Goal: Task Accomplishment & Management: Use online tool/utility

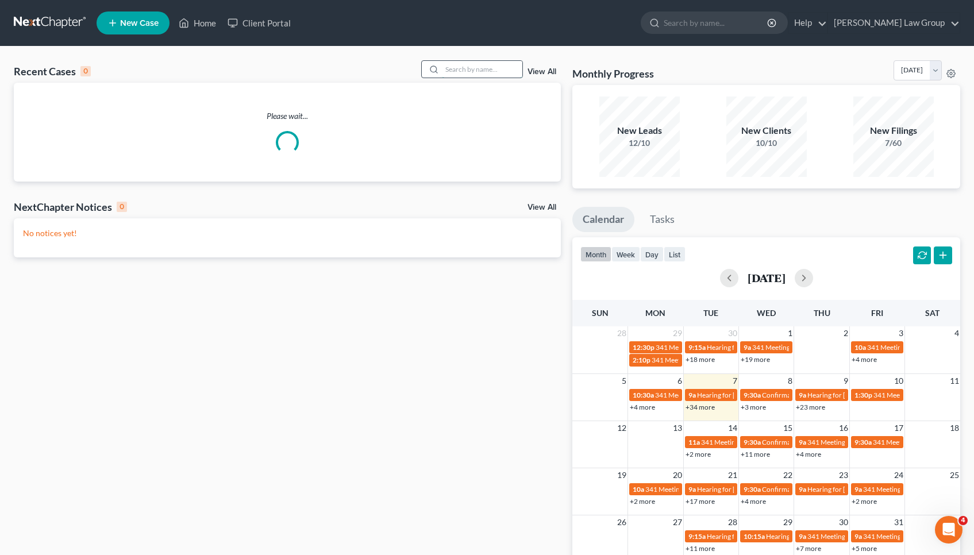
click at [494, 67] on input "search" at bounding box center [482, 69] width 80 height 17
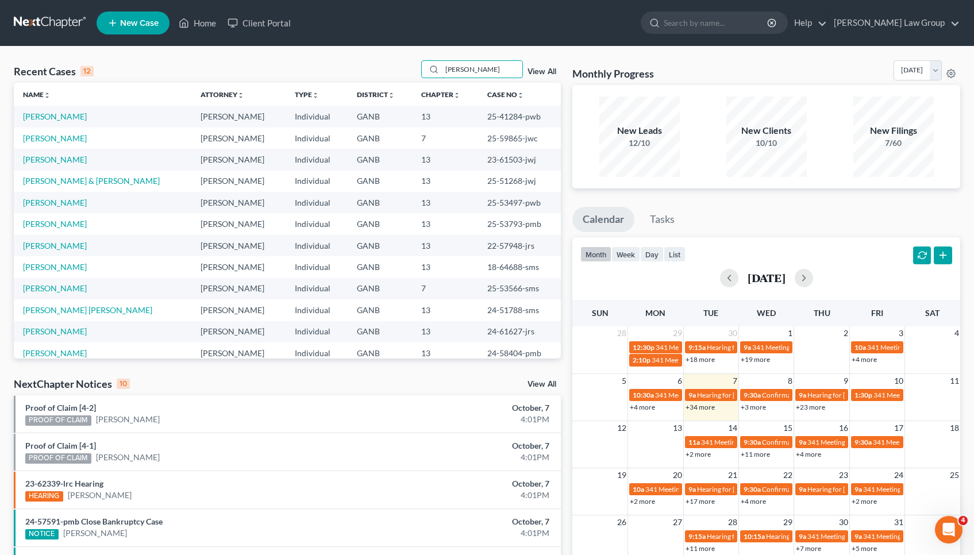
drag, startPoint x: 477, startPoint y: 68, endPoint x: 406, endPoint y: 60, distance: 71.7
click at [406, 60] on div "Recent Cases 12 smith View All Name unfold_more expand_more expand_less Attorne…" at bounding box center [487, 426] width 974 height 759
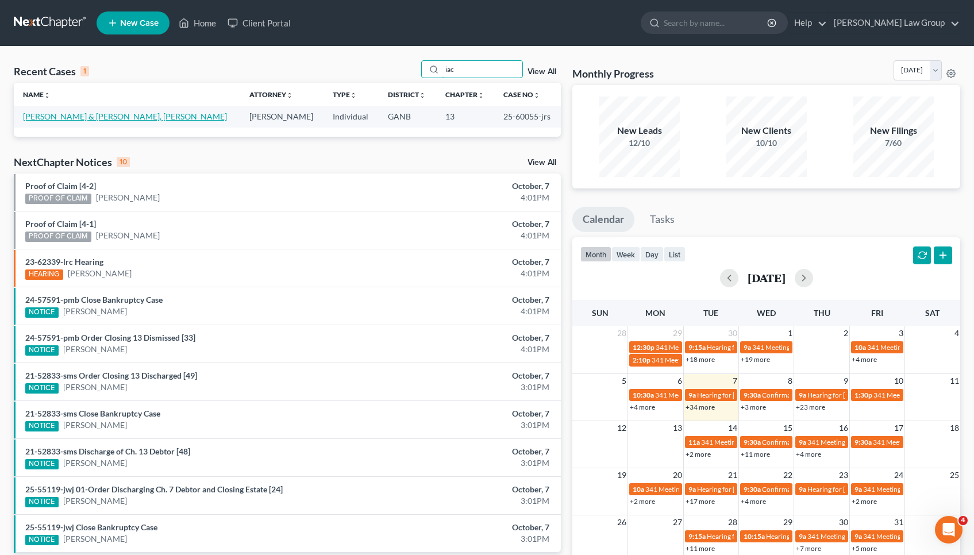
type input "iac"
click at [105, 114] on link "[PERSON_NAME] & [PERSON_NAME], [PERSON_NAME]" at bounding box center [125, 116] width 204 height 10
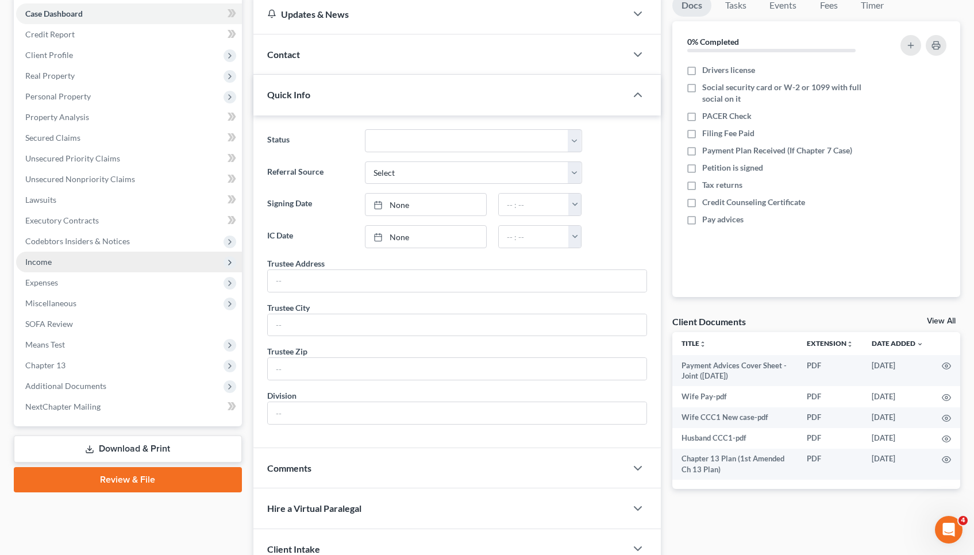
scroll to position [133, 0]
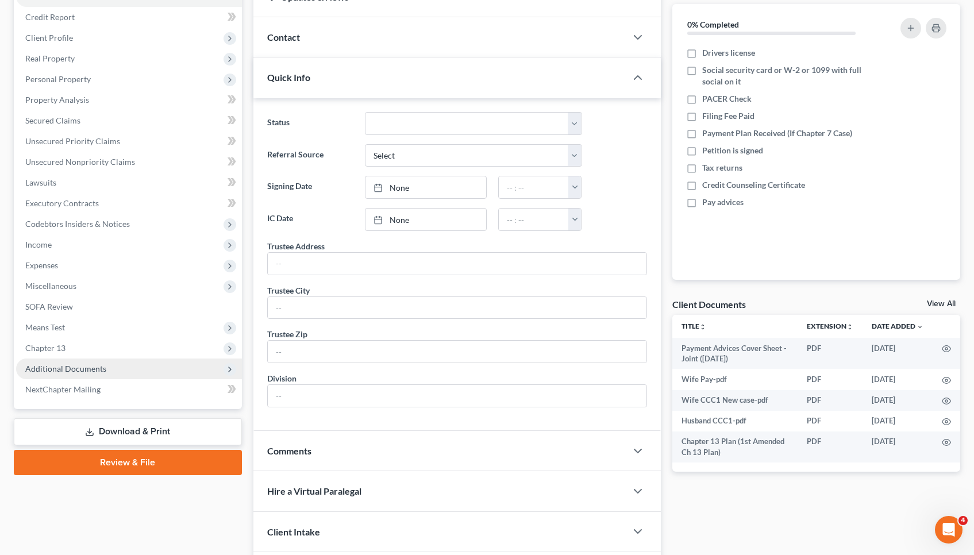
click at [117, 378] on span "Additional Documents" at bounding box center [129, 368] width 226 height 21
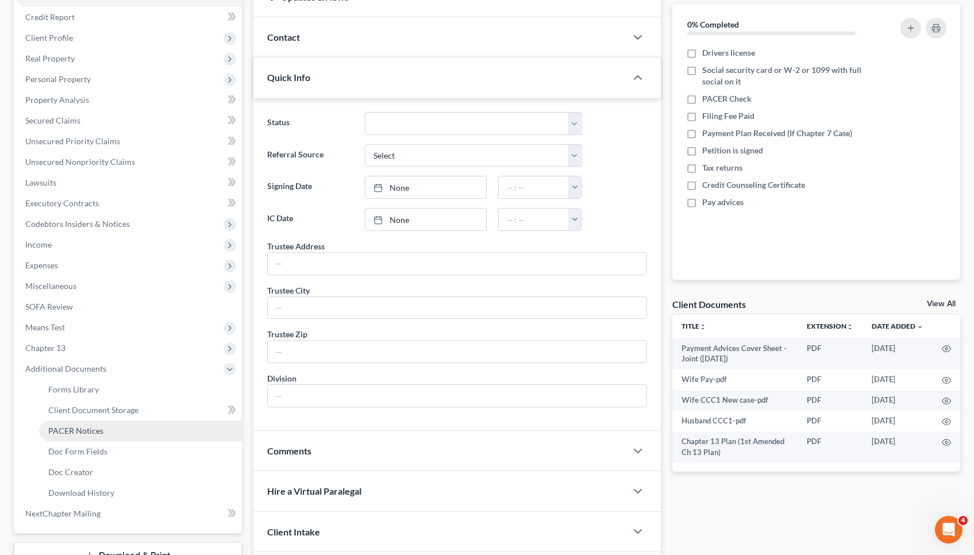
click at [113, 429] on link "PACER Notices" at bounding box center [140, 431] width 203 height 21
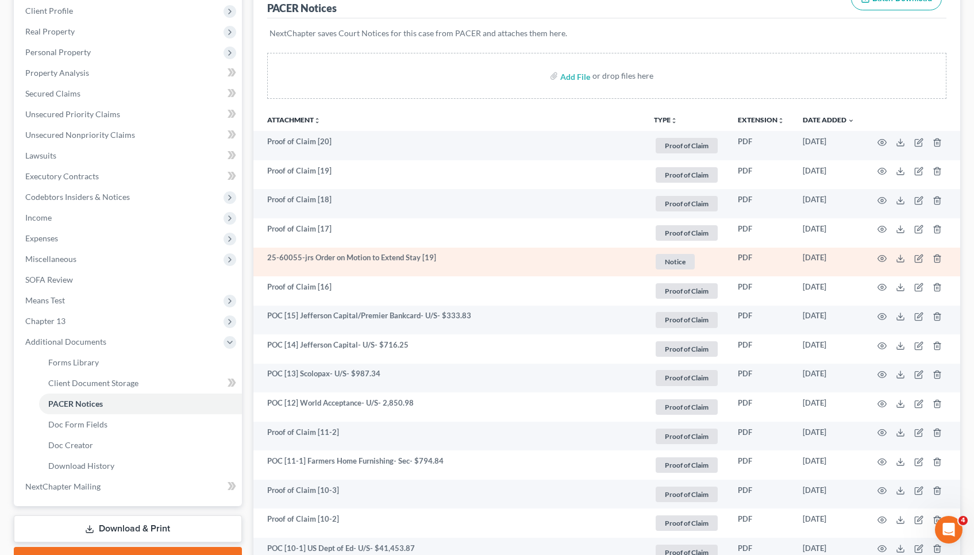
scroll to position [171, 0]
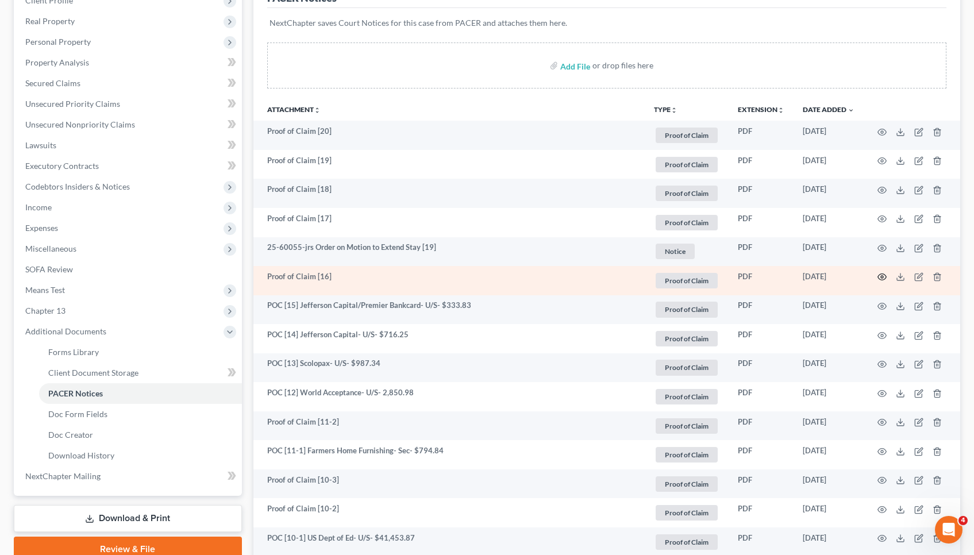
click at [881, 278] on circle "button" at bounding box center [882, 277] width 2 height 2
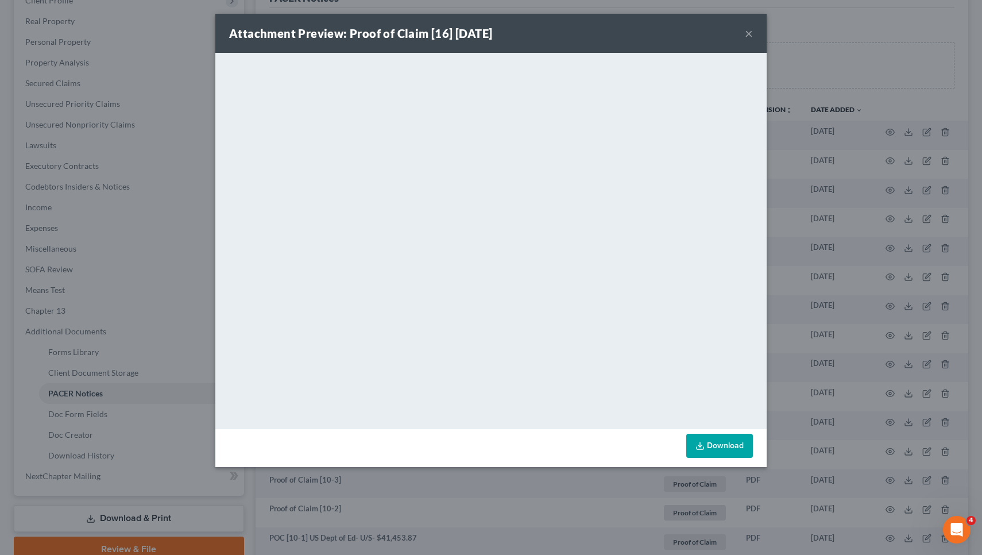
click at [748, 30] on button "×" at bounding box center [749, 33] width 8 height 14
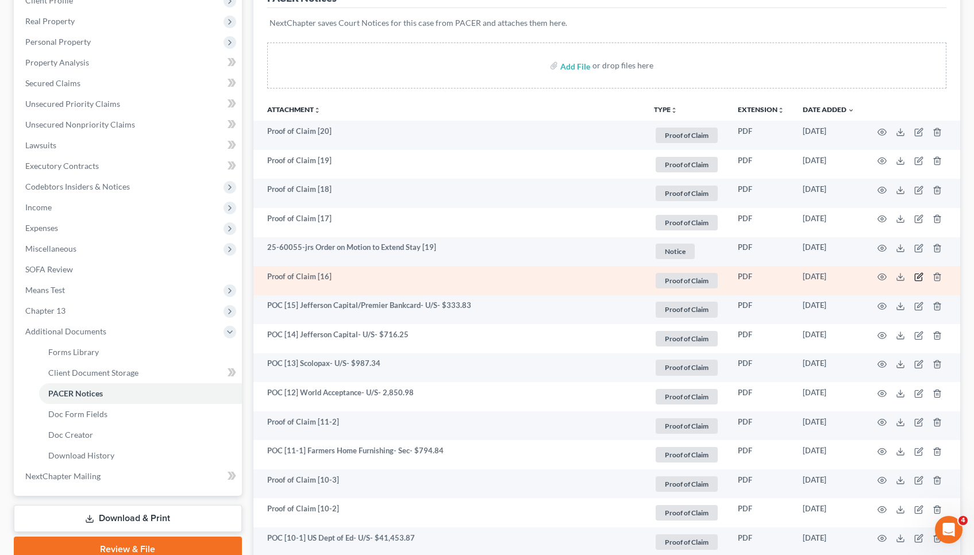
click at [916, 279] on icon "button" at bounding box center [918, 276] width 9 height 9
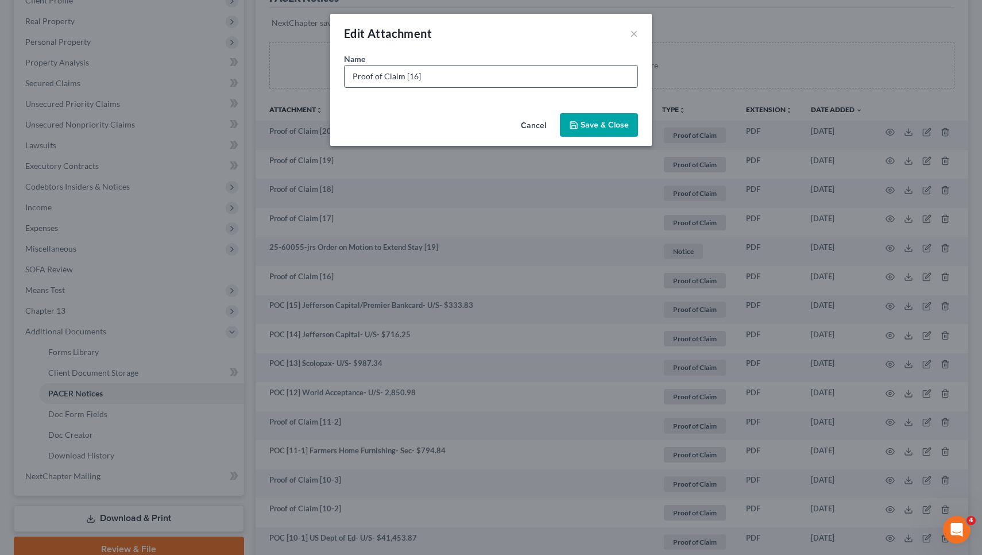
click at [633, 83] on input "Proof of Claim [16]" at bounding box center [491, 76] width 293 height 22
drag, startPoint x: 400, startPoint y: 79, endPoint x: 318, endPoint y: 78, distance: 82.7
click at [318, 78] on div "Edit Attachment × Name * Proof of Claim [16] Jefferson Capital- U/S- $563.33 Ca…" at bounding box center [491, 277] width 982 height 555
type input "POC [16] Jefferson Capital- U/S- $563.33"
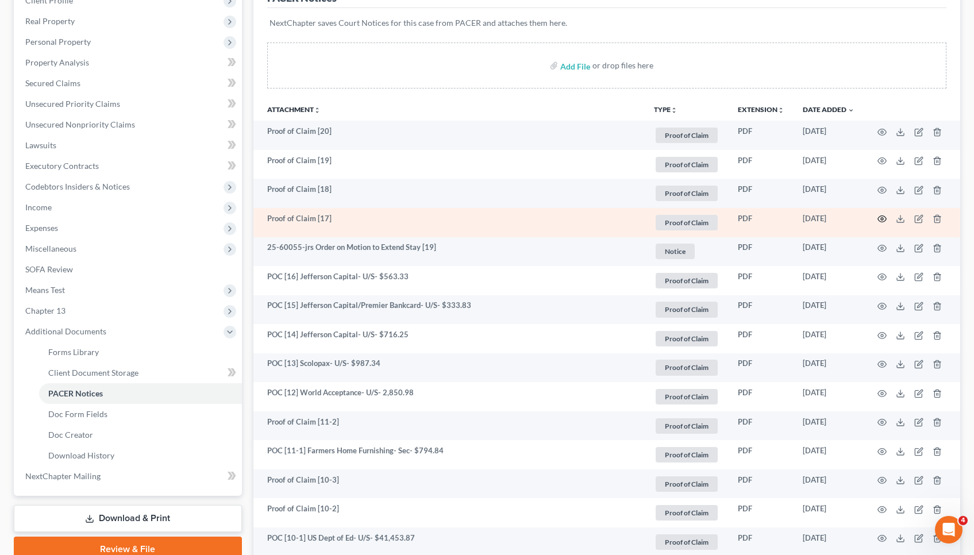
click at [881, 218] on icon "button" at bounding box center [881, 218] width 9 height 9
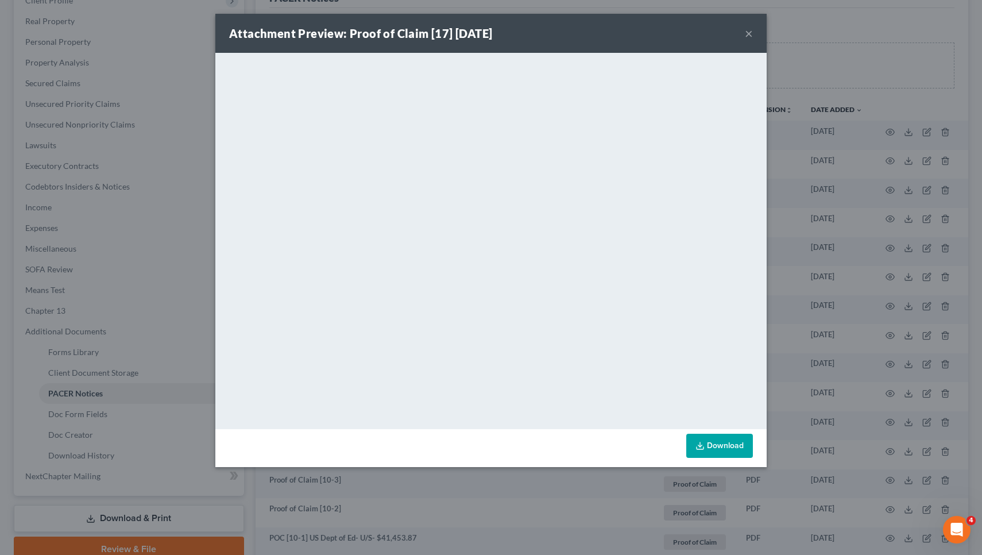
click at [751, 32] on button "×" at bounding box center [749, 33] width 8 height 14
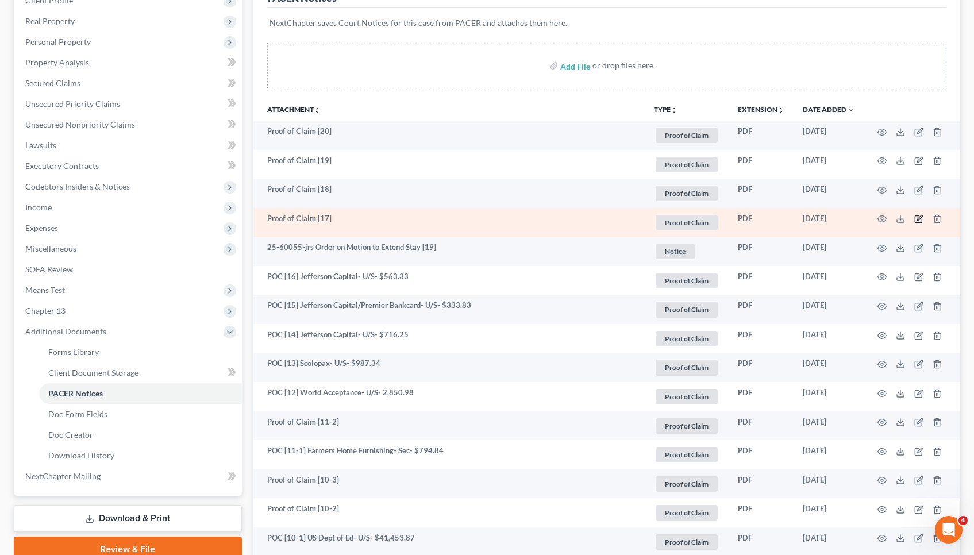
click at [919, 219] on icon "button" at bounding box center [918, 218] width 9 height 9
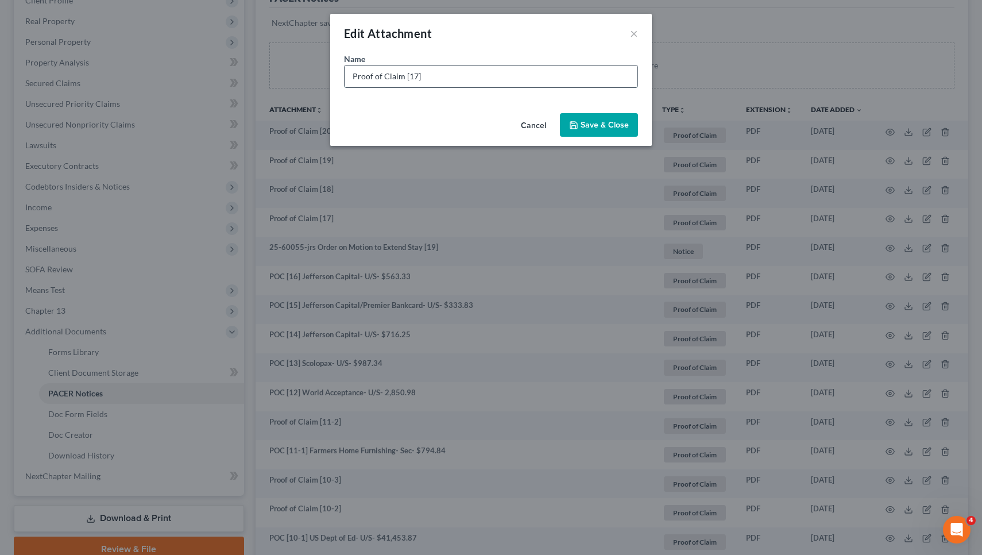
click at [592, 75] on input "Proof of Claim [17]" at bounding box center [491, 76] width 293 height 22
drag, startPoint x: 402, startPoint y: 79, endPoint x: 266, endPoint y: 76, distance: 135.6
click at [266, 76] on div "Edit Attachment × Name * Proof of Claim [17] LVNV Funding- U/S- $563.97 Cancel …" at bounding box center [491, 277] width 982 height 555
type input "POC [17] LVNV Funding- U/S- $563.97"
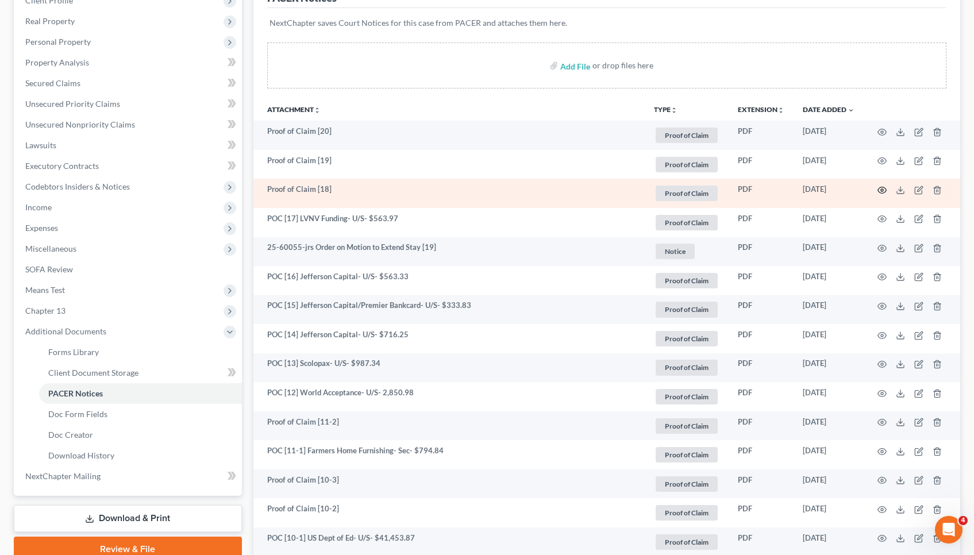
click at [883, 192] on icon "button" at bounding box center [881, 190] width 9 height 9
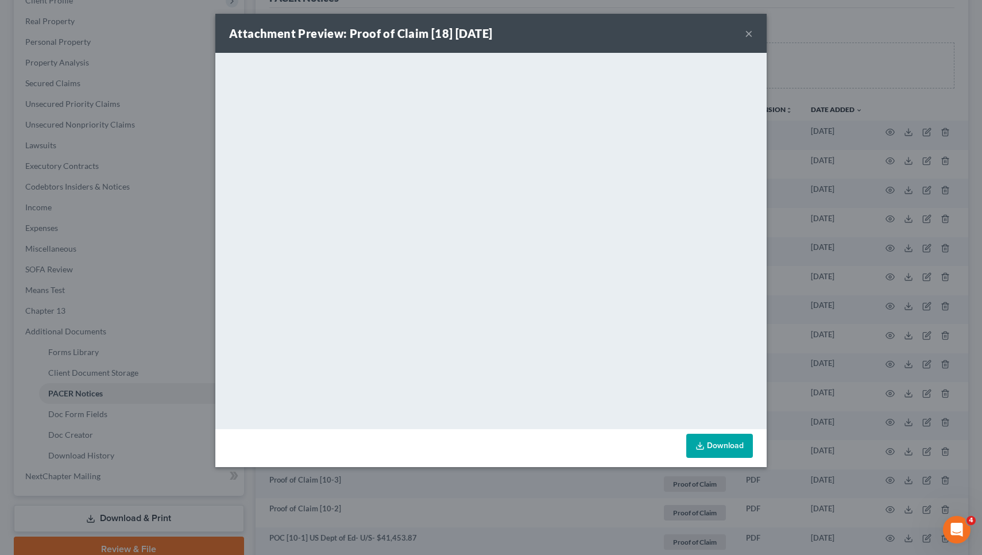
click at [754, 34] on div "Attachment Preview: Proof of Claim [18] 10/07/2025 ×" at bounding box center [491, 33] width 552 height 39
click at [750, 32] on button "×" at bounding box center [749, 33] width 8 height 14
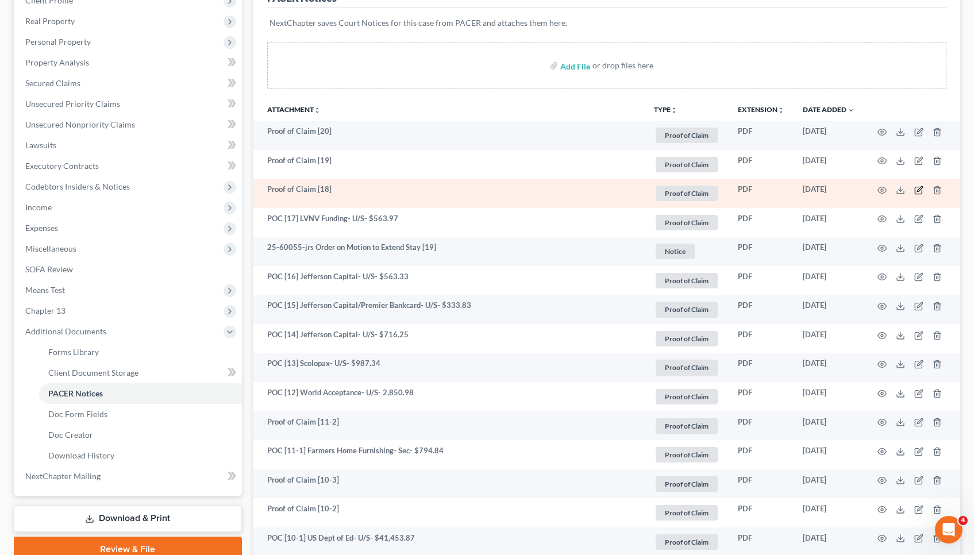
click at [918, 186] on icon "button" at bounding box center [918, 190] width 9 height 9
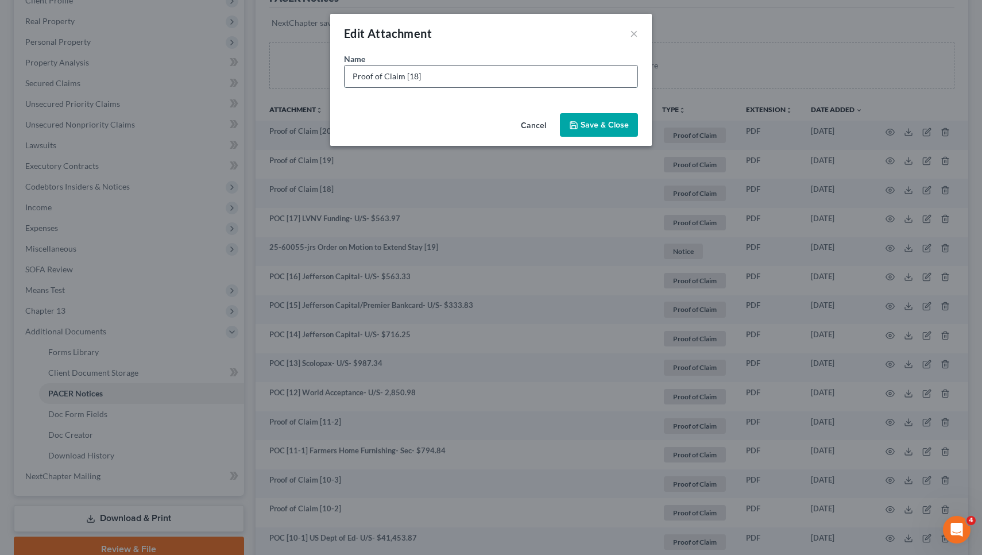
click at [611, 81] on input "Proof of Claim [18]" at bounding box center [491, 76] width 293 height 22
drag, startPoint x: 406, startPoint y: 76, endPoint x: 279, endPoint y: 82, distance: 127.1
click at [279, 82] on div "Edit Attachment × Name * Proof of Claim [18] LVNV Funding- U/S- $434.93 Cancel …" at bounding box center [491, 277] width 982 height 555
drag, startPoint x: 400, startPoint y: 77, endPoint x: 271, endPoint y: 66, distance: 129.7
click at [271, 66] on div "Edit Attachment × Name * Proof of Claim [18] LVNV Funding- U/S- $434.93 Cancel …" at bounding box center [491, 277] width 982 height 555
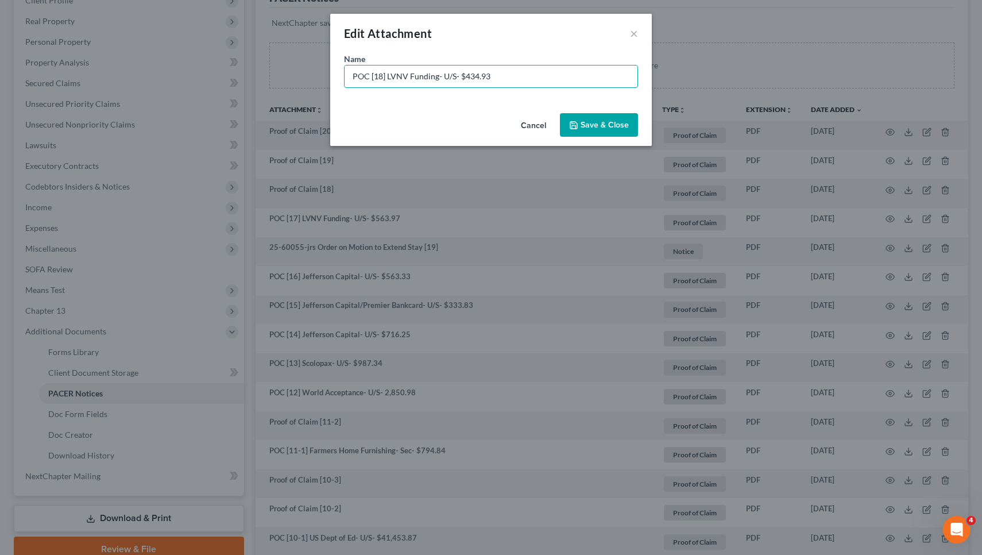
type input "POC [18] LVNV Funding- U/S- $434.93"
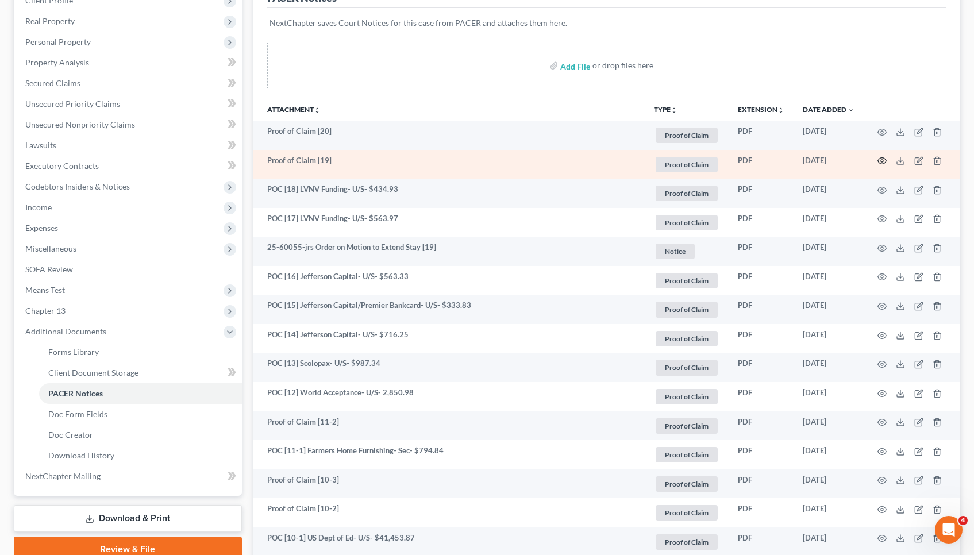
click at [885, 161] on icon "button" at bounding box center [881, 160] width 9 height 9
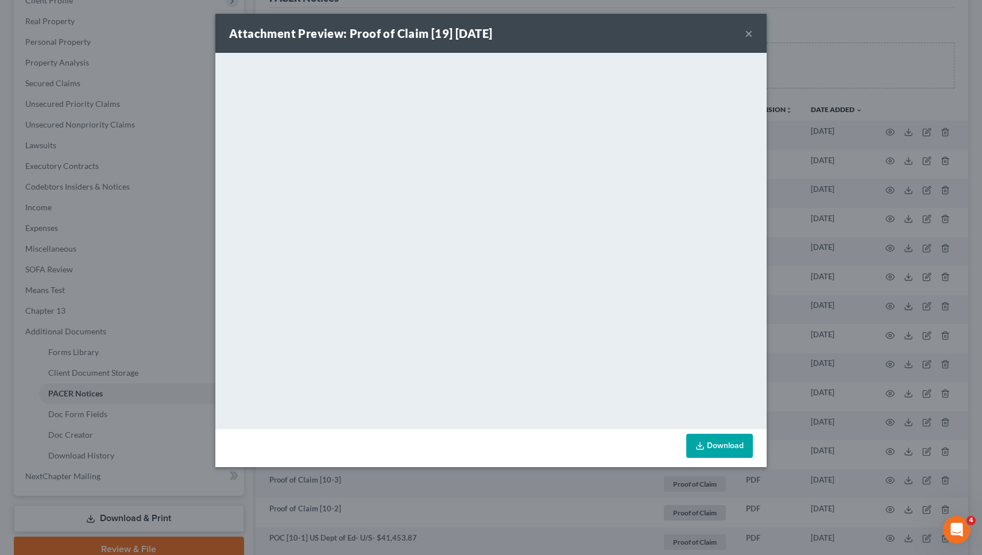
click at [749, 34] on button "×" at bounding box center [749, 33] width 8 height 14
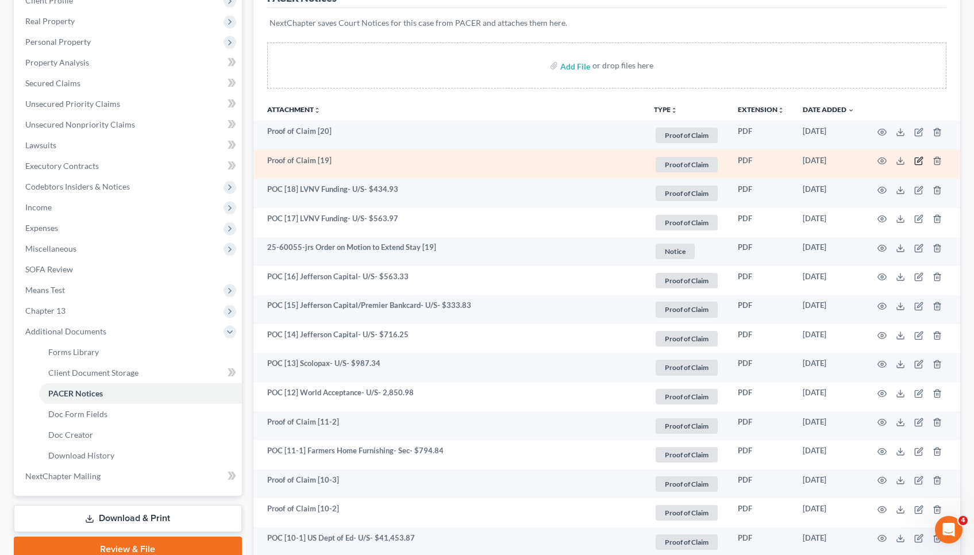
click at [920, 163] on icon "button" at bounding box center [918, 160] width 9 height 9
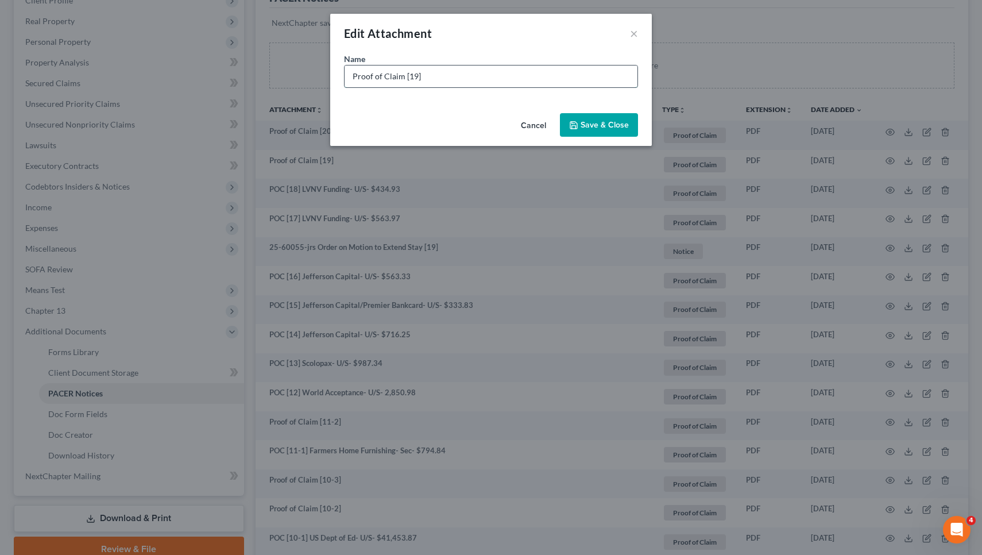
click at [603, 84] on input "Proof of Claim [19]" at bounding box center [491, 76] width 293 height 22
drag, startPoint x: 403, startPoint y: 77, endPoint x: 315, endPoint y: 72, distance: 88.0
click at [315, 72] on div "Edit Attachment × Name * Proof of Claim [19] LVNV Funding- U/S- $623.11 Cancel …" at bounding box center [491, 277] width 982 height 555
type input "POC [19] LVNV Funding- U/S- $623.11"
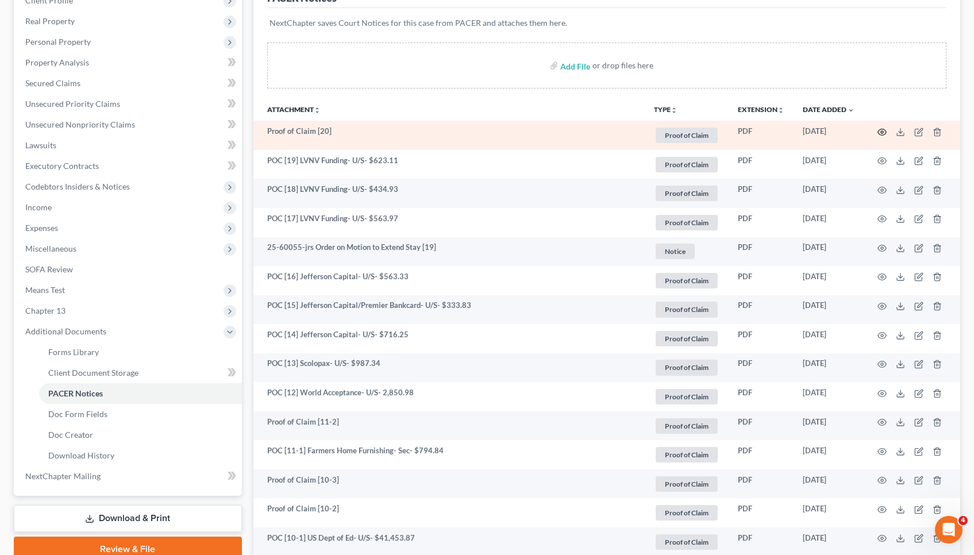
click at [884, 131] on icon "button" at bounding box center [881, 132] width 9 height 9
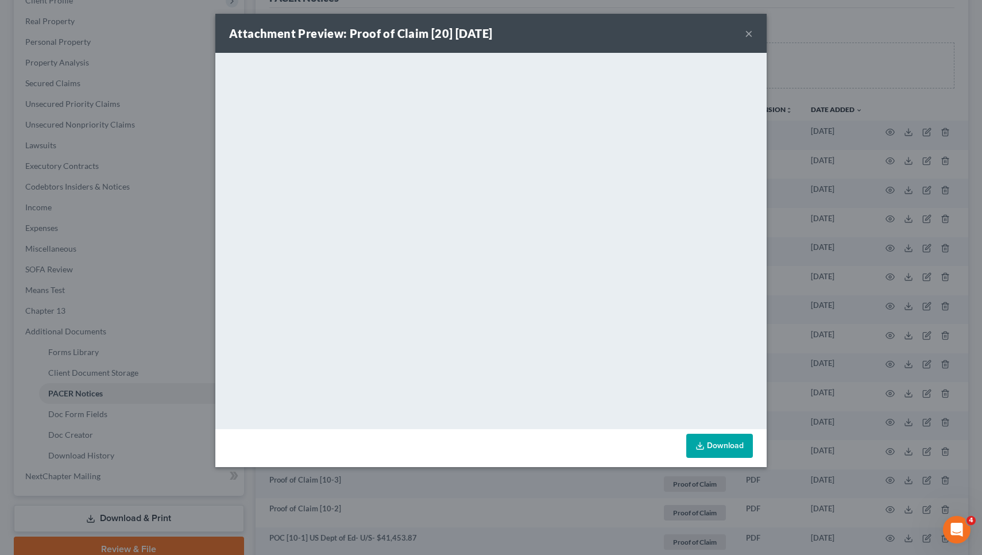
click at [748, 34] on button "×" at bounding box center [749, 33] width 8 height 14
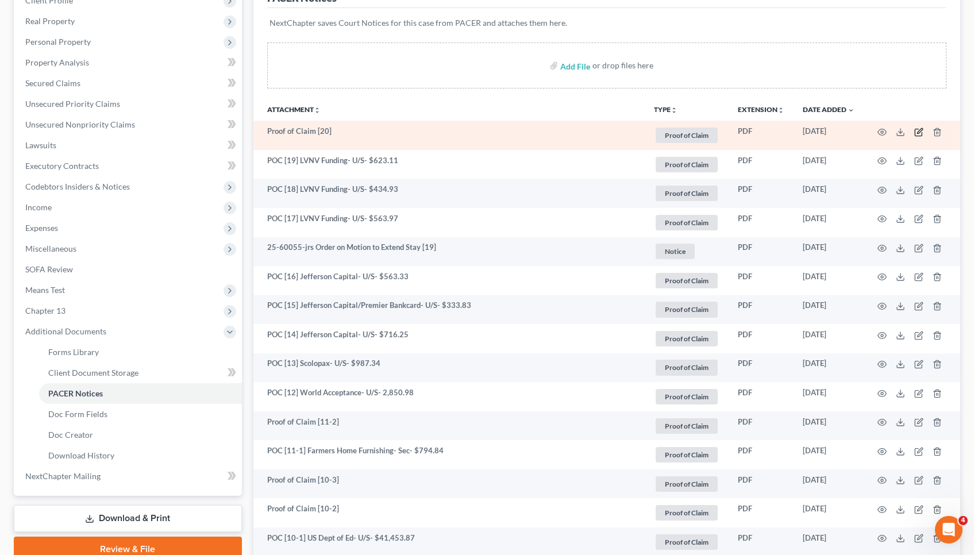
click at [919, 128] on icon "button" at bounding box center [918, 132] width 9 height 9
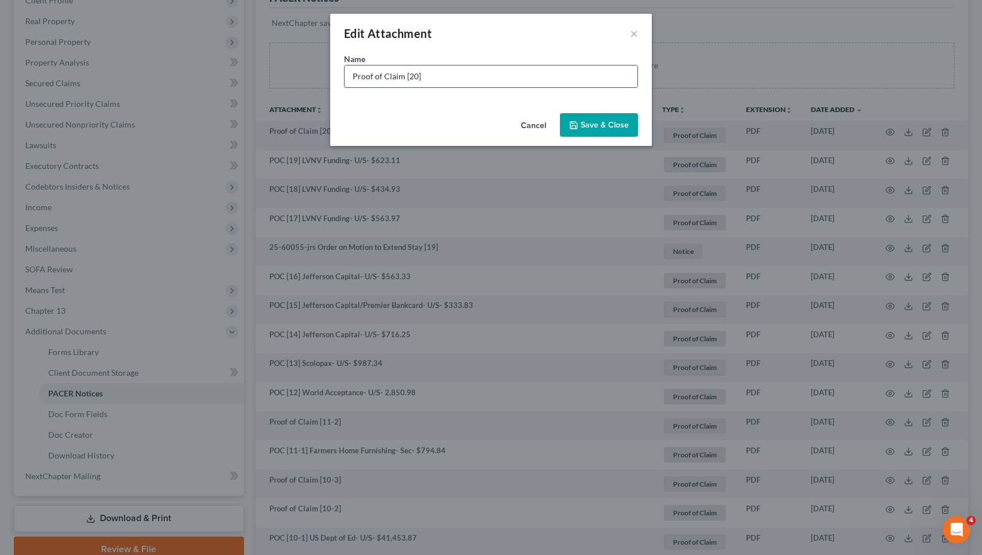
click at [628, 71] on input "Proof of Claim [20]" at bounding box center [491, 76] width 293 height 22
click at [421, 76] on input "Proof of Claim [20] $753.47 judgment" at bounding box center [491, 76] width 293 height 22
drag, startPoint x: 402, startPoint y: 78, endPoint x: 298, endPoint y: 75, distance: 104.0
click at [298, 75] on div "Edit Attachment × Name * Proof of Claim [20] LVNV Funding- U/S- $753.47 judgmen…" at bounding box center [491, 277] width 982 height 555
type input "POC [20] LVNV Funding- U/S- $753.47 judgment"
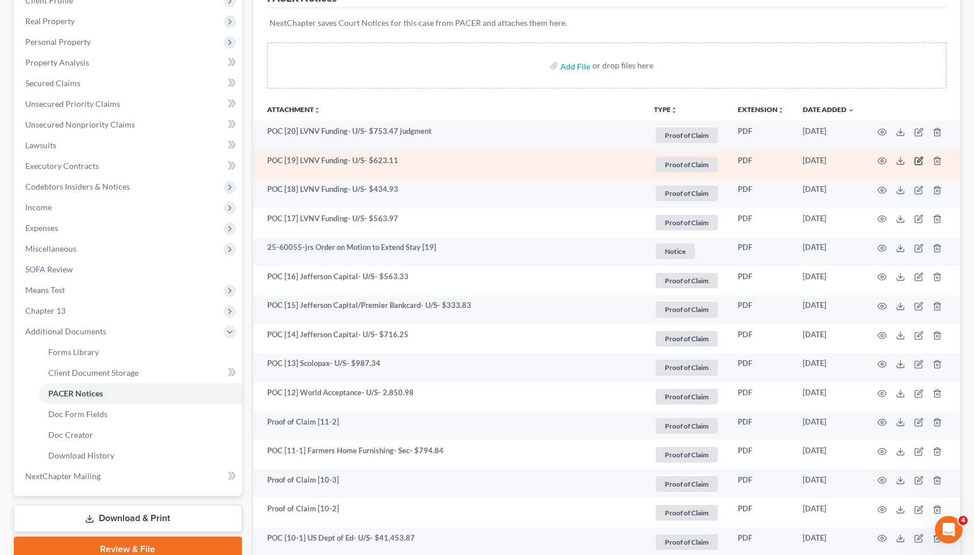
click at [919, 161] on icon "button" at bounding box center [918, 160] width 9 height 9
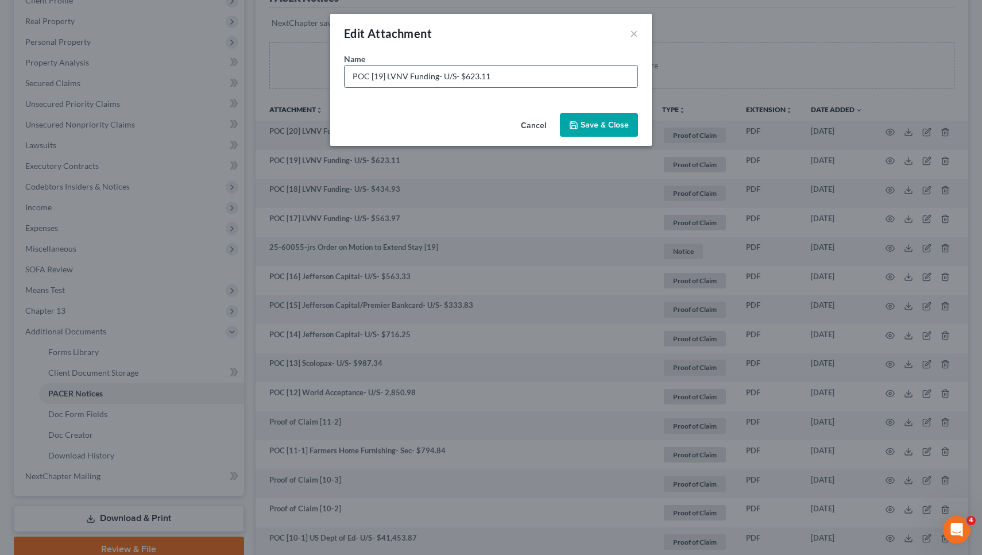
click at [630, 76] on input "POC [19] LVNV Funding- U/S- $623.11" at bounding box center [491, 76] width 293 height 22
type input "POC [19] LVNV Funding- U/S- $623.11 judgment"
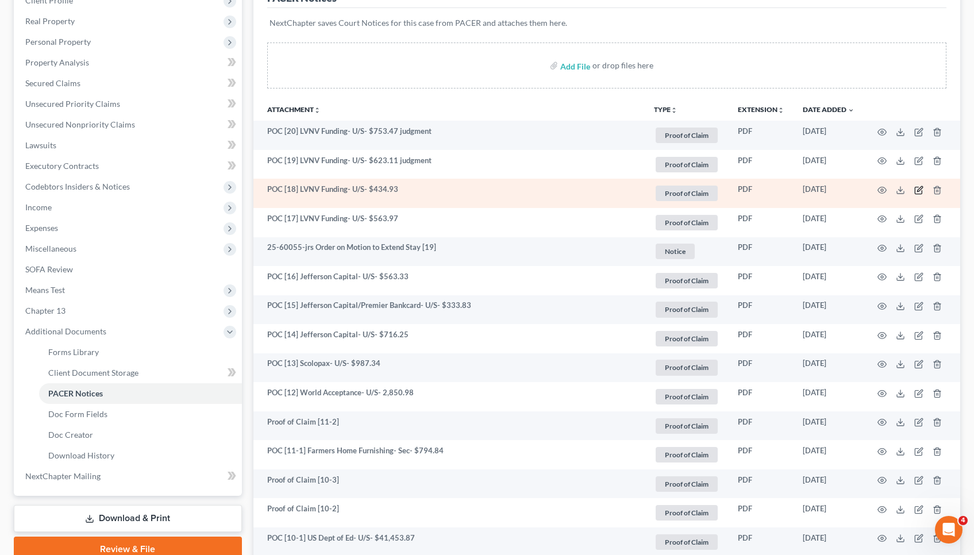
click at [916, 190] on icon "button" at bounding box center [918, 190] width 9 height 9
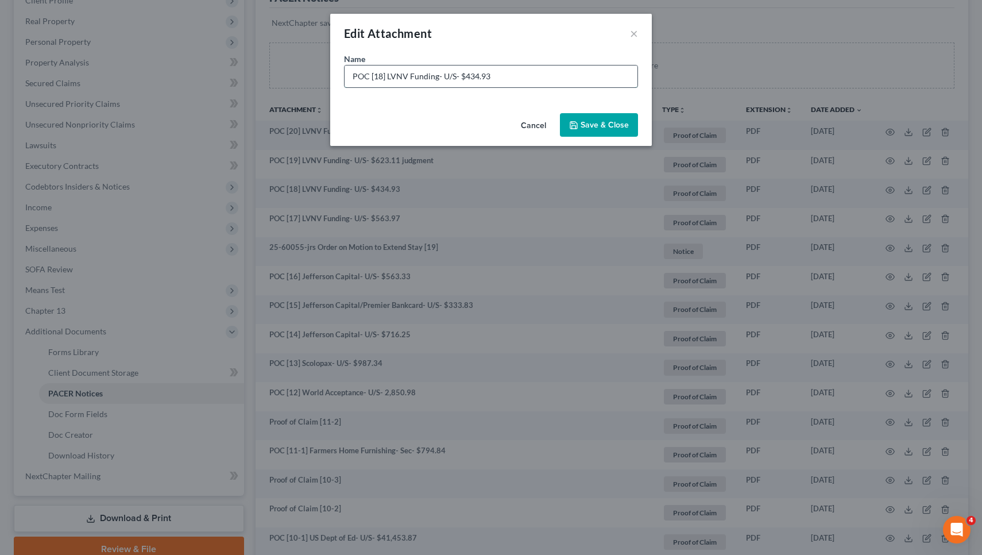
click at [599, 71] on input "POC [18] LVNV Funding- U/S- $434.93" at bounding box center [491, 76] width 293 height 22
type input "POC [18] LVNV Funding- U/S- $434.93 judgment"
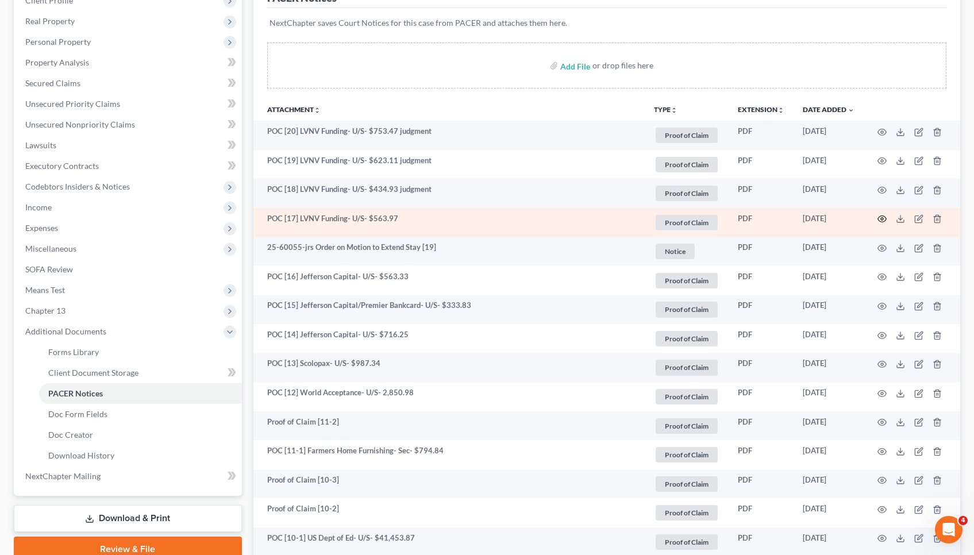
click at [881, 219] on circle "button" at bounding box center [882, 219] width 2 height 2
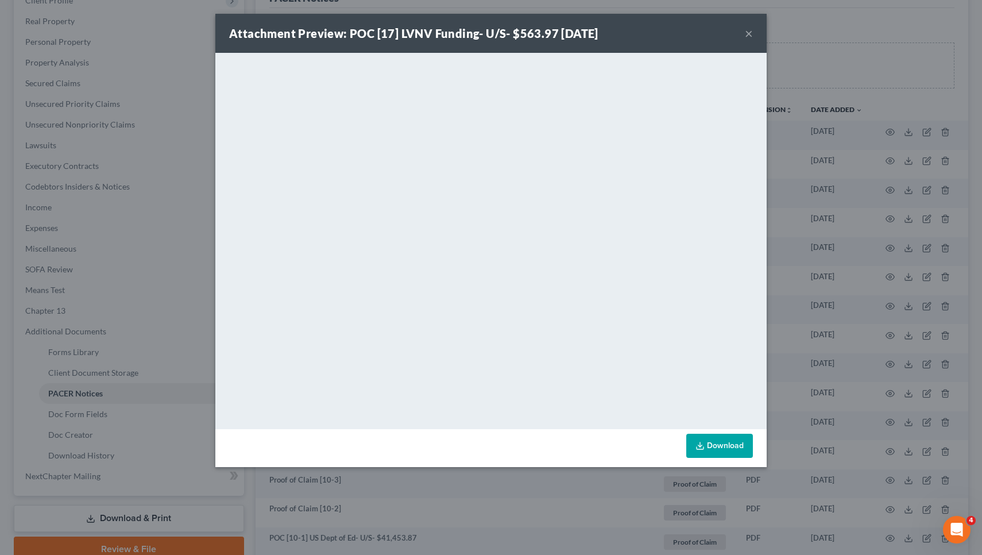
click at [749, 34] on button "×" at bounding box center [749, 33] width 8 height 14
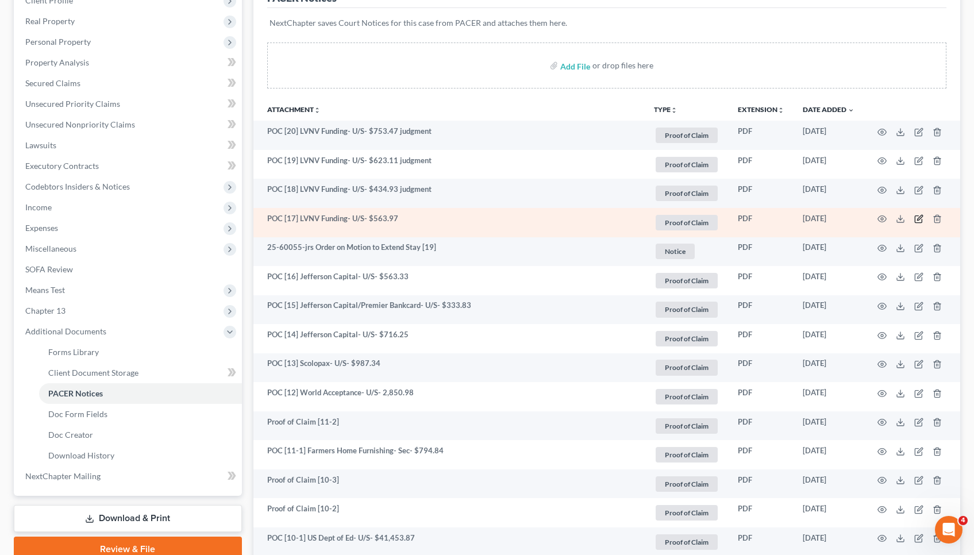
click at [922, 217] on icon "button" at bounding box center [919, 217] width 5 height 5
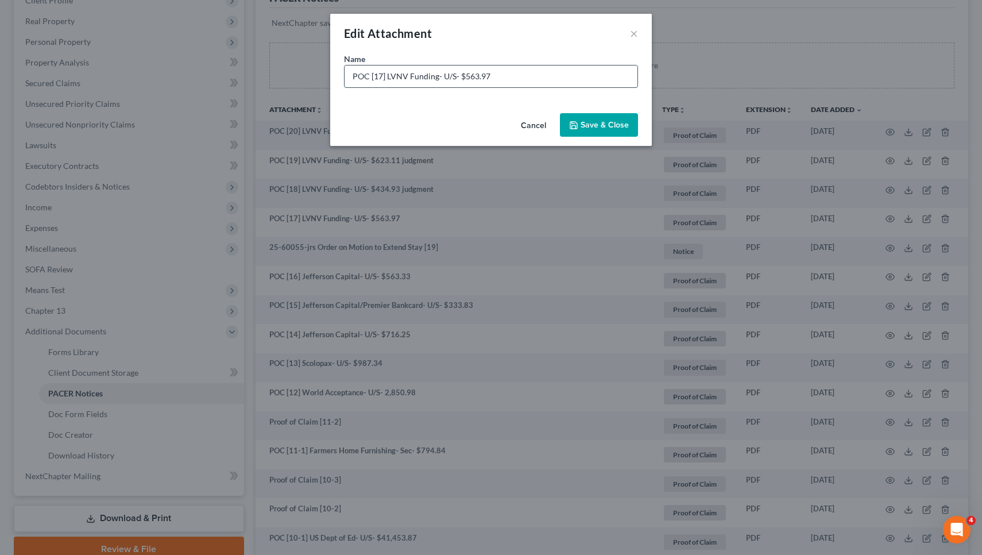
click at [628, 78] on input "POC [17] LVNV Funding- U/S- $563.97" at bounding box center [491, 76] width 293 height 22
type input "POC [17] LVNV Funding- U/S- $563.97 judgment"
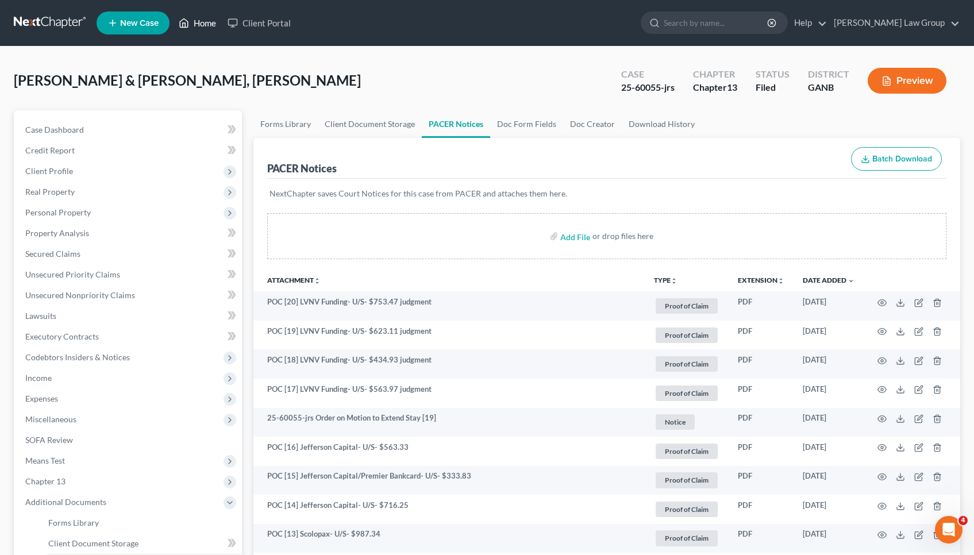
scroll to position [0, 0]
click at [211, 21] on link "Home" at bounding box center [197, 23] width 49 height 21
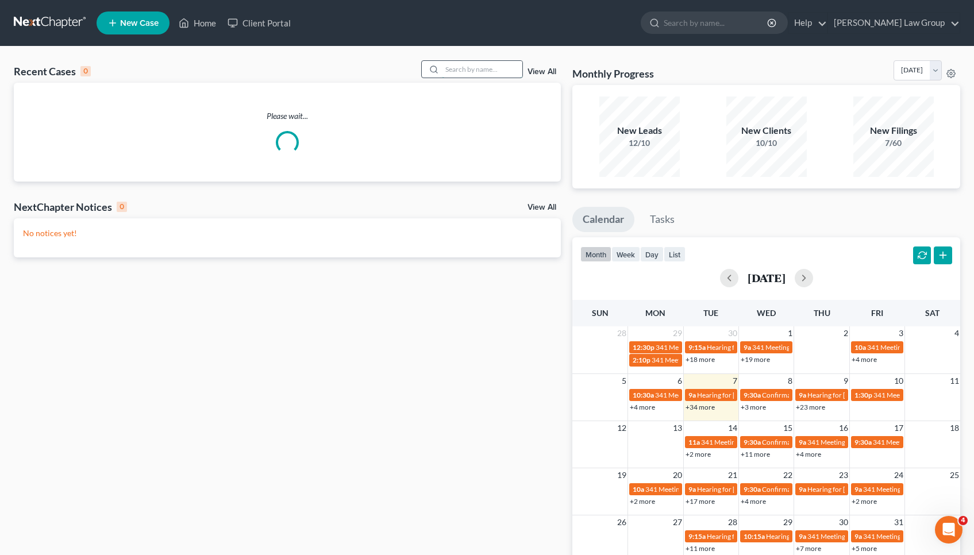
click at [506, 67] on input "search" at bounding box center [482, 69] width 80 height 17
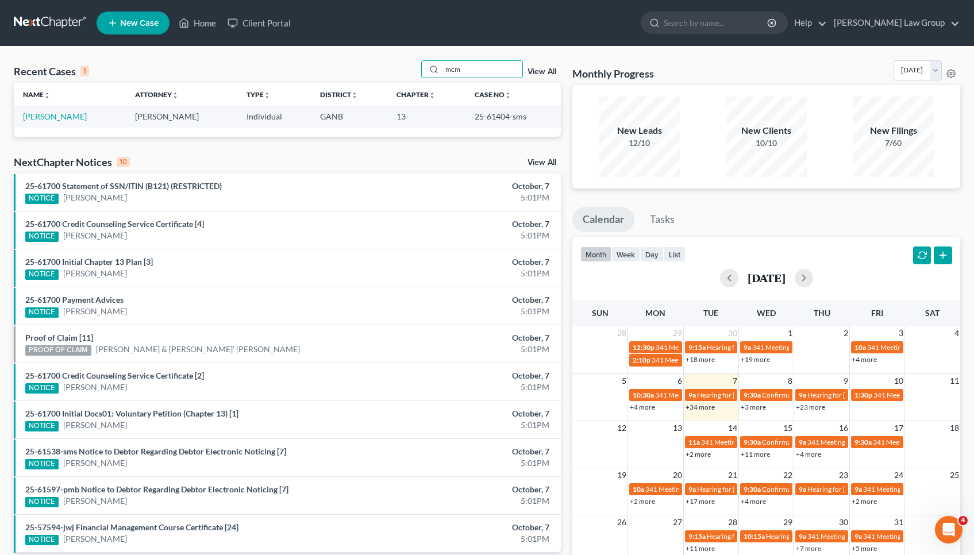
type input "mcm"
click at [76, 110] on td "[PERSON_NAME]" at bounding box center [70, 116] width 112 height 21
click at [78, 115] on link "[PERSON_NAME]" at bounding box center [55, 116] width 64 height 10
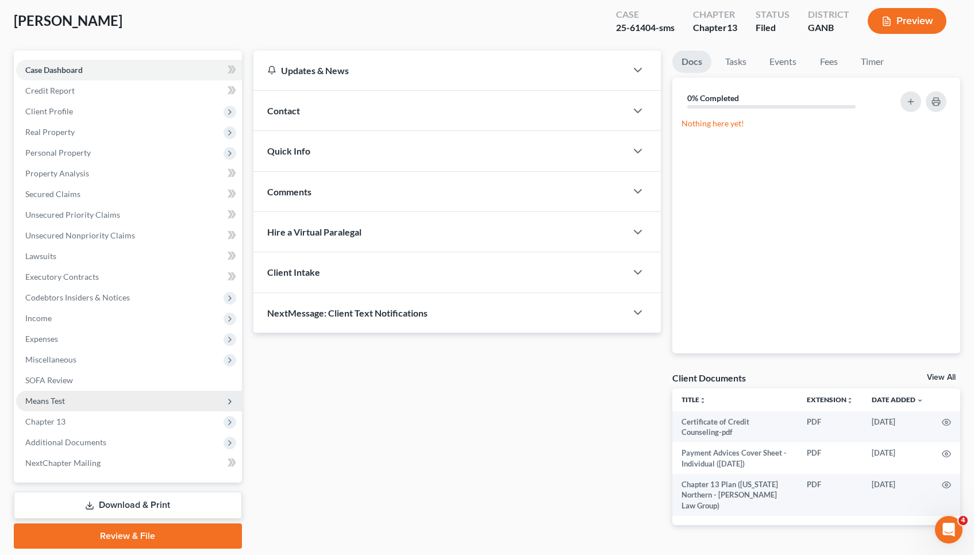
scroll to position [65, 0]
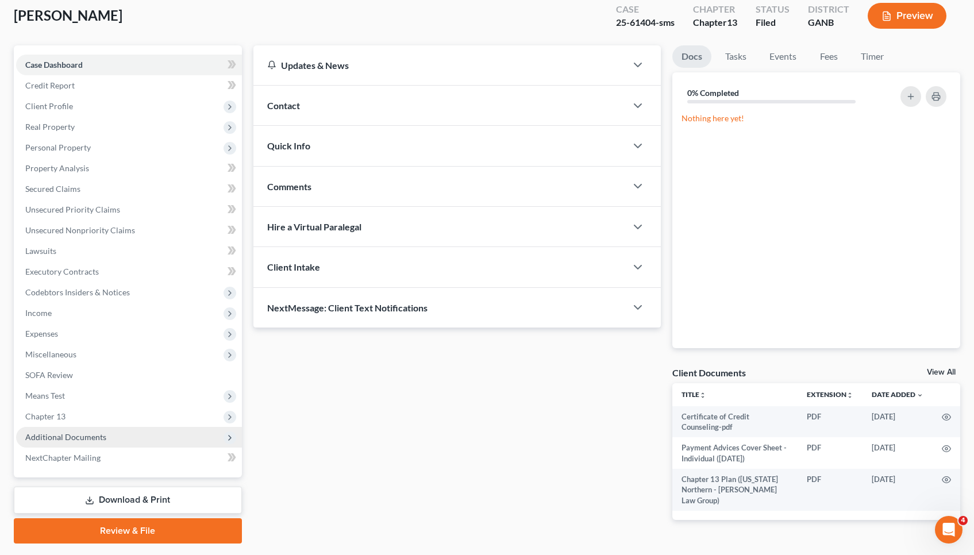
click at [92, 441] on span "Additional Documents" at bounding box center [65, 437] width 81 height 10
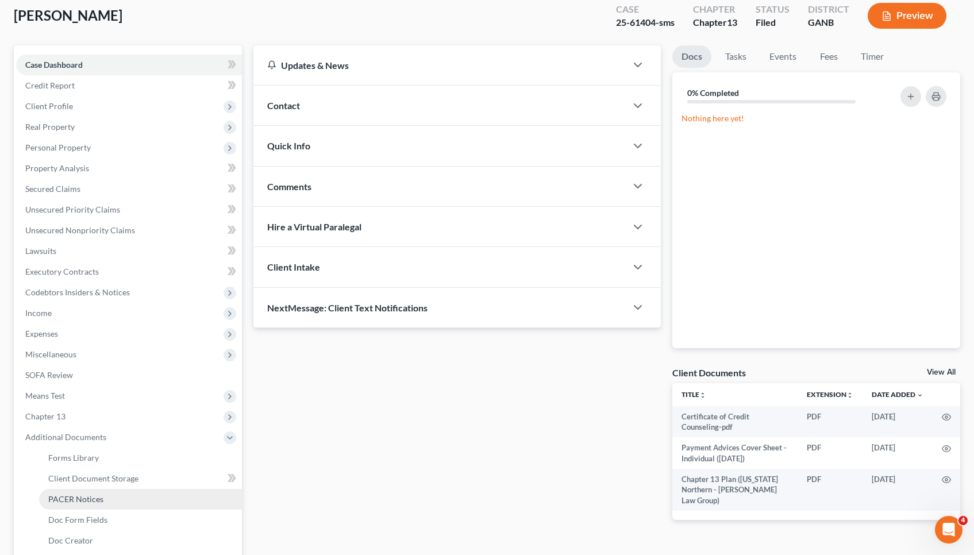
click at [92, 502] on span "PACER Notices" at bounding box center [75, 499] width 55 height 10
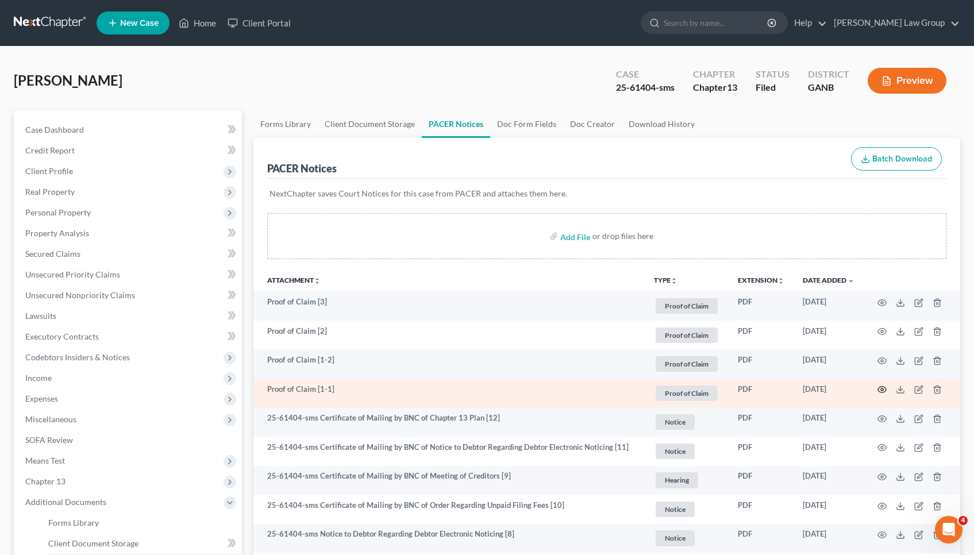
click at [883, 389] on circle "button" at bounding box center [882, 389] width 2 height 2
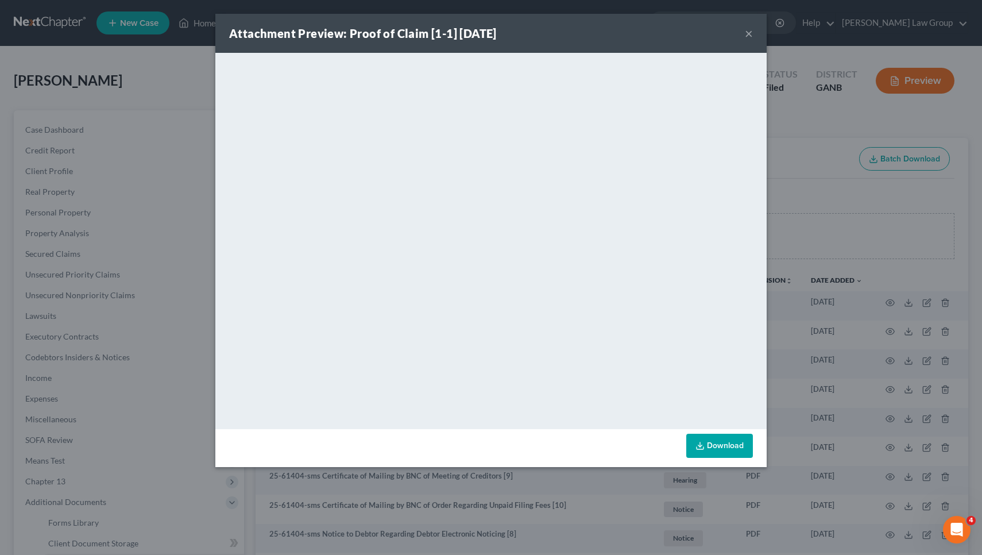
click at [747, 32] on button "×" at bounding box center [749, 33] width 8 height 14
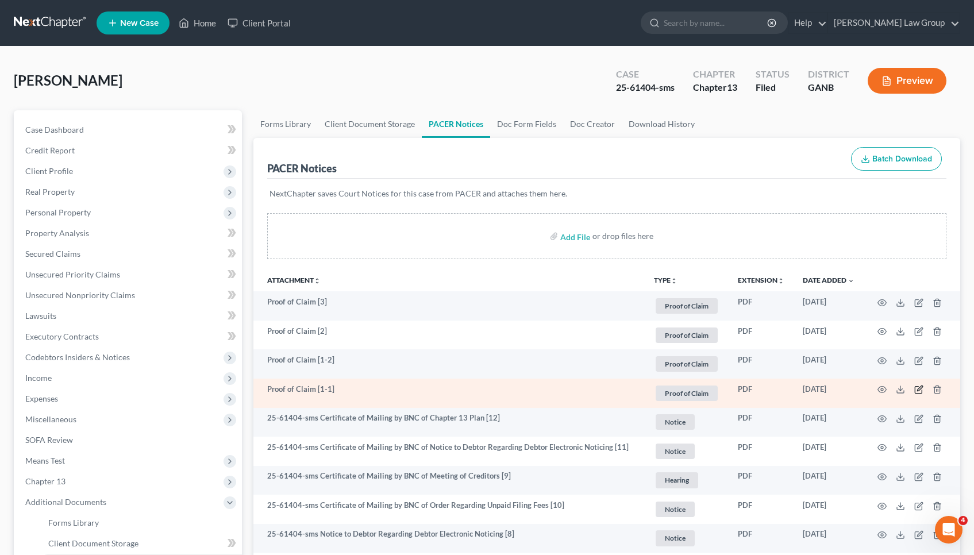
click at [919, 393] on icon "button" at bounding box center [918, 389] width 9 height 9
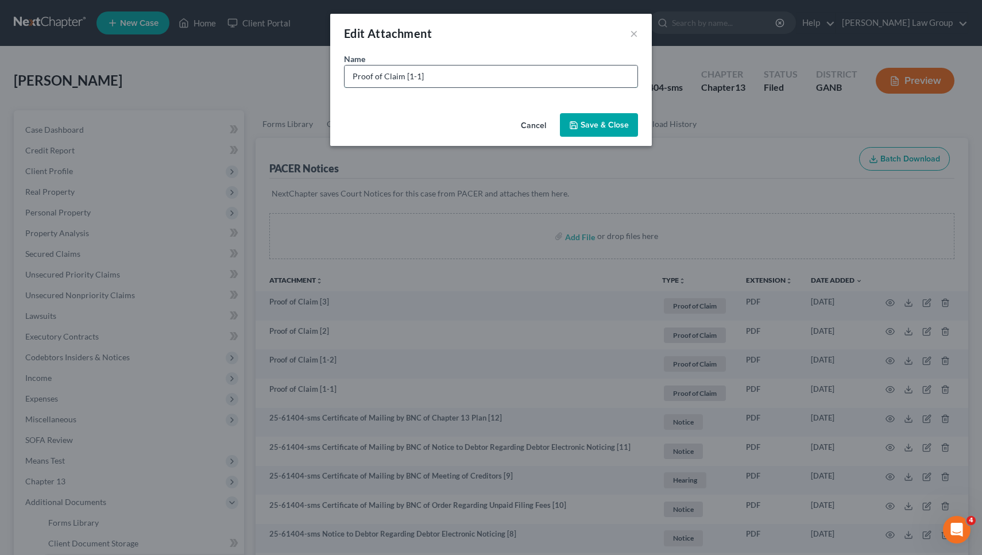
click at [627, 83] on input "Proof of Claim [1-1]" at bounding box center [491, 76] width 293 height 22
drag, startPoint x: 402, startPoint y: 78, endPoint x: 249, endPoint y: 70, distance: 153.0
click at [249, 70] on div "Edit Attachment × Name * Proof of Claim [1-1] SC Dept of Rev- zero dollar claim…" at bounding box center [491, 277] width 982 height 555
type input "POC [1-1] SC Dept of Rev- zero dollar claim??"
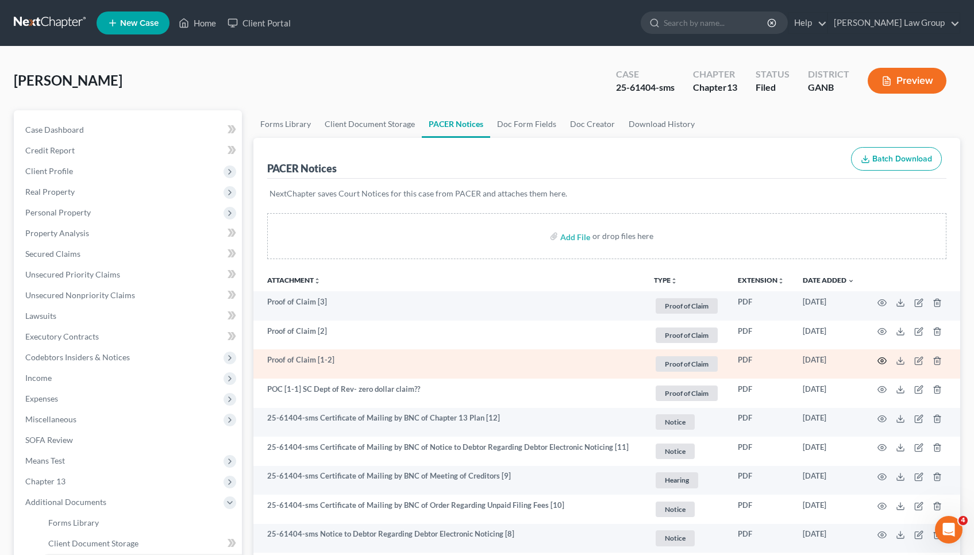
click at [882, 365] on icon "button" at bounding box center [881, 360] width 9 height 9
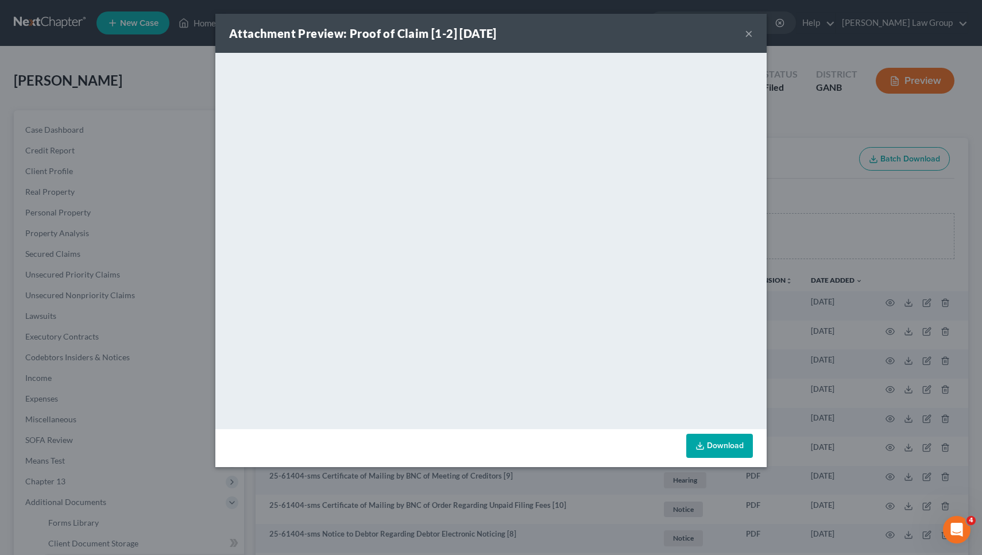
click at [721, 448] on link "Download" at bounding box center [720, 446] width 67 height 24
click at [749, 36] on button "×" at bounding box center [749, 33] width 8 height 14
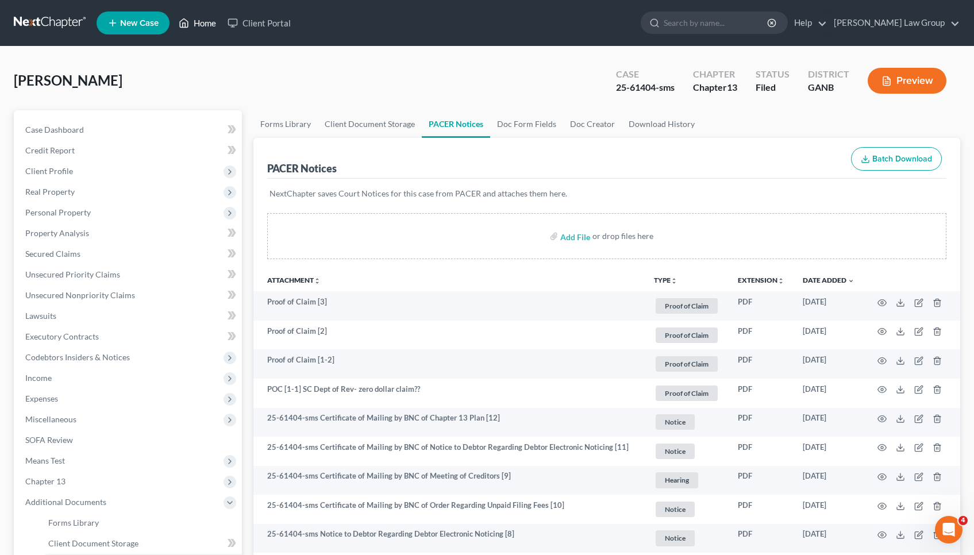
click at [207, 30] on link "Home" at bounding box center [197, 23] width 49 height 21
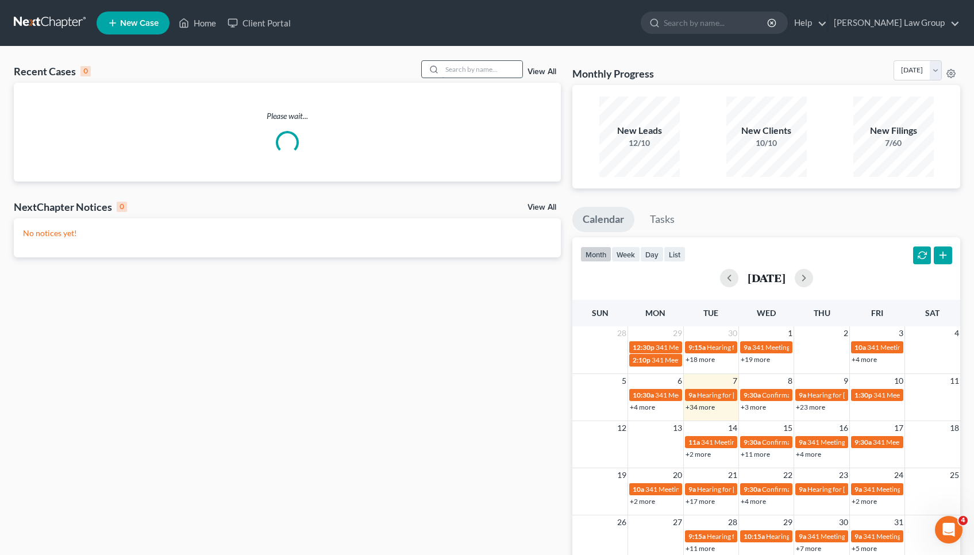
click at [500, 72] on input "search" at bounding box center [482, 69] width 80 height 17
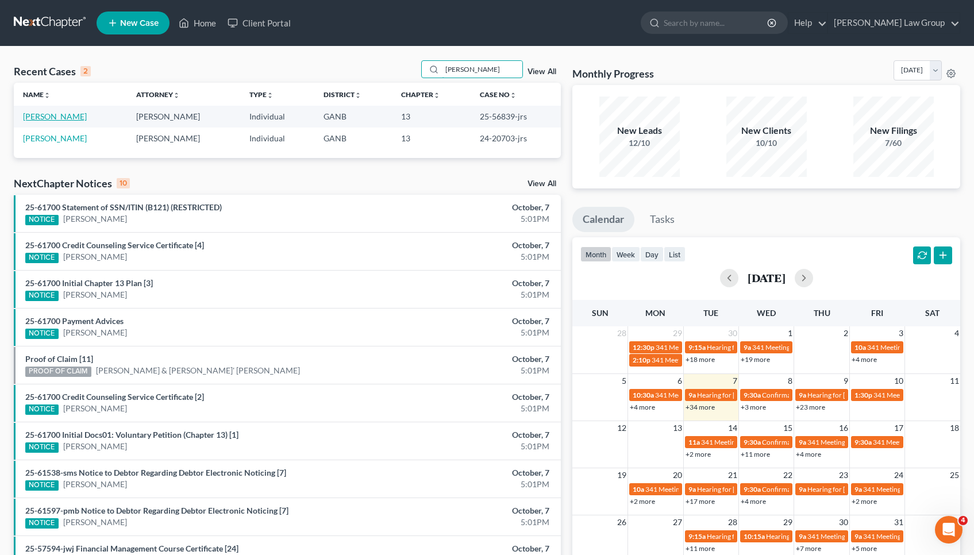
type input "Hubbard"
click at [62, 115] on link "[PERSON_NAME]" at bounding box center [55, 116] width 64 height 10
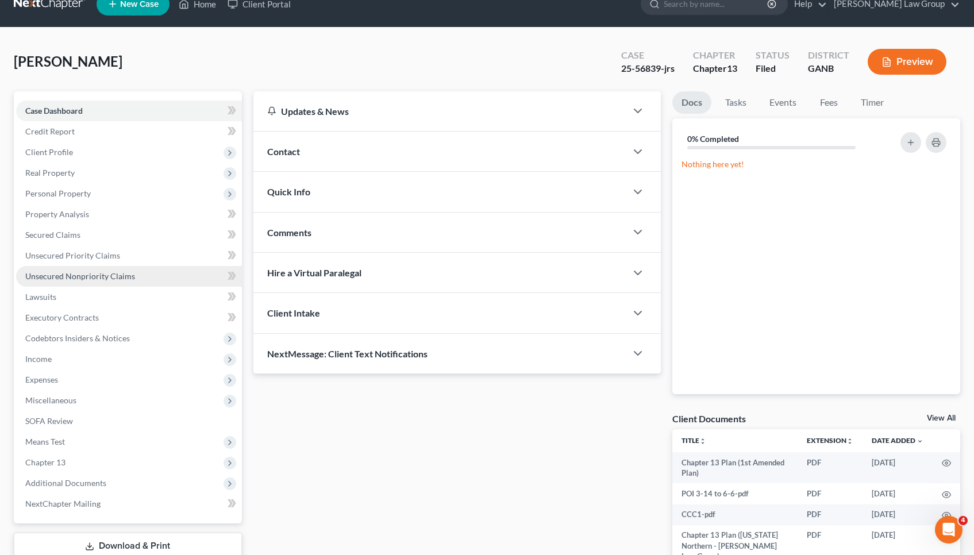
scroll to position [21, 0]
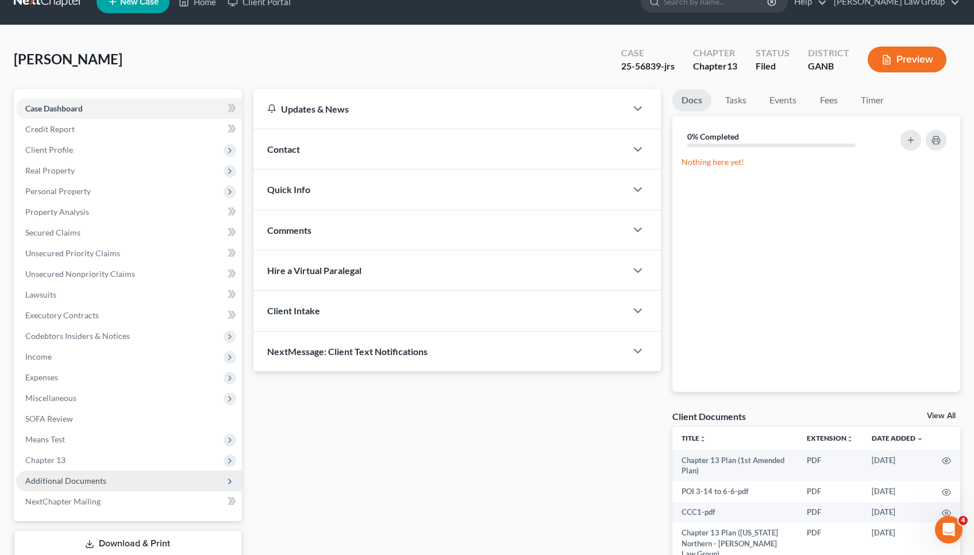
click at [88, 480] on span "Additional Documents" at bounding box center [65, 481] width 81 height 10
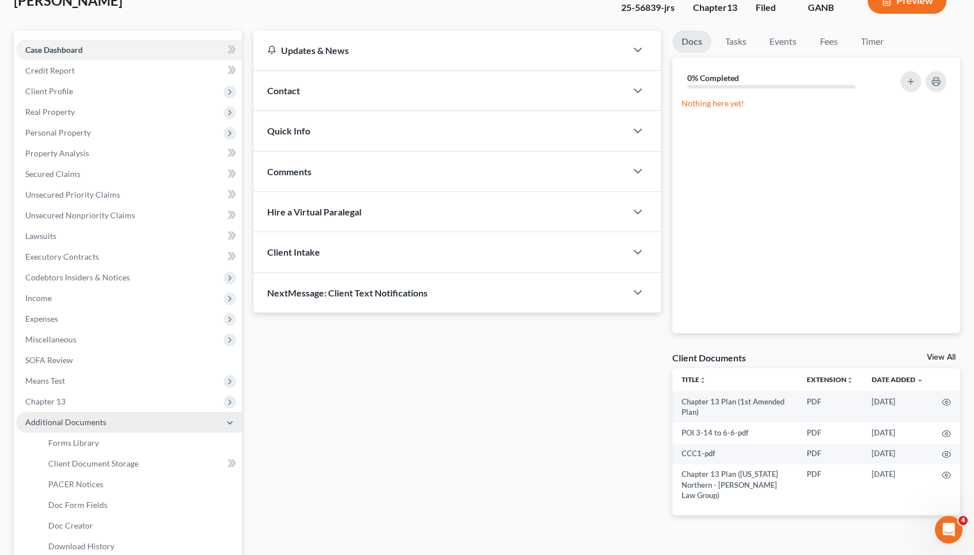
click at [87, 480] on span "PACER Notices" at bounding box center [75, 484] width 55 height 10
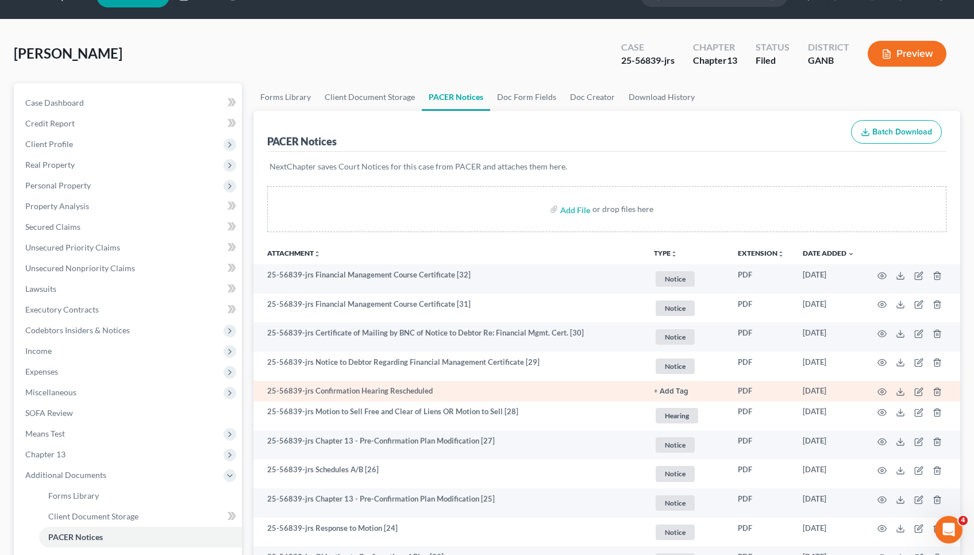
scroll to position [28, 0]
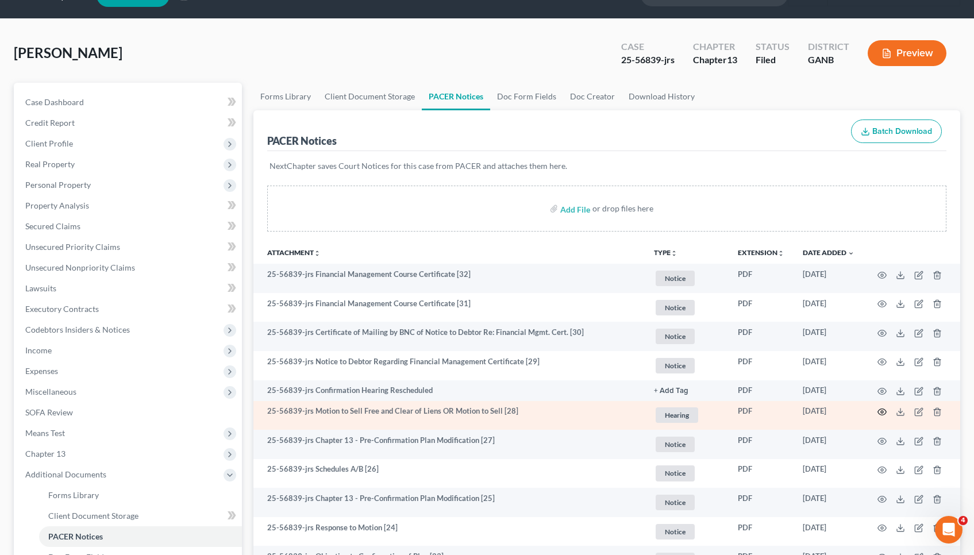
click at [878, 413] on icon "button" at bounding box center [882, 412] width 9 height 6
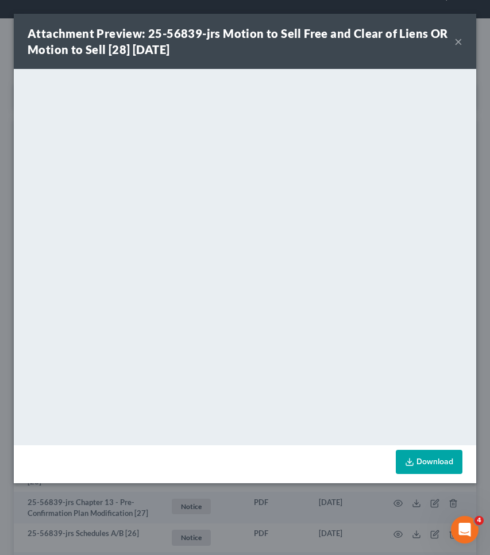
click at [460, 37] on button "×" at bounding box center [458, 41] width 8 height 14
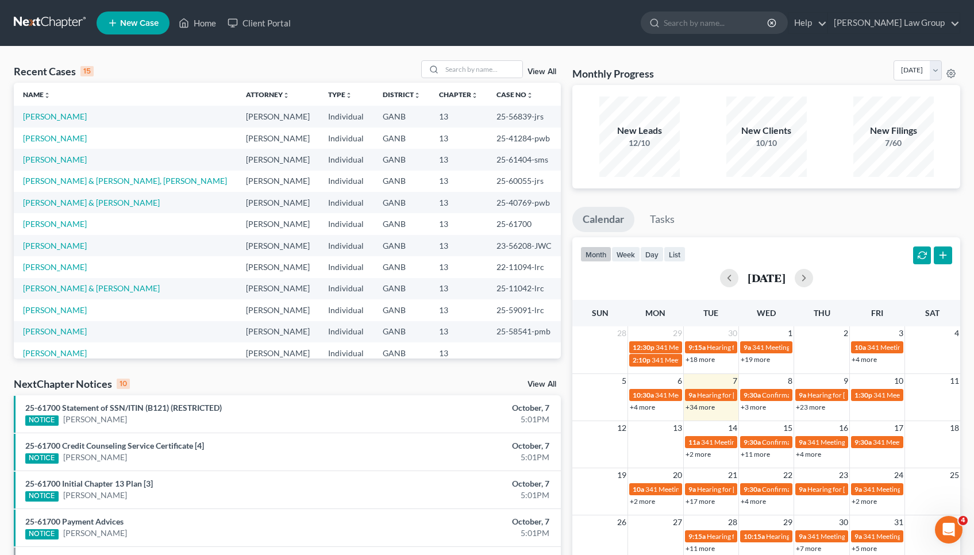
click at [54, 110] on td "[PERSON_NAME]" at bounding box center [125, 116] width 223 height 21
click at [54, 114] on link "[PERSON_NAME]" at bounding box center [55, 116] width 64 height 10
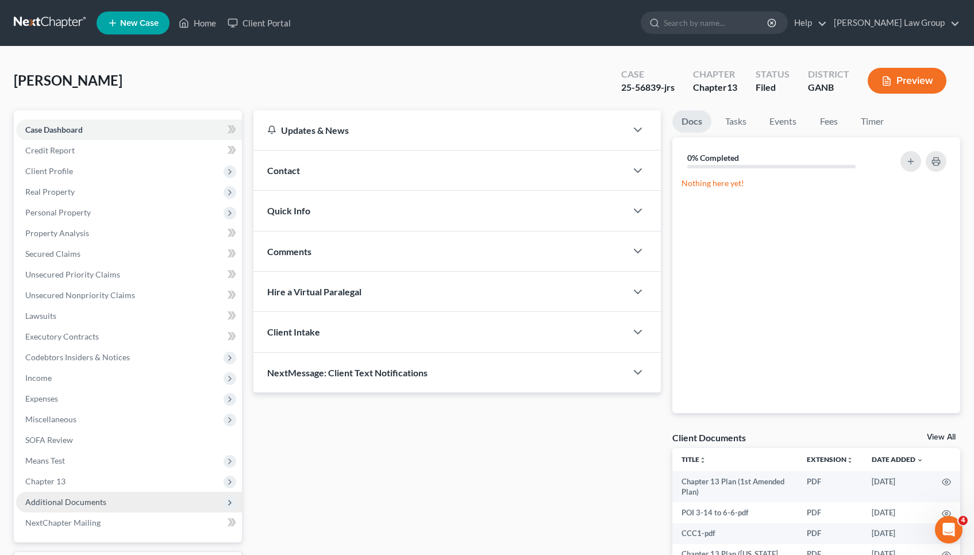
click at [76, 510] on span "Additional Documents" at bounding box center [129, 502] width 226 height 21
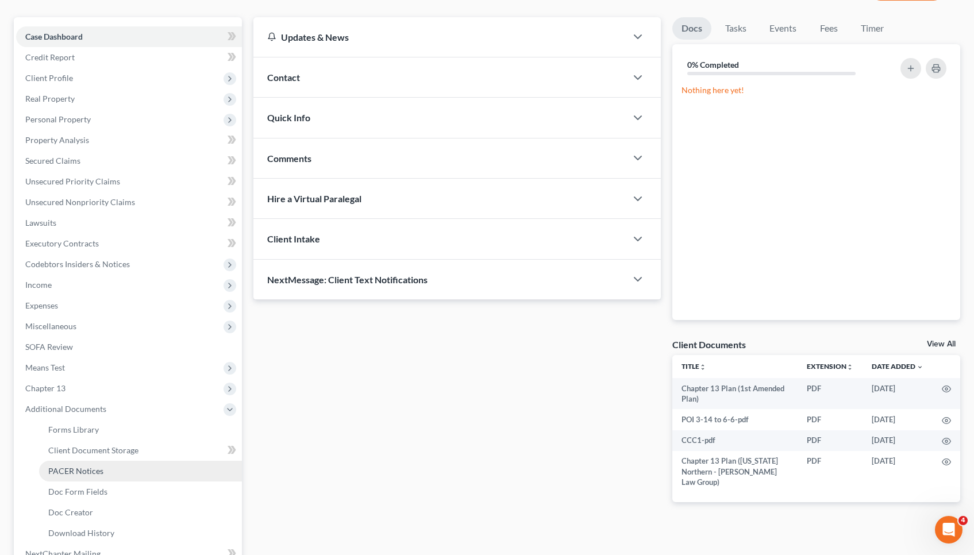
scroll to position [97, 1]
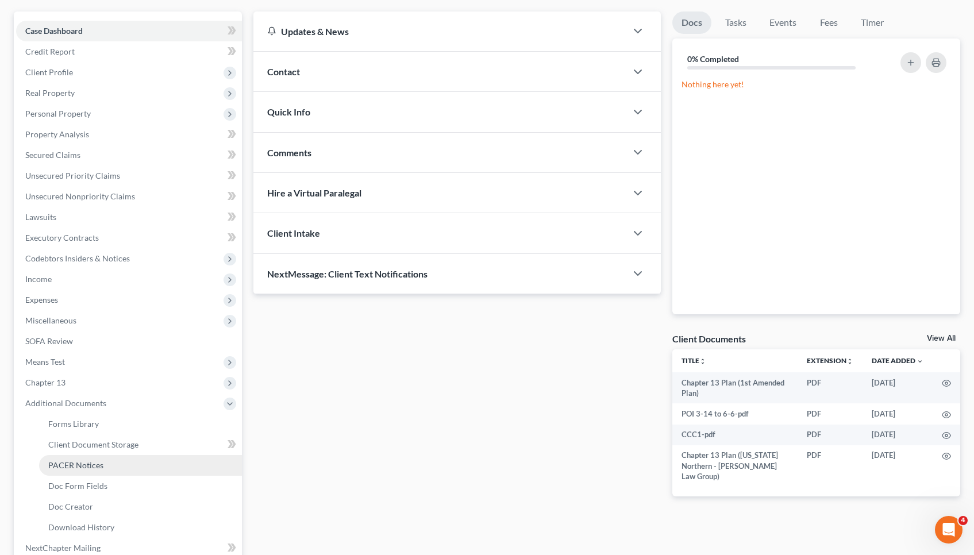
click at [76, 510] on span "Doc Creator" at bounding box center [70, 507] width 45 height 10
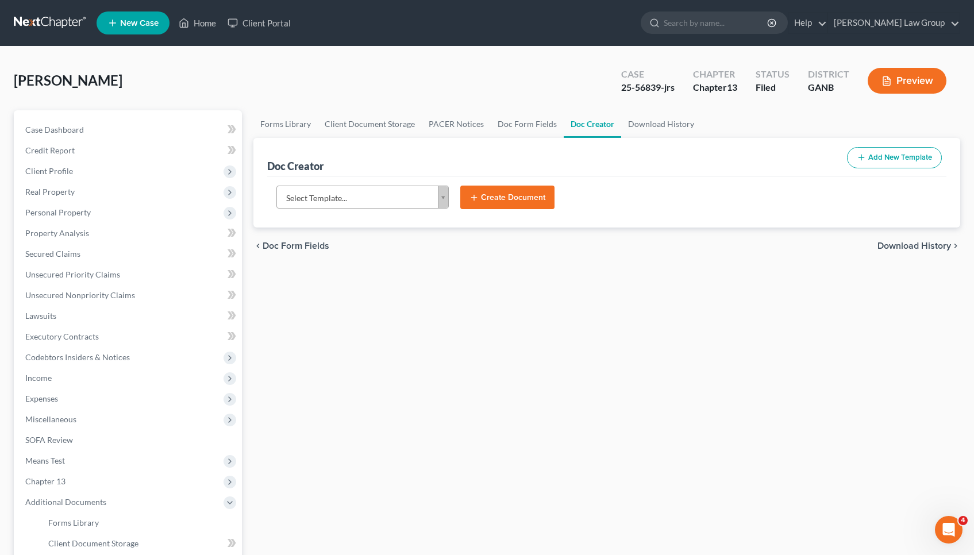
click at [415, 204] on body "Home New Case Client Portal [PERSON_NAME] Law Group [EMAIL_ADDRESS][DOMAIN_NAME…" at bounding box center [487, 388] width 974 height 776
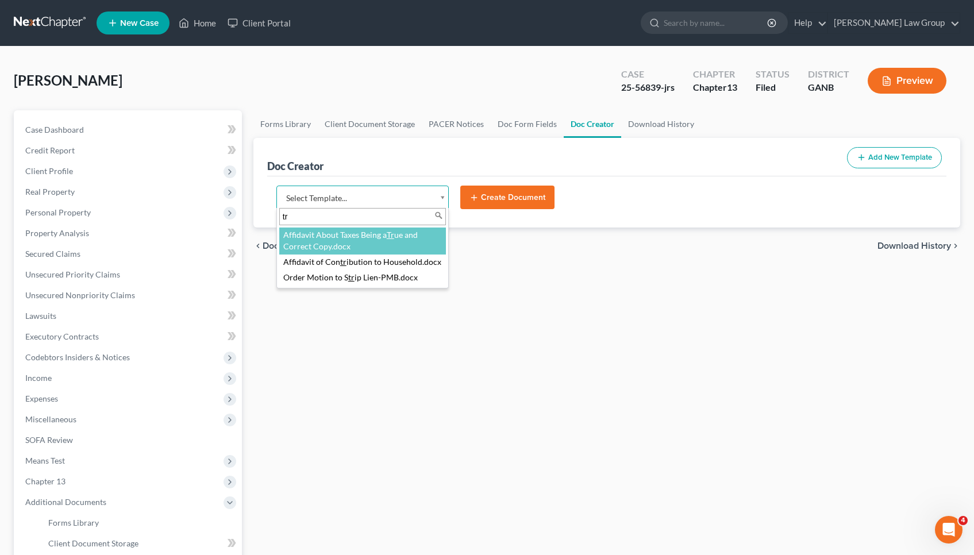
type input "t"
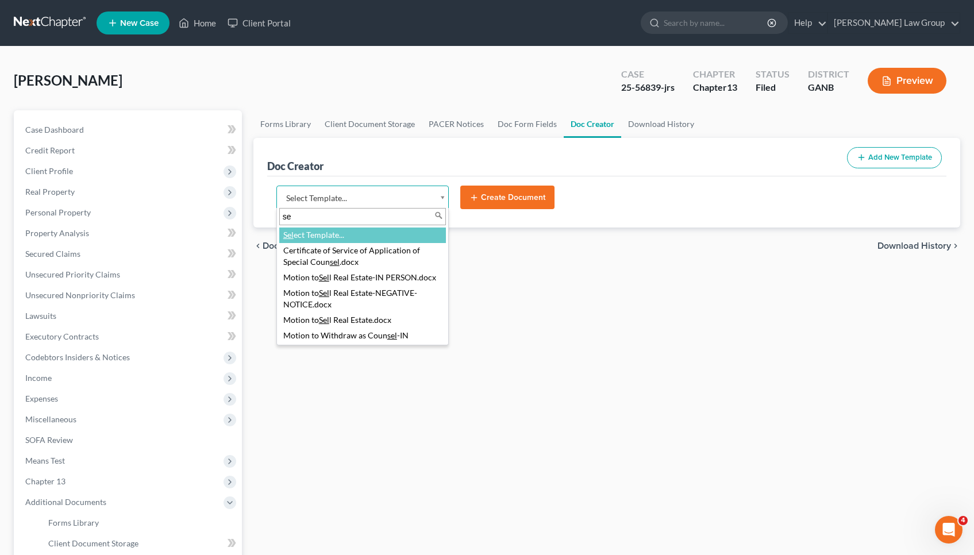
type input "s"
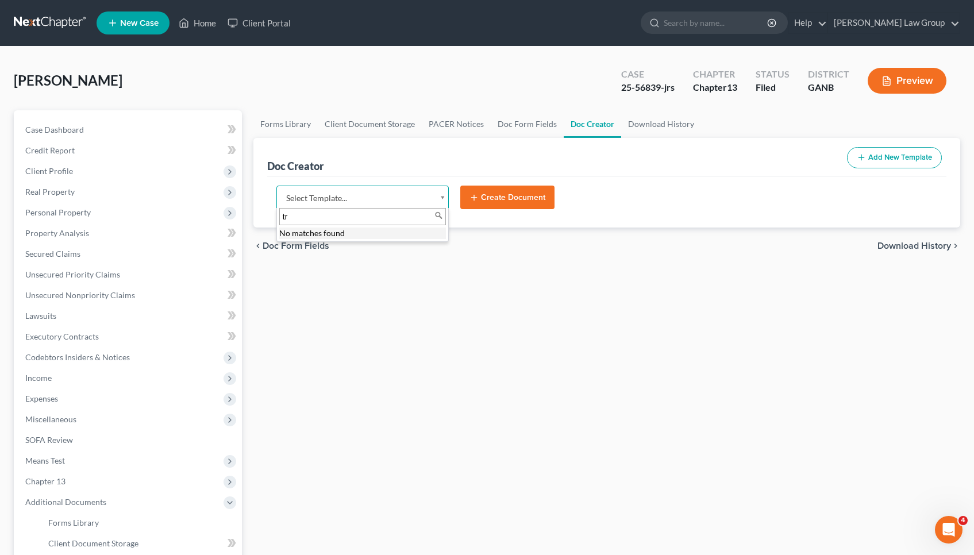
type input "t"
type input "property"
click at [207, 27] on body "Home New Case Client Portal [PERSON_NAME] Law Group [EMAIL_ADDRESS][DOMAIN_NAME…" at bounding box center [487, 388] width 974 height 776
click at [207, 27] on link "Home" at bounding box center [197, 23] width 49 height 21
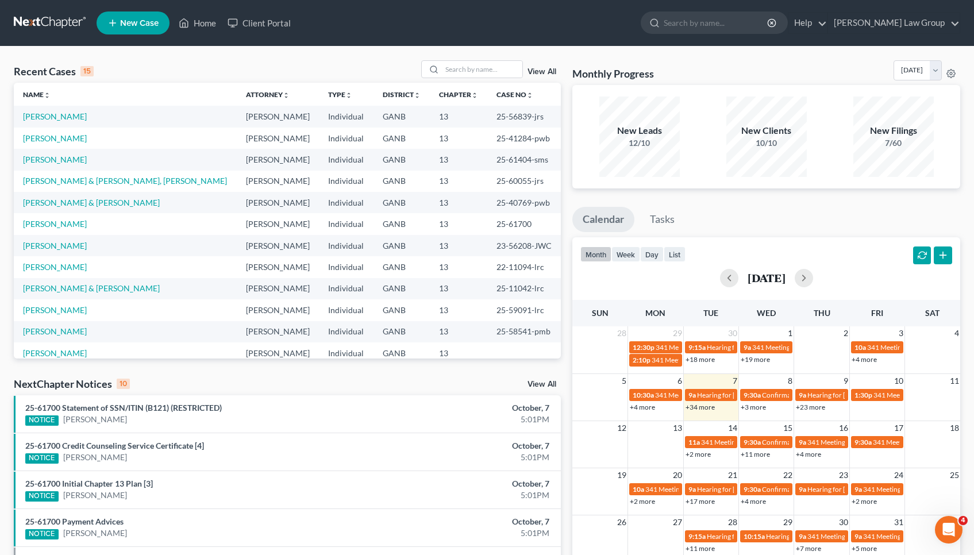
click at [550, 383] on link "View All" at bounding box center [541, 384] width 29 height 8
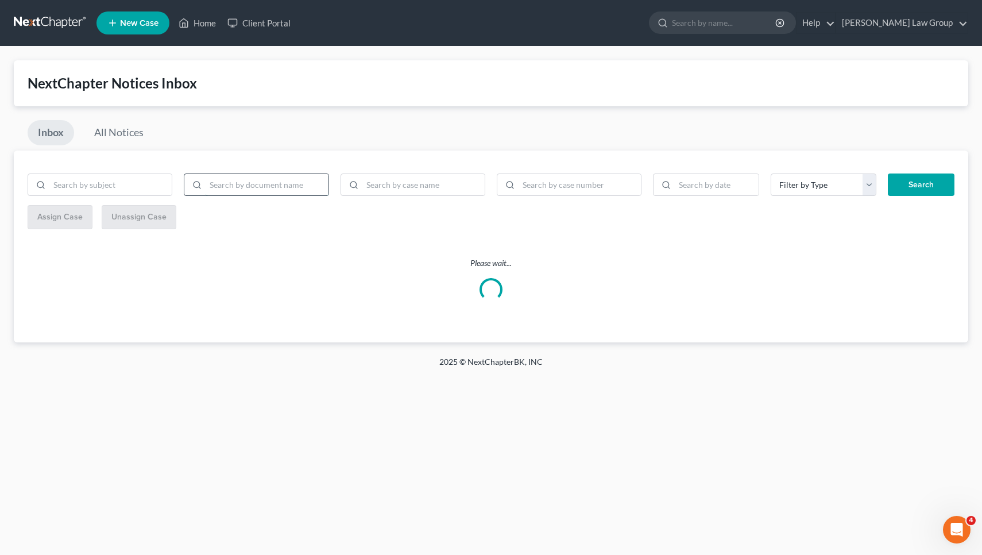
click at [259, 180] on input "search" at bounding box center [267, 185] width 122 height 22
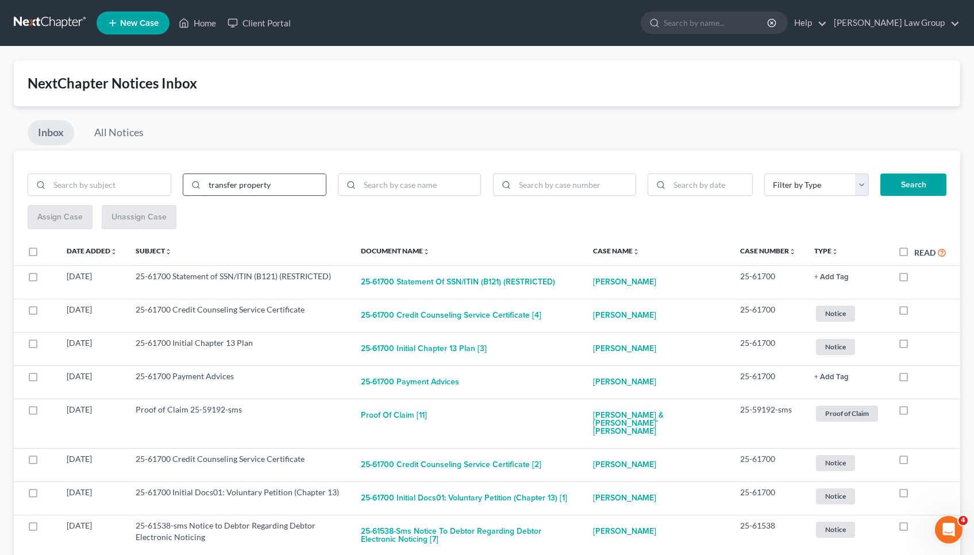
click at [913, 184] on button "Search" at bounding box center [913, 184] width 66 height 23
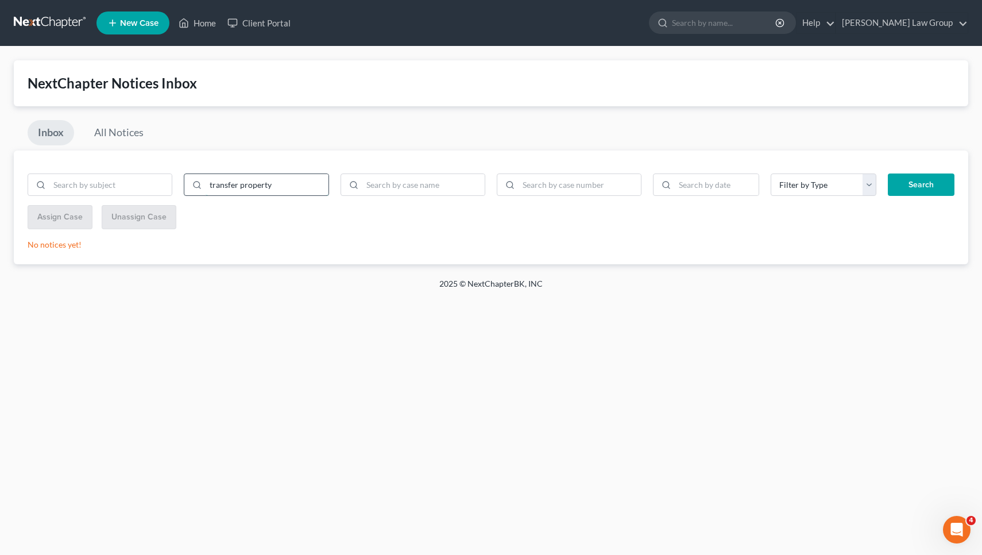
click at [267, 184] on input "transfer property" at bounding box center [267, 185] width 122 height 22
type input "transfer"
click at [921, 184] on button "Search" at bounding box center [921, 184] width 67 height 23
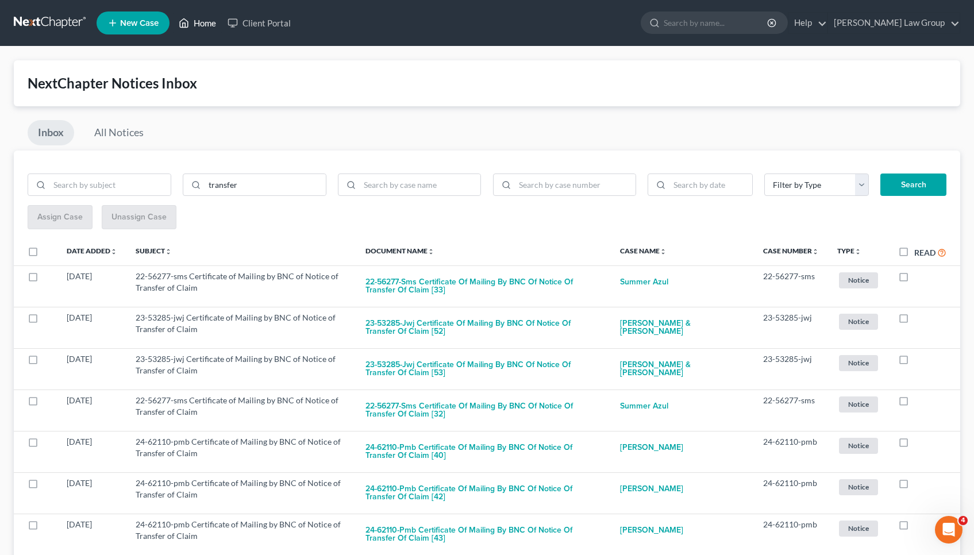
click at [206, 23] on link "Home" at bounding box center [197, 23] width 49 height 21
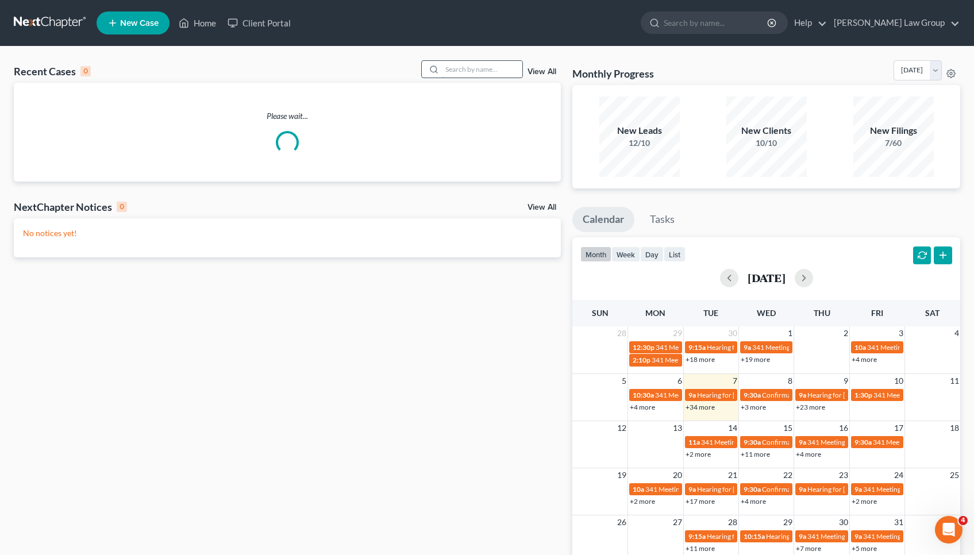
click at [460, 70] on input "search" at bounding box center [482, 69] width 80 height 17
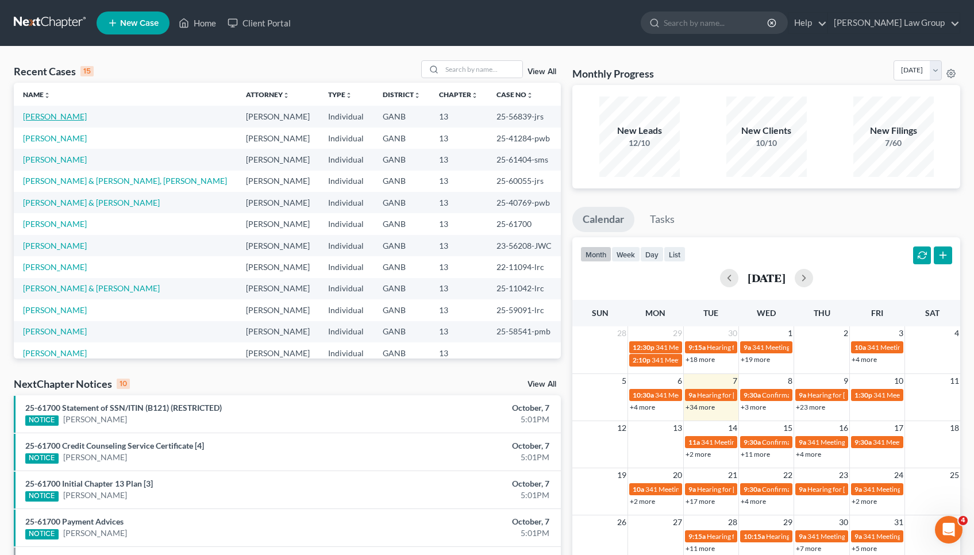
click at [48, 116] on link "[PERSON_NAME]" at bounding box center [55, 116] width 64 height 10
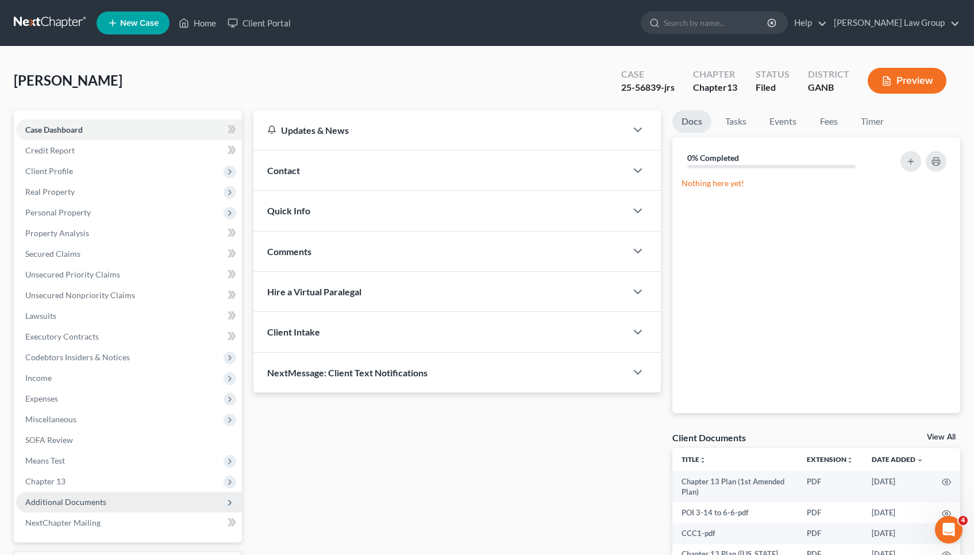
click at [95, 506] on span "Additional Documents" at bounding box center [65, 502] width 81 height 10
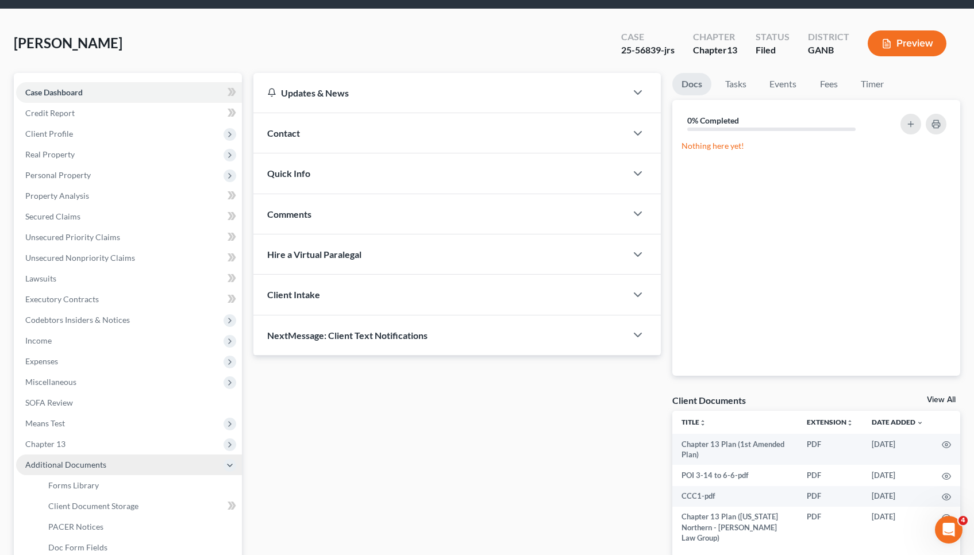
scroll to position [81, 0]
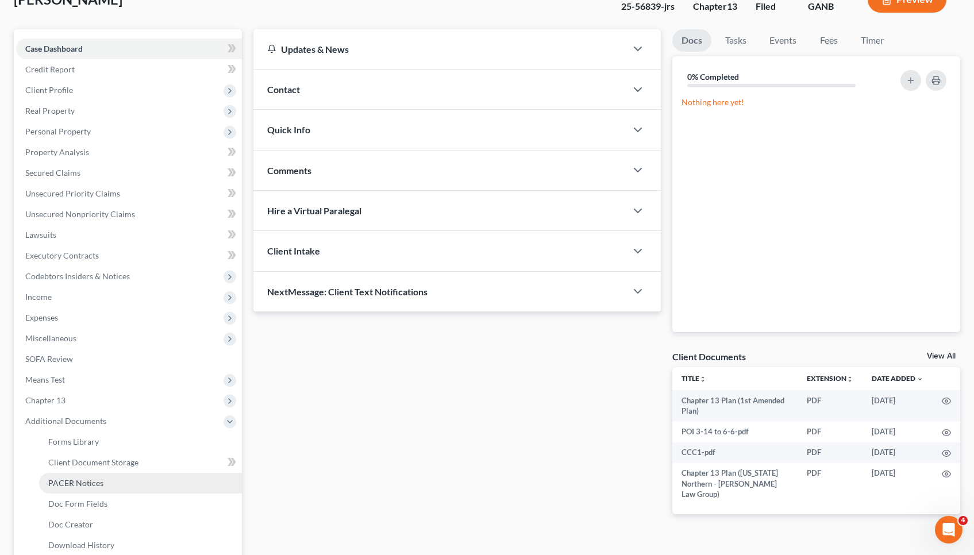
click at [95, 487] on span "PACER Notices" at bounding box center [75, 483] width 55 height 10
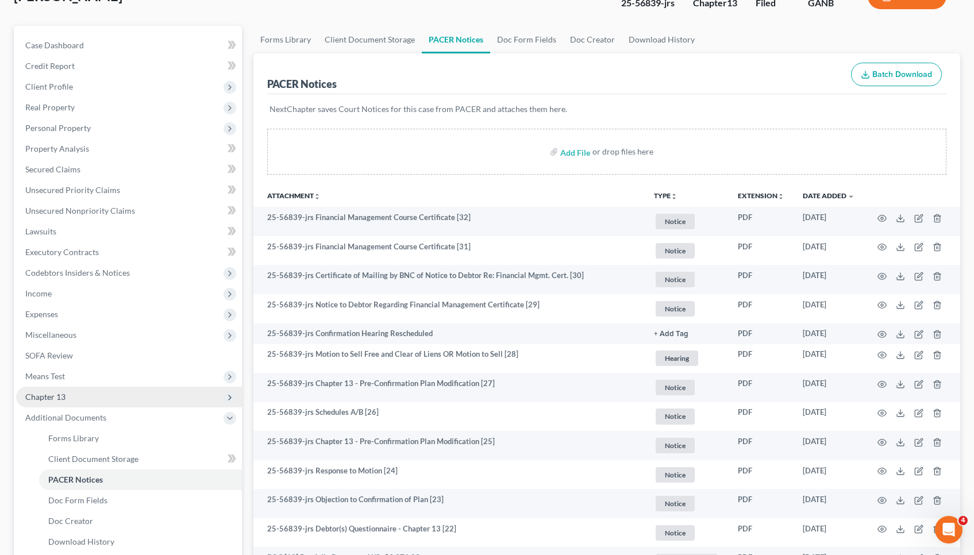
scroll to position [99, 0]
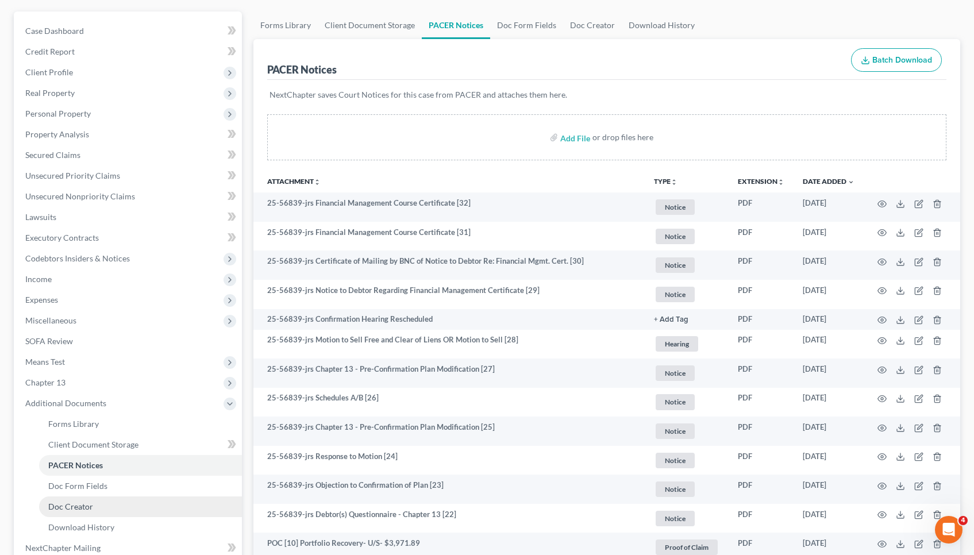
click at [82, 510] on span "Doc Creator" at bounding box center [70, 507] width 45 height 10
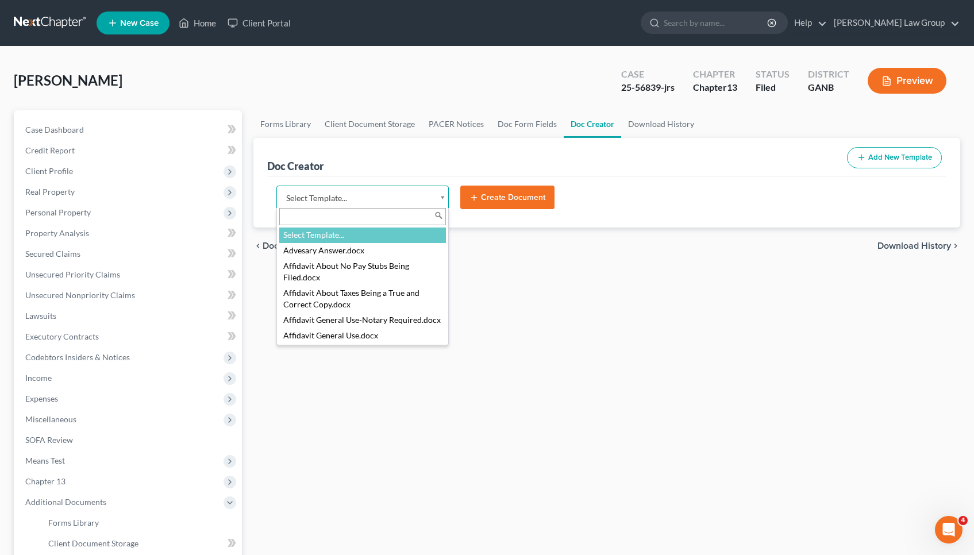
click at [406, 196] on body "Home New Case Client Portal [PERSON_NAME] Law Group [EMAIL_ADDRESS][DOMAIN_NAME…" at bounding box center [487, 388] width 974 height 776
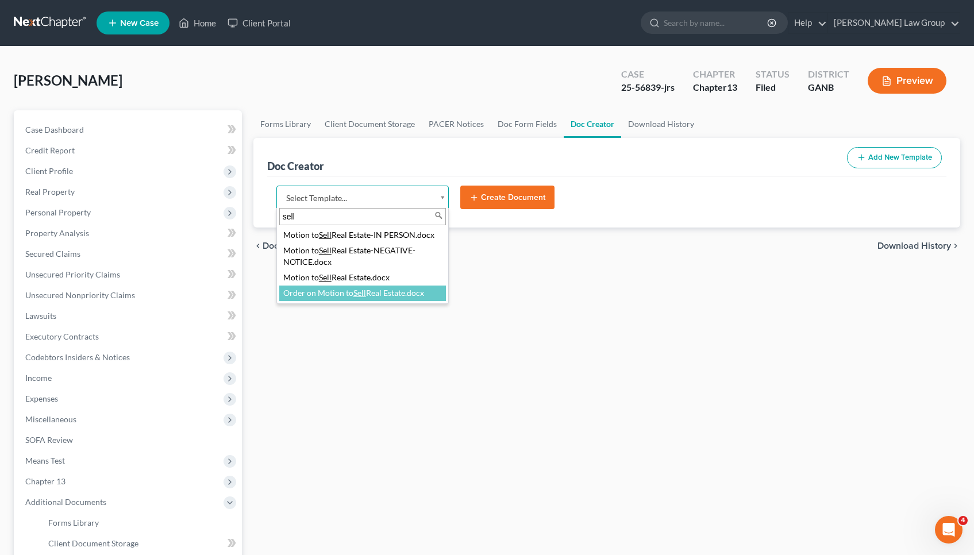
type input "sell"
select select "111927"
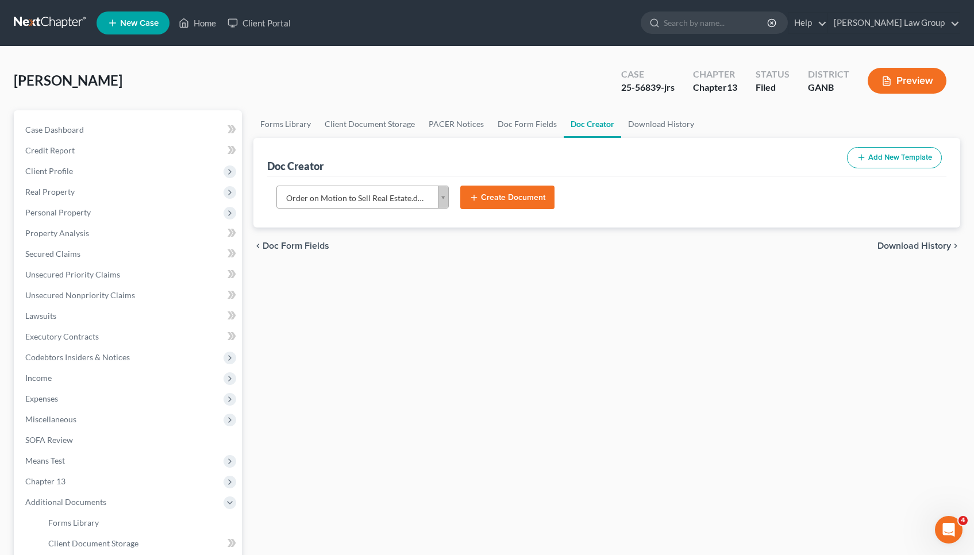
click at [525, 198] on button "Create Document" at bounding box center [507, 198] width 94 height 24
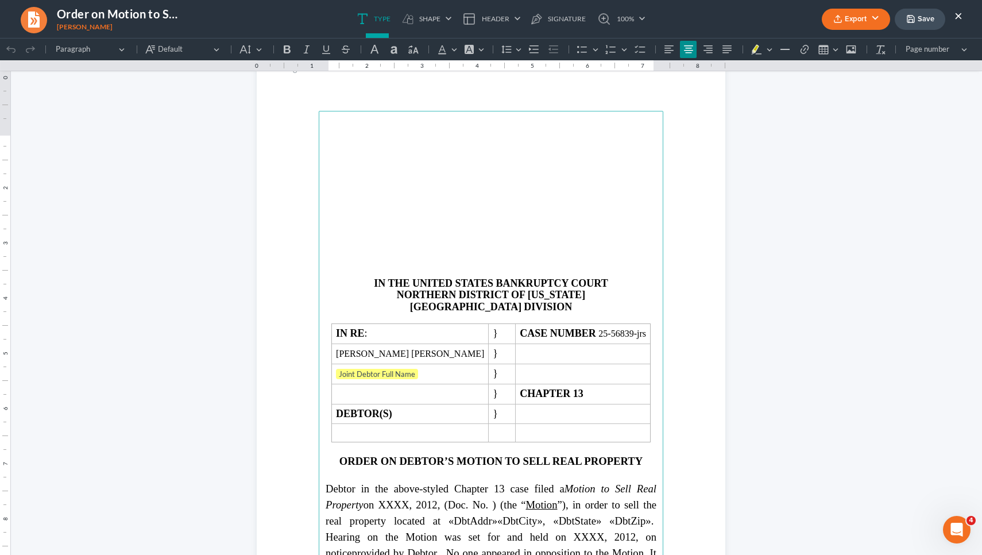
scroll to position [77, 0]
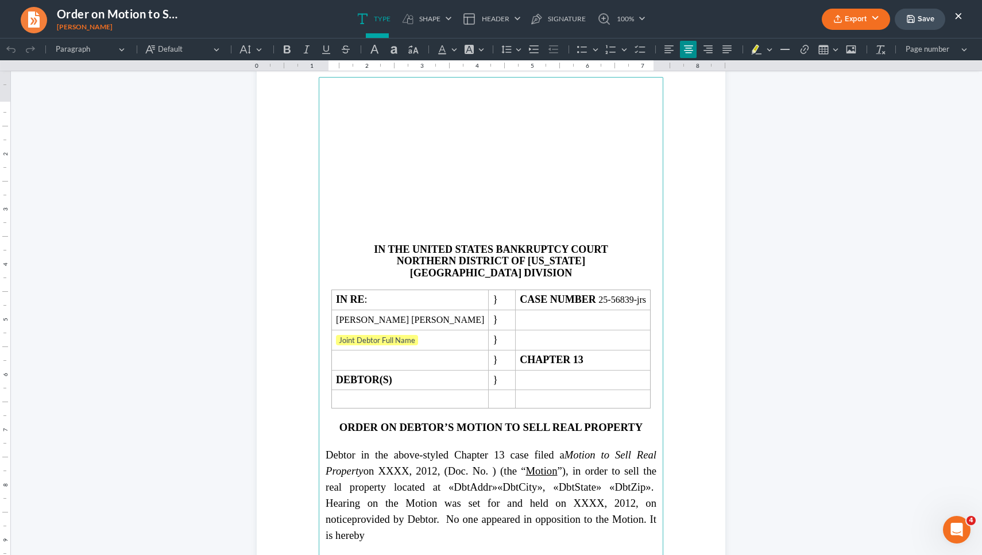
click at [530, 433] on strong "ORDER ON DEBTOR’S MOTION TO SELL REAL PROPERTY" at bounding box center [492, 427] width 304 height 12
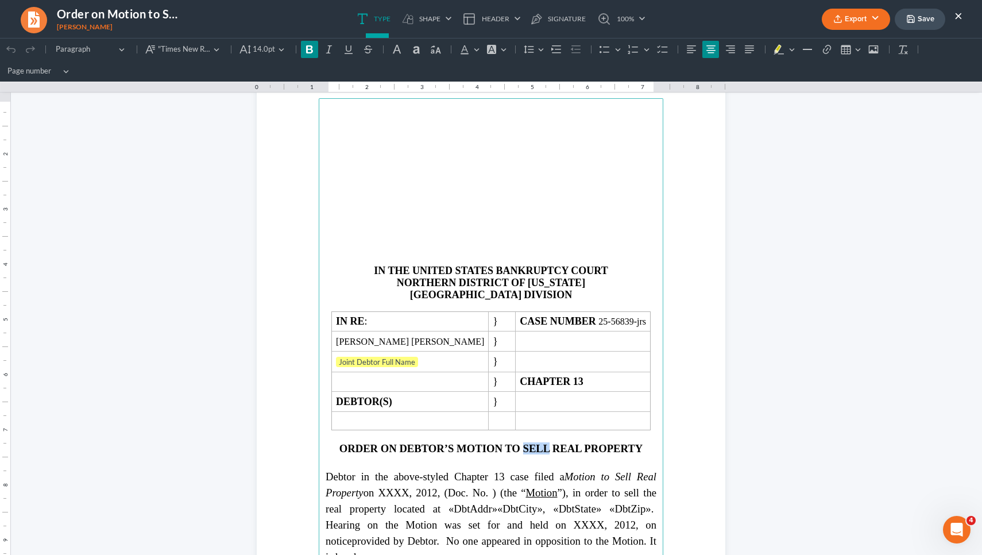
click at [530, 444] on strong "ORDER ON DEBTOR’S MOTION TO SELL REAL PROPERTY" at bounding box center [492, 448] width 304 height 12
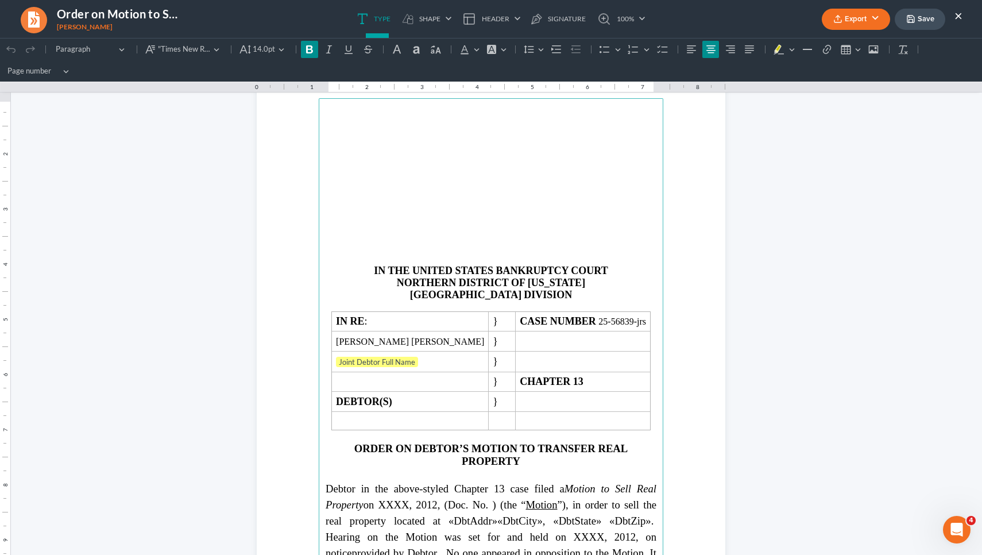
click at [392, 444] on strong "ORDER ON DEBTOR’S MOTION TO TRANSFER REAL PROPERTY" at bounding box center [491, 454] width 274 height 24
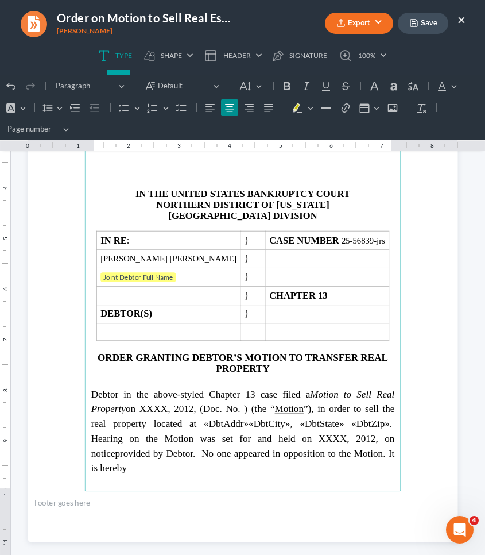
scroll to position [151, 0]
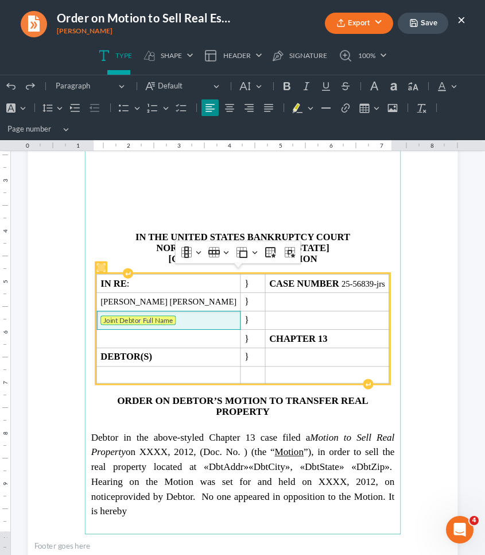
click at [155, 316] on tag "Joint Debtor Full Name" at bounding box center [138, 321] width 75 height 10
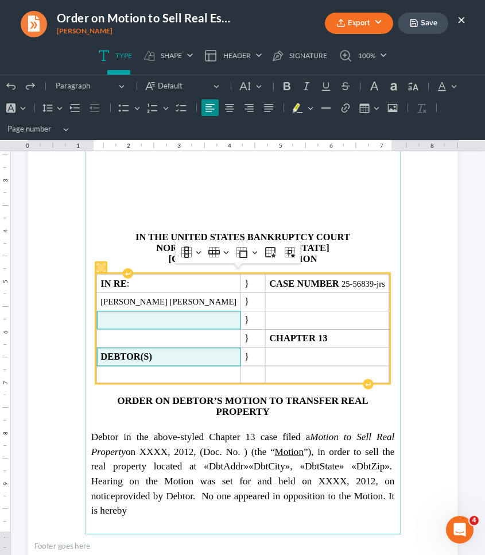
click at [222, 353] on td "DEBTOR(S)" at bounding box center [169, 357] width 144 height 18
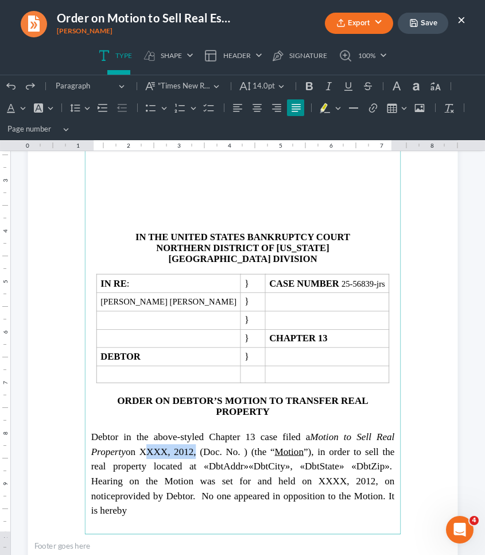
drag, startPoint x: 139, startPoint y: 448, endPoint x: 189, endPoint y: 445, distance: 50.0
click at [189, 445] on span "Debtor in the above-styled Chapter 13 case filed a Motion to Sell Real Property…" at bounding box center [243, 466] width 304 height 70
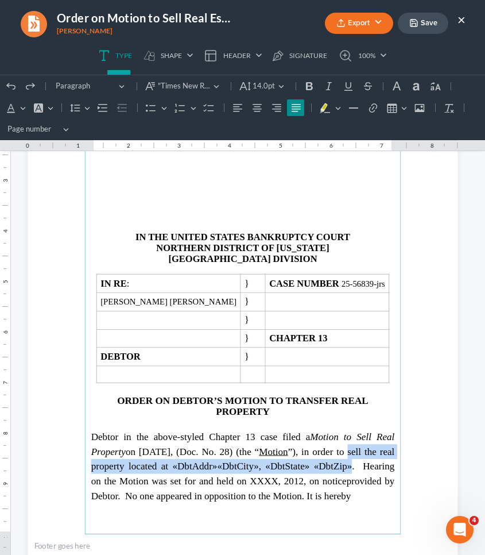
drag, startPoint x: 88, startPoint y: 463, endPoint x: 388, endPoint y: 457, distance: 299.9
click at [388, 457] on span "Debtor in the above-styled Chapter 13 case filed a Motion to Sell Real Property…" at bounding box center [243, 458] width 304 height 55
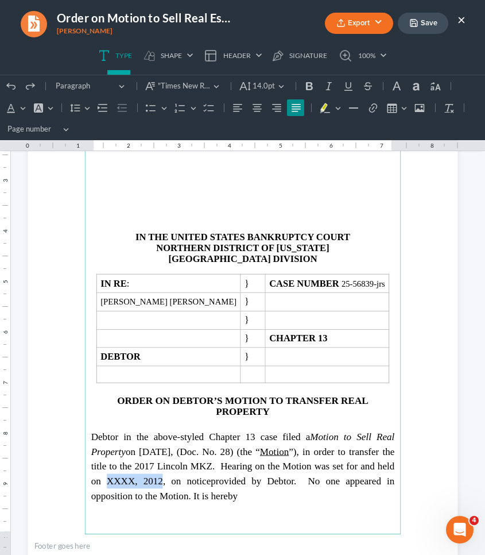
drag, startPoint x: 160, startPoint y: 471, endPoint x: 212, endPoint y: 475, distance: 52.4
click at [212, 475] on span "Debtor in the above-styled Chapter 13 case filed a Motion to Sell Real Property…" at bounding box center [243, 458] width 304 height 55
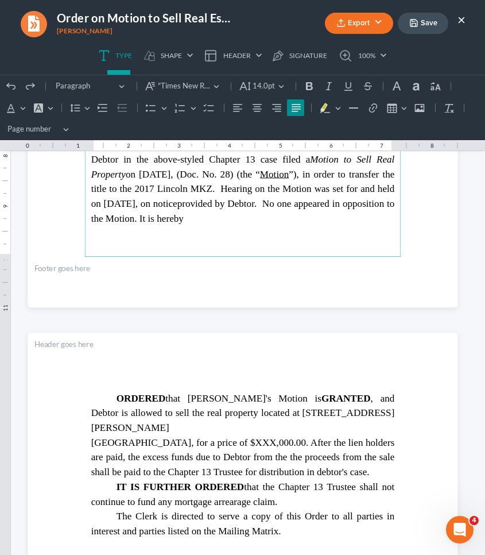
scroll to position [437, 0]
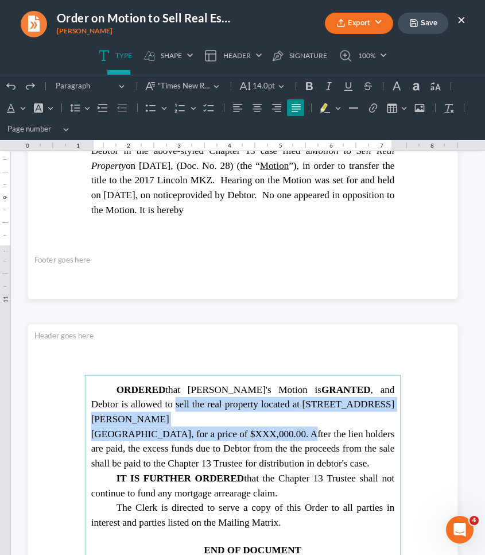
drag, startPoint x: 131, startPoint y: 406, endPoint x: 295, endPoint y: 421, distance: 164.4
click at [295, 421] on p "ORDERED that [PERSON_NAME]'s Motion is GRANTED , and [PERSON_NAME] is allowed t…" at bounding box center [243, 426] width 304 height 88
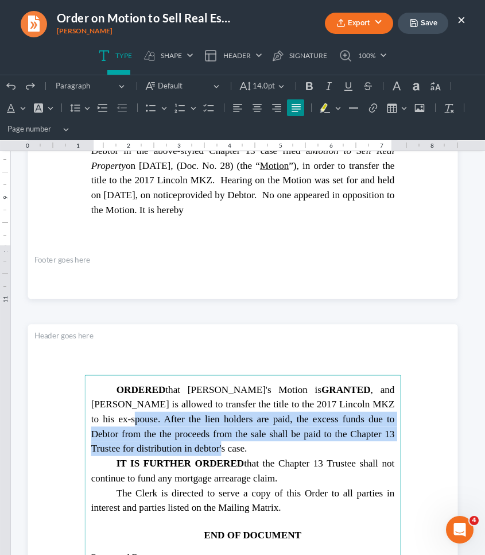
drag, startPoint x: 369, startPoint y: 405, endPoint x: 368, endPoint y: 448, distance: 43.1
click at [368, 448] on p "ORDERED that [PERSON_NAME]'s Motion is GRANTED , and [PERSON_NAME] is allowed t…" at bounding box center [243, 419] width 304 height 74
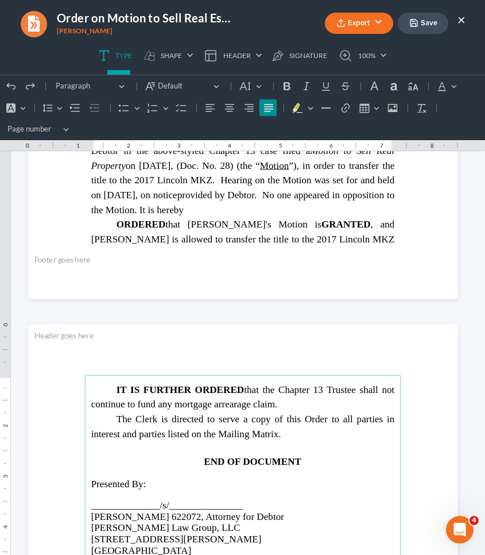
drag, startPoint x: 112, startPoint y: 389, endPoint x: 296, endPoint y: 402, distance: 184.9
click at [296, 402] on p "IT IS FURTHER ORDERED that the Chapter 13 Trustee shall not continue to fund an…" at bounding box center [243, 396] width 304 height 29
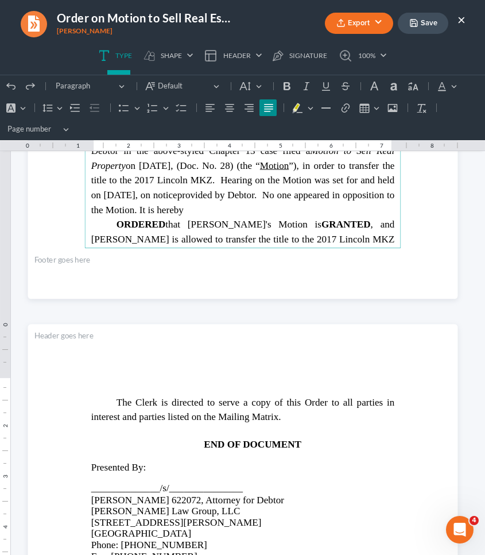
click at [372, 232] on p "ORDERED that [PERSON_NAME]'s Motion is GRANTED , and [PERSON_NAME] is allowed t…" at bounding box center [243, 239] width 304 height 44
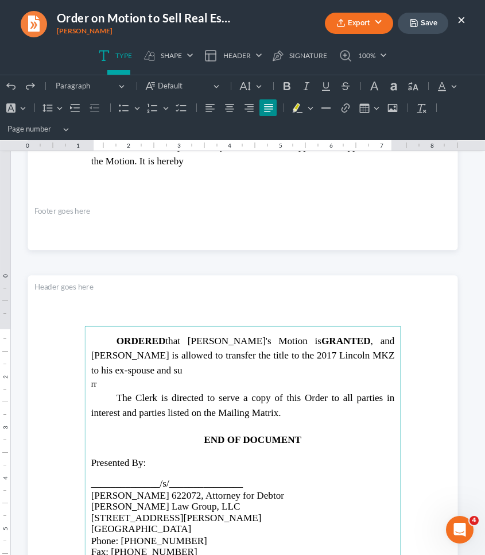
scroll to position [486, 0]
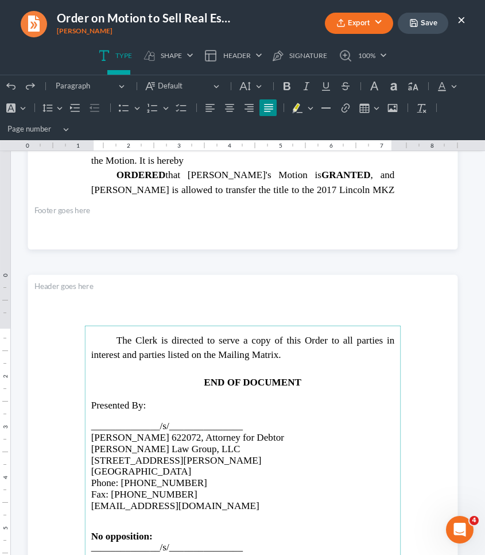
click at [390, 180] on p "ORDERED that [PERSON_NAME]'s Motion is GRANTED , and [PERSON_NAME] is allowed t…" at bounding box center [243, 190] width 304 height 44
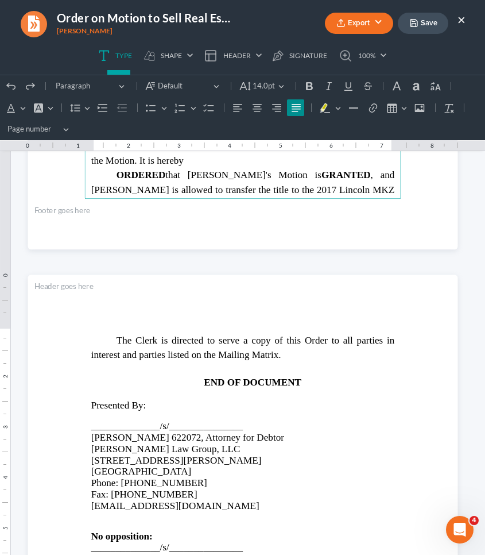
scroll to position [0, 0]
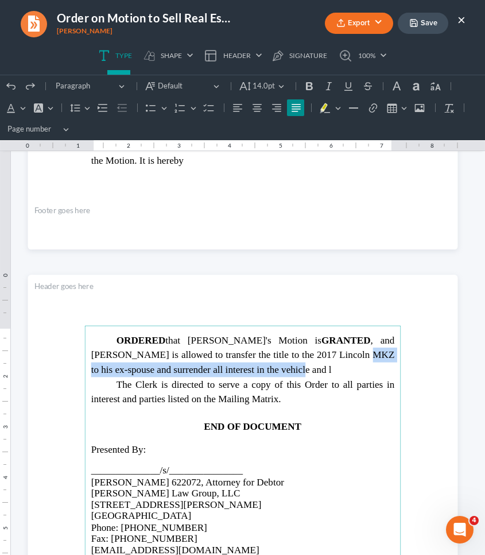
drag, startPoint x: 318, startPoint y: 356, endPoint x: 319, endPoint y: 367, distance: 11.5
click at [319, 367] on p "ORDERED that [PERSON_NAME]'s Motion is GRANTED , and [PERSON_NAME] is allowed t…" at bounding box center [243, 355] width 304 height 44
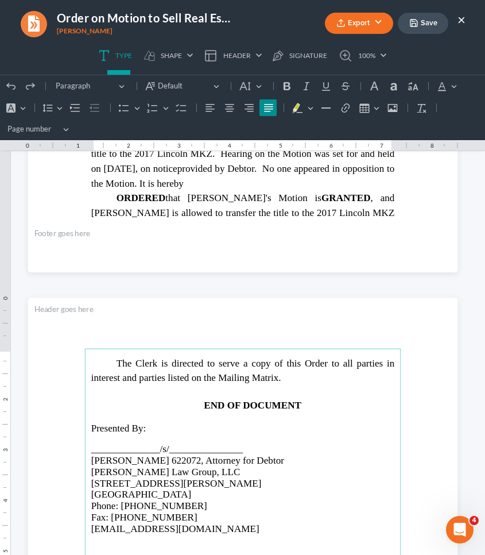
scroll to position [462, 0]
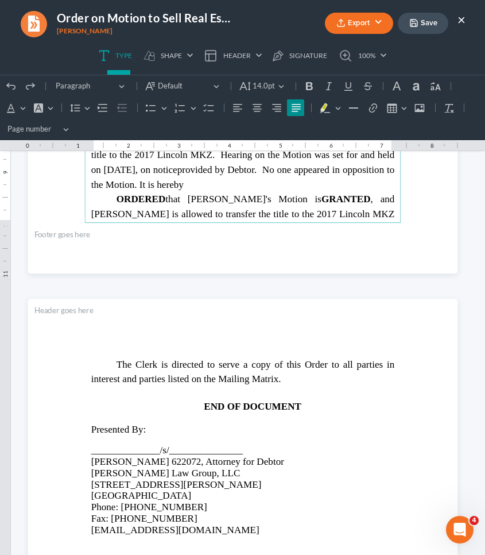
click at [328, 211] on p "ORDERED that [PERSON_NAME]'s Motion is GRANTED , and [PERSON_NAME] is allowed t…" at bounding box center [243, 214] width 304 height 44
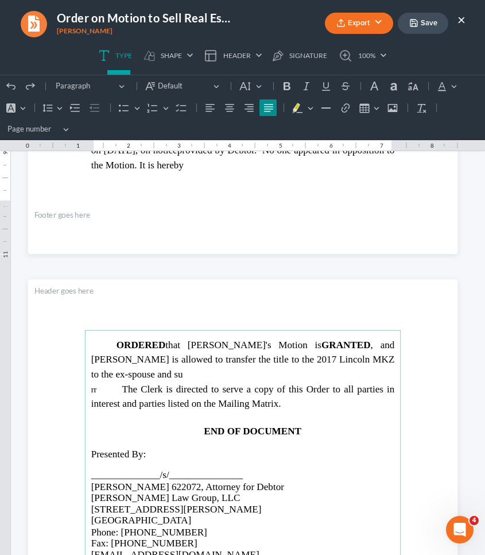
scroll to position [486, 0]
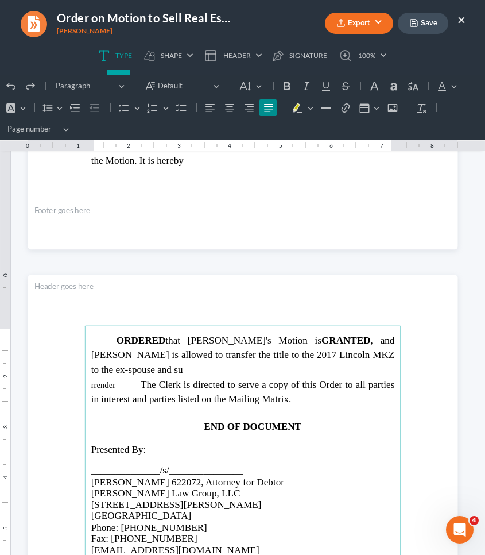
click at [101, 384] on p "⁠⁠⁠⁠⁠⁠⁠rrender The Clerk is directed to serve a copy of this Order to all parti…" at bounding box center [243, 391] width 304 height 29
click at [101, 384] on p "rrender The Clerk is directed to serve a copy of this Order to all parties in i…" at bounding box center [243, 391] width 304 height 29
click at [97, 372] on p "ORDERED that [PERSON_NAME]'s Motion is GRANTED , and [PERSON_NAME] is allowed t…" at bounding box center [243, 355] width 304 height 44
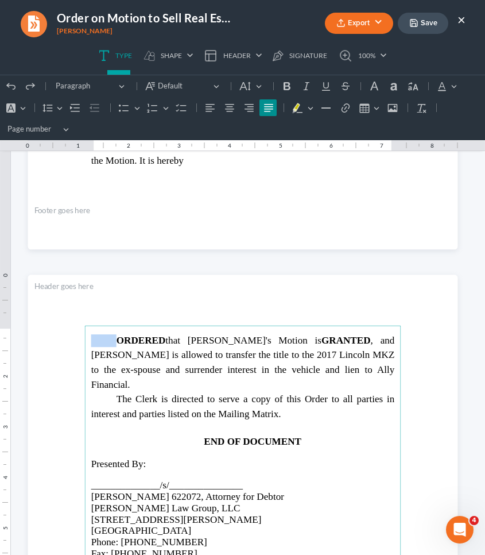
drag, startPoint x: 342, startPoint y: 371, endPoint x: 117, endPoint y: 331, distance: 228.2
click at [117, 331] on main "ORDERED that [PERSON_NAME]'s Motion is GRANTED , and [PERSON_NAME] is allowed t…" at bounding box center [242, 553] width 317 height 456
copy span "Rich Text Editor, page-1-main"
click at [415, 22] on icon "button" at bounding box center [414, 22] width 9 height 9
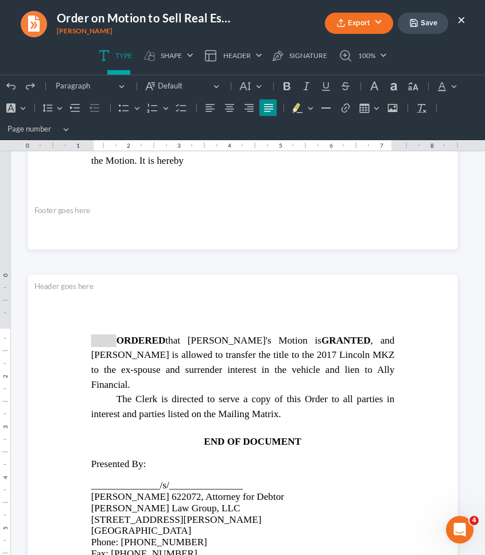
click at [464, 22] on button "×" at bounding box center [462, 20] width 8 height 14
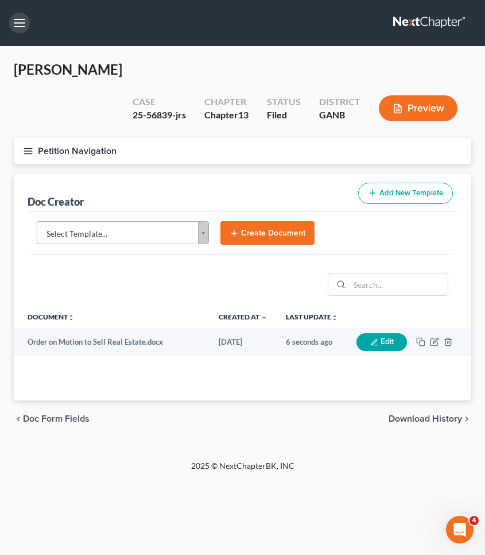
click at [15, 18] on button "button" at bounding box center [19, 23] width 21 height 21
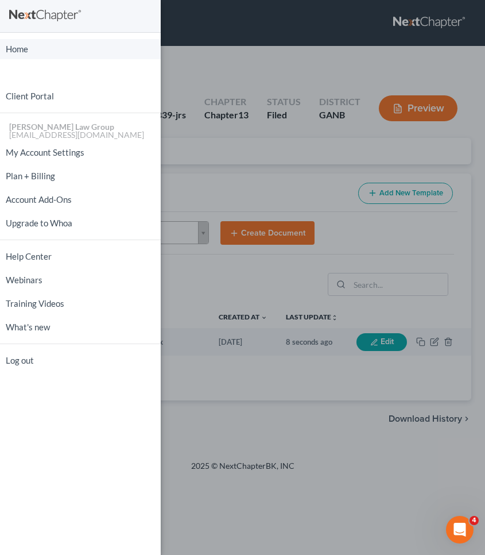
click at [20, 50] on link "Home" at bounding box center [80, 49] width 161 height 20
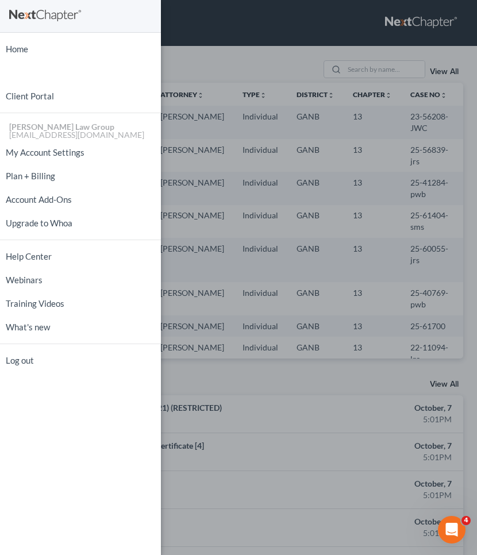
click at [227, 67] on div "Home New Case Client Portal [PERSON_NAME] Law Group [EMAIL_ADDRESS][DOMAIN_NAME…" at bounding box center [238, 277] width 477 height 555
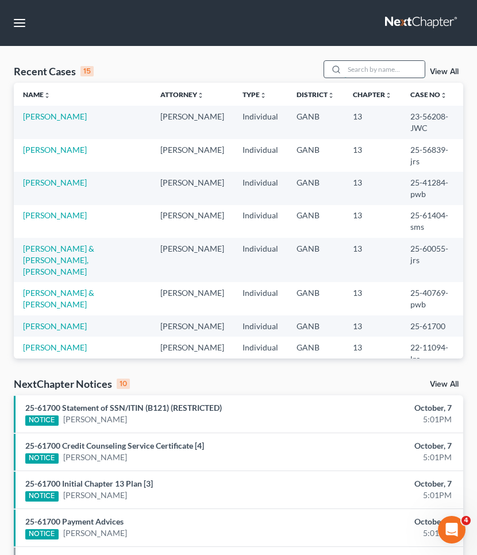
click at [395, 70] on input "search" at bounding box center [384, 69] width 80 height 17
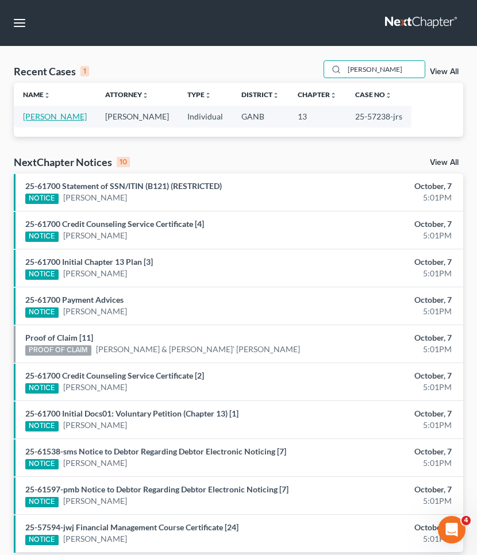
type input "[PERSON_NAME]"
click at [60, 116] on link "[PERSON_NAME]" at bounding box center [55, 116] width 64 height 10
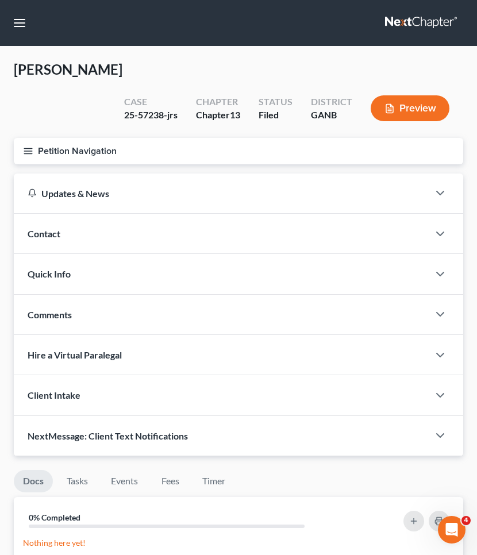
click at [57, 138] on button "Petition Navigation" at bounding box center [238, 151] width 449 height 26
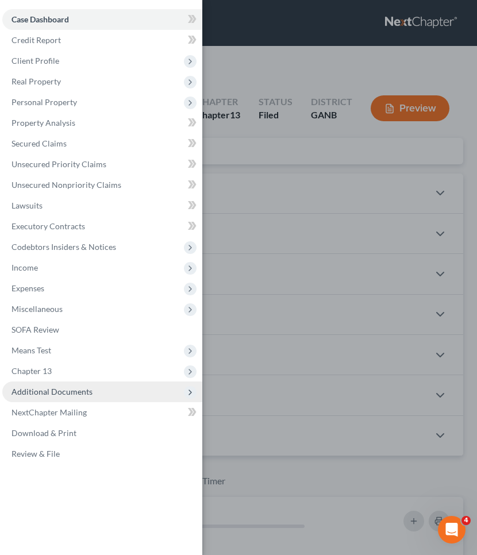
click at [104, 401] on span "Additional Documents" at bounding box center [102, 391] width 200 height 21
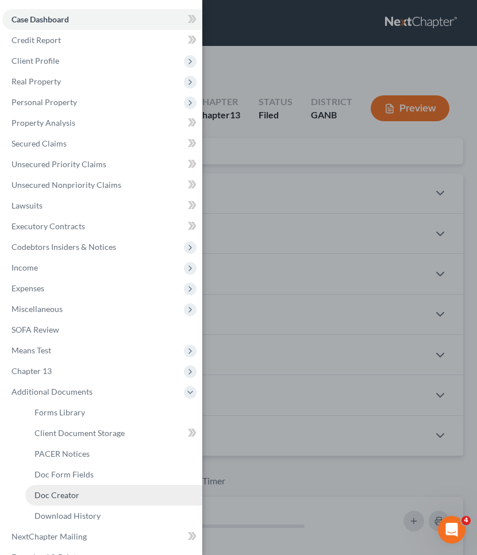
click at [88, 496] on link "Doc Creator" at bounding box center [113, 495] width 177 height 21
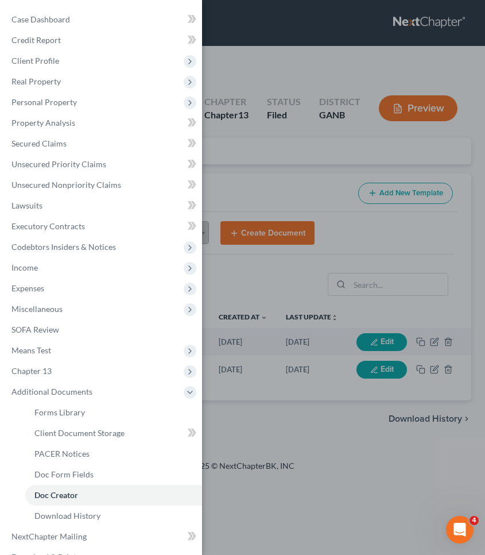
click at [285, 145] on div "Case Dashboard Payments Invoices Payments Payments Credit Report Client Profile" at bounding box center [242, 277] width 485 height 555
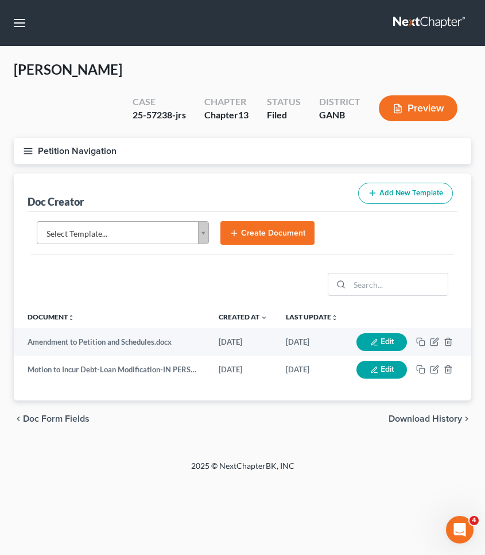
click at [157, 210] on body "Home New Case Client Portal [PERSON_NAME] Law Group [EMAIL_ADDRESS][DOMAIN_NAME…" at bounding box center [242, 277] width 485 height 555
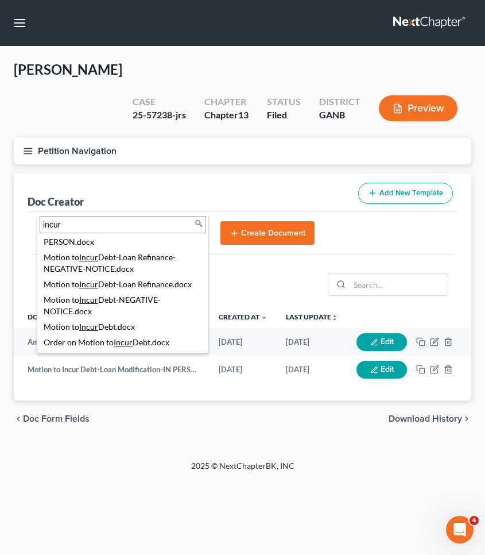
scroll to position [190, 0]
type input "incur"
select select "111919"
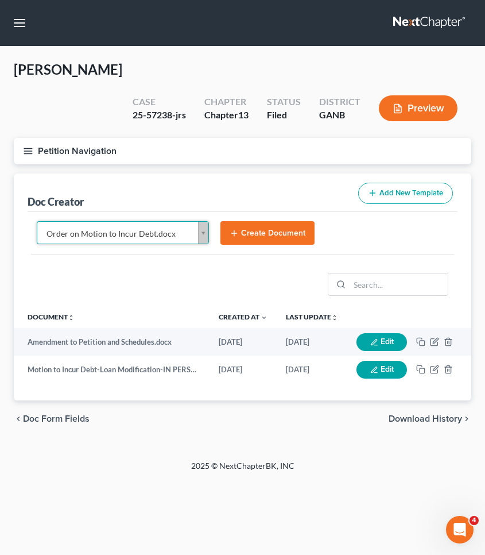
click at [294, 221] on button "Create Document" at bounding box center [268, 233] width 94 height 24
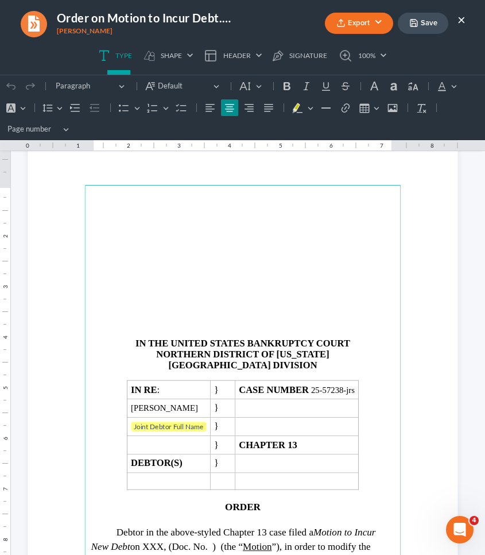
scroll to position [57, 0]
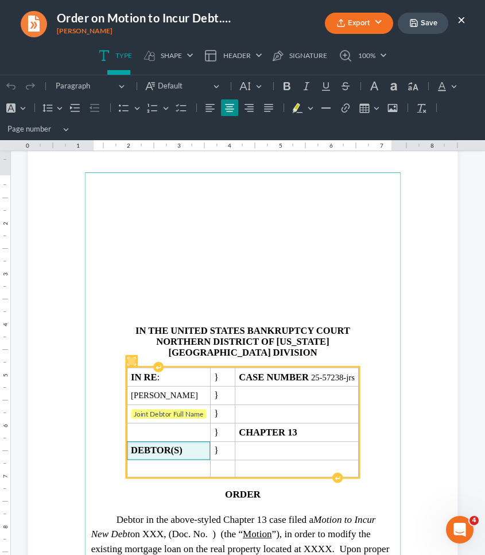
click at [210, 446] on td "DEBTOR(S)" at bounding box center [168, 451] width 83 height 18
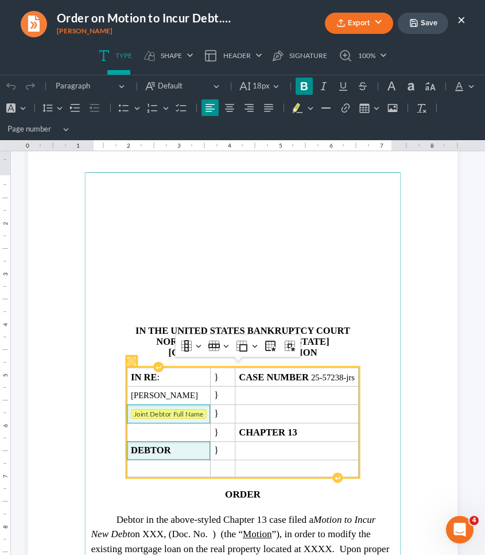
click at [161, 411] on tag "Joint Debtor Full Name" at bounding box center [168, 415] width 75 height 10
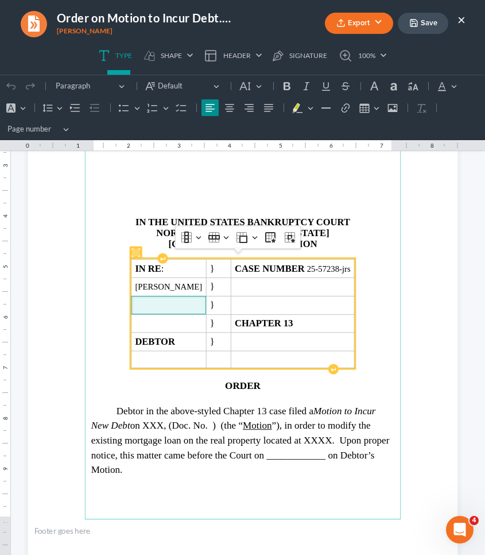
scroll to position [166, 0]
click at [152, 419] on span "Debtor in the above-styled Chapter 13 case filed a Motion to Incur New Debt on …" at bounding box center [240, 439] width 299 height 70
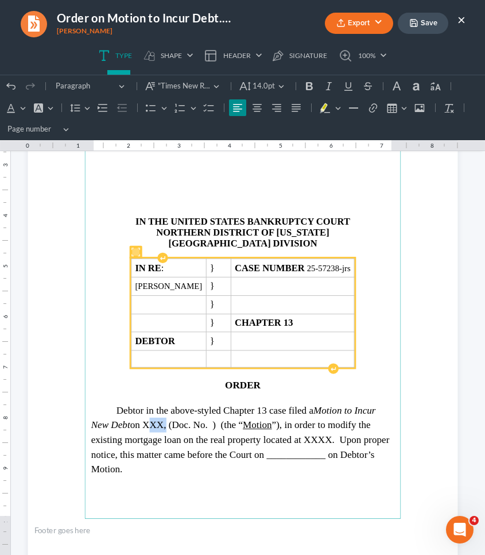
click at [152, 419] on span "Debtor in the above-styled Chapter 13 case filed a Motion to Incur New Debt on …" at bounding box center [240, 439] width 299 height 70
drag, startPoint x: 346, startPoint y: 435, endPoint x: 372, endPoint y: 435, distance: 25.9
click at [372, 435] on span "Debtor in the above-styled Chapter 13 case filed a Motion to Incur New Debt on …" at bounding box center [240, 439] width 299 height 70
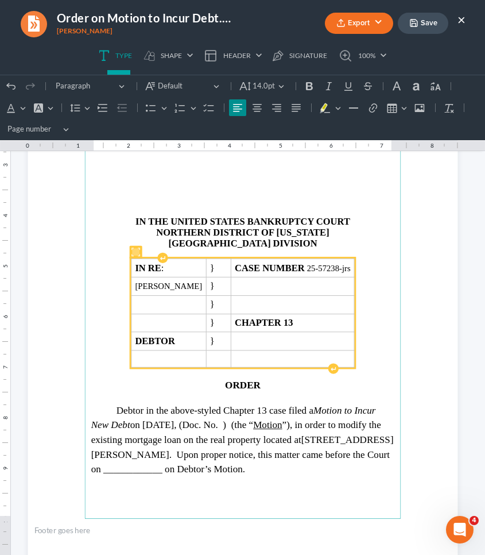
click at [346, 435] on span "[STREET_ADDRESS][PERSON_NAME]" at bounding box center [242, 447] width 303 height 26
click at [211, 463] on span ". Upon proper notice, this matter came before the Court on ____________ on Debt…" at bounding box center [240, 462] width 299 height 26
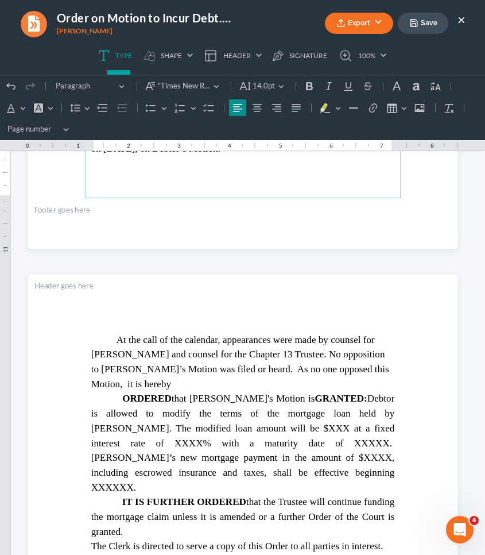
scroll to position [491, 0]
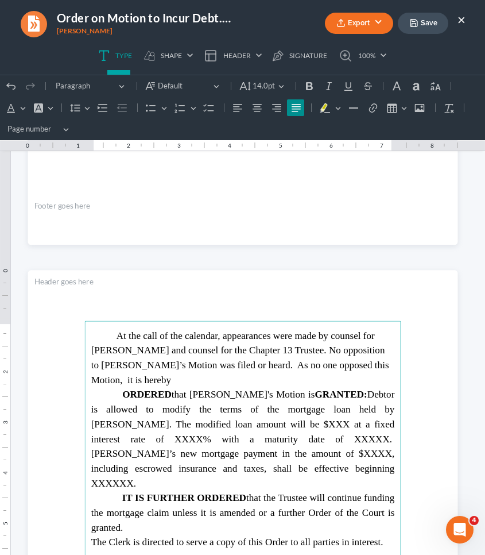
click at [310, 394] on span "ORDERED that [PERSON_NAME]'s Motion is GRANTED: [PERSON_NAME] is allowed to mod…" at bounding box center [243, 438] width 304 height 99
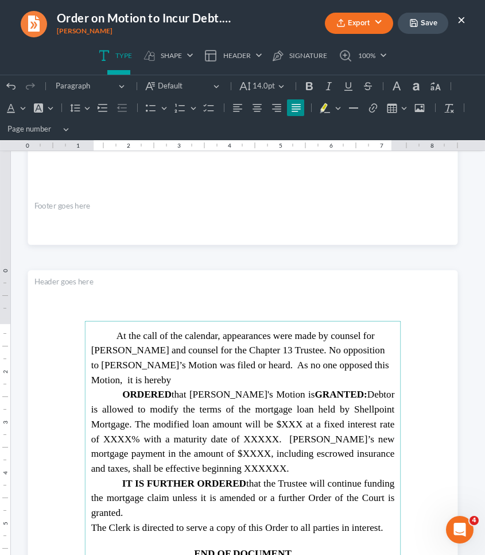
click at [263, 406] on span "ORDERED that [PERSON_NAME]'s Motion is GRANTED: Debtor is allowed to modify the…" at bounding box center [243, 431] width 304 height 85
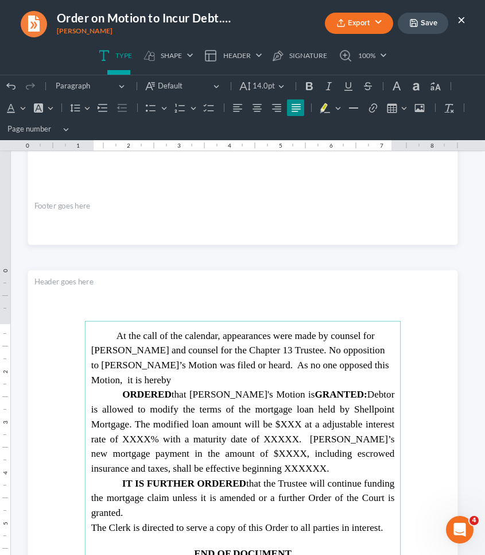
click at [369, 405] on span "ORDERED that [PERSON_NAME]'s Motion is GRANTED: Debtor is allowed to modify the…" at bounding box center [243, 431] width 304 height 85
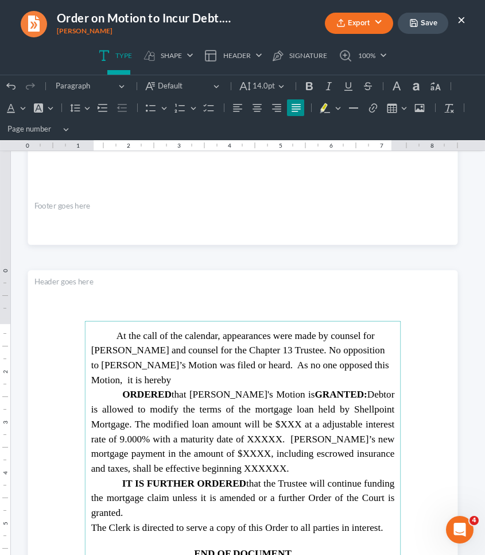
click at [214, 407] on span "ORDERED that [PERSON_NAME]'s Motion is GRANTED: Debtor is allowed to modify the…" at bounding box center [243, 431] width 304 height 85
drag, startPoint x: 9, startPoint y: 417, endPoint x: 233, endPoint y: 407, distance: 224.3
click at [233, 407] on span "ORDERED that [PERSON_NAME]'s Motion is GRANTED: Debtor is allowed to modify the…" at bounding box center [243, 431] width 304 height 85
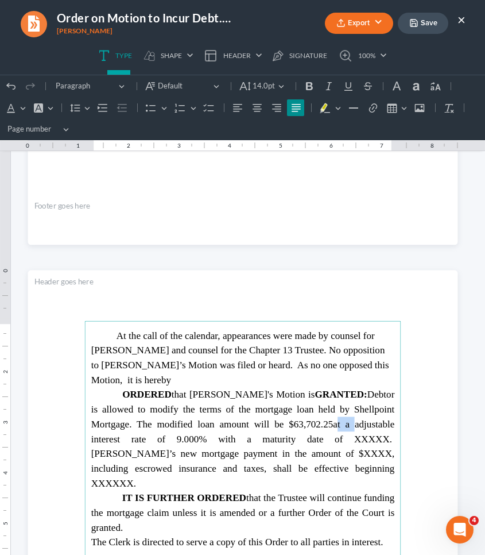
drag, startPoint x: 279, startPoint y: 407, endPoint x: 264, endPoint y: 407, distance: 14.9
click at [264, 418] on span "at a adjustable interest rate of 9.000% with a maturity date of XXXXX. [PERSON_…" at bounding box center [243, 453] width 304 height 70
click at [226, 422] on span "with an adjustable interest rate of 9.000% with a maturity date of XXXXX. [PERS…" at bounding box center [243, 453] width 304 height 70
click at [207, 433] on span "with an adjustable interest rate of 9.000% with a maturity date of [DATE]. [PER…" at bounding box center [243, 453] width 304 height 70
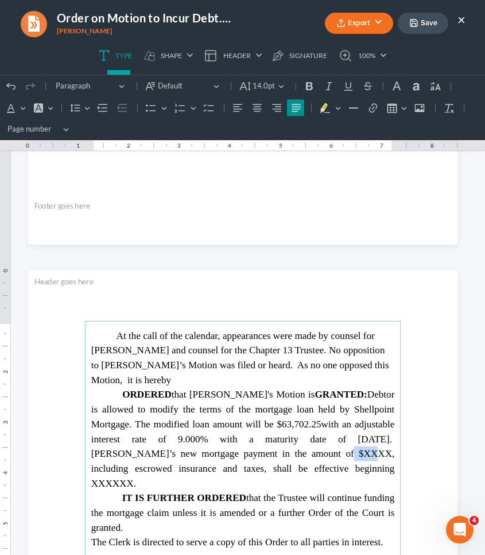
click at [207, 433] on span "with an adjustable interest rate of 9.000% with a maturity date of [DATE]. [PER…" at bounding box center [243, 453] width 304 height 70
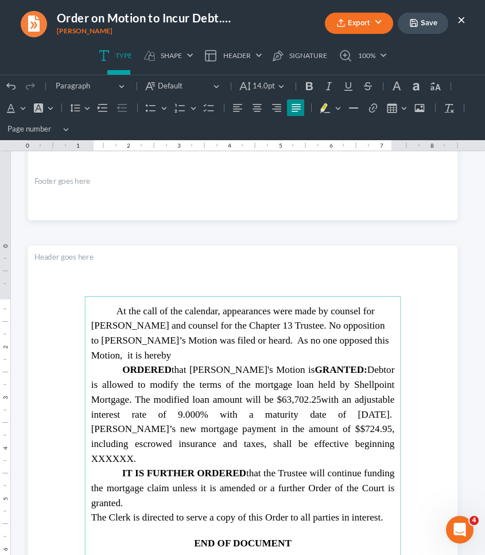
scroll to position [519, 0]
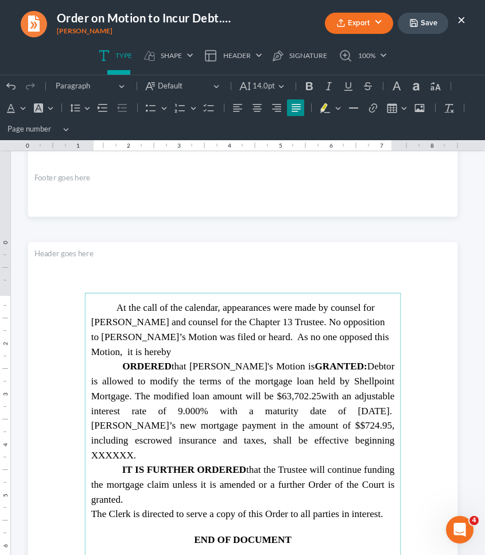
click at [246, 422] on span "with an adjustable interest rate of 9.000% with a maturity date of [DATE]. [PER…" at bounding box center [243, 425] width 304 height 70
click at [207, 408] on span "with an adjustable interest rate of 9.000% with a maturity date of [DATE]. [PER…" at bounding box center [243, 425] width 304 height 70
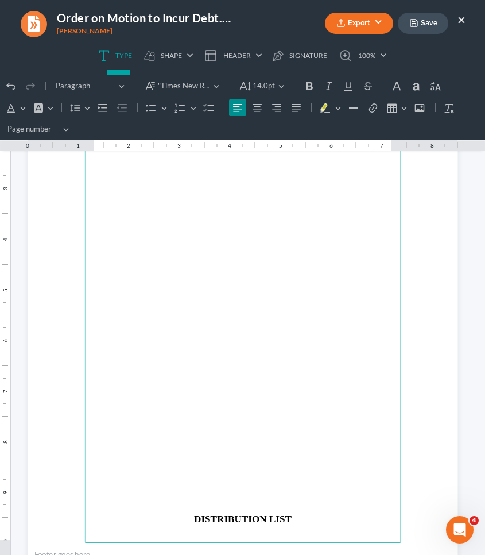
scroll to position [1347, 0]
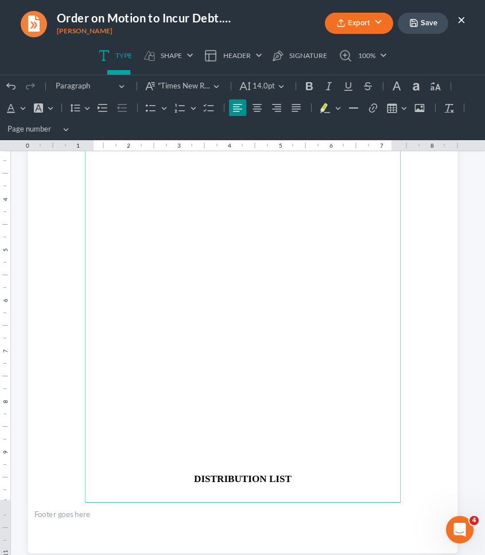
click at [297, 434] on p "Rich Text Editor, page-2-main" at bounding box center [243, 439] width 304 height 10
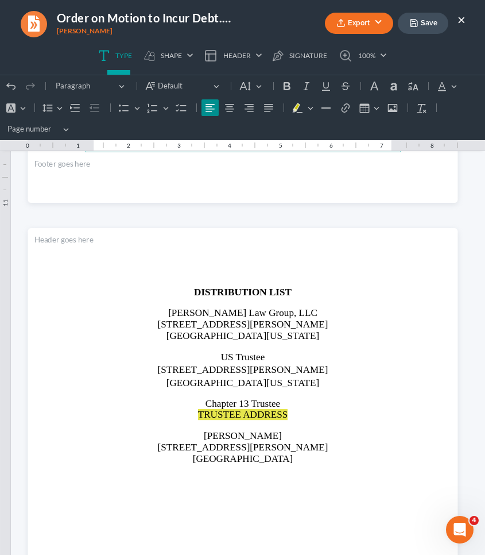
scroll to position [1711, 0]
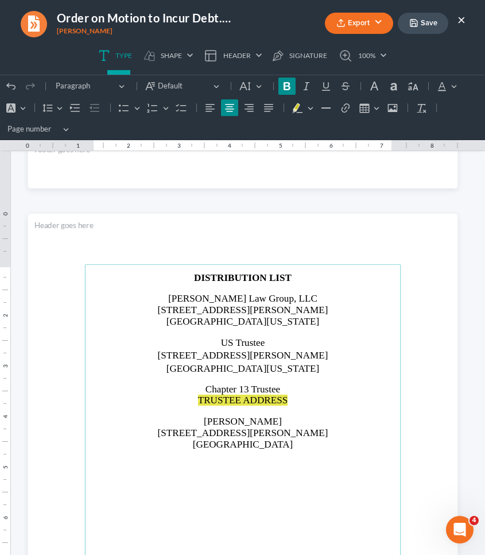
click at [301, 356] on span "[STREET_ADDRESS][PERSON_NAME]" at bounding box center [242, 354] width 171 height 11
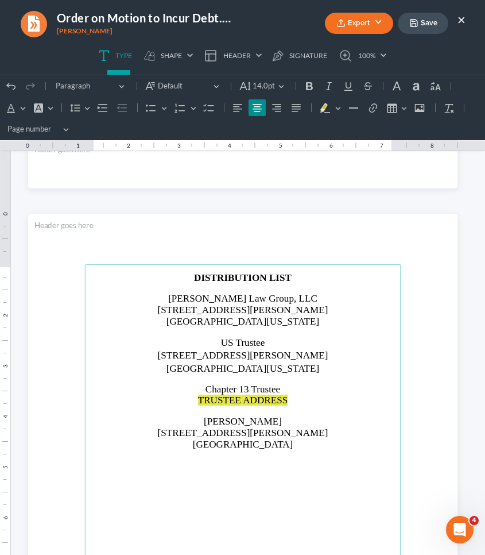
click at [238, 397] on span "TRUSTEE ADDRESS" at bounding box center [243, 400] width 90 height 11
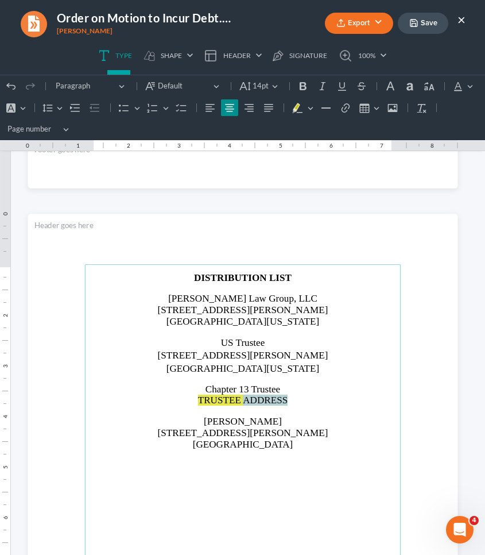
click at [238, 397] on span "TRUSTEE ADDRESS" at bounding box center [243, 400] width 90 height 11
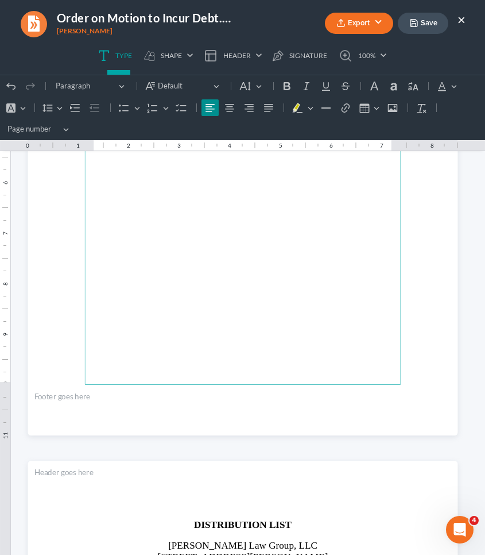
scroll to position [1698, 0]
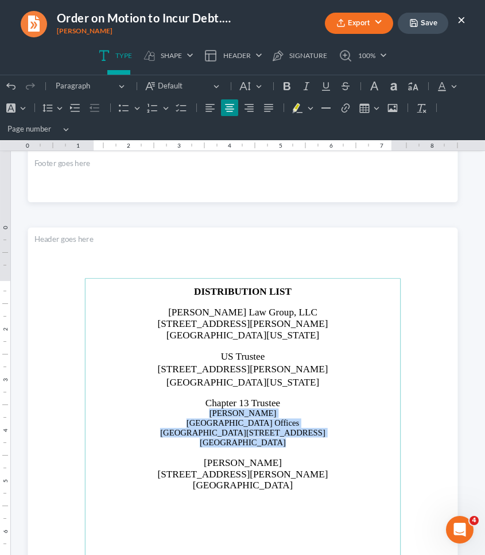
drag, startPoint x: 273, startPoint y: 439, endPoint x: 208, endPoint y: 412, distance: 71.1
click at [208, 412] on main "DISTRIBUTION LIST [PERSON_NAME] Law Group, LLC [STREET_ADDRESS][PERSON_NAME][US…" at bounding box center [242, 506] width 317 height 456
click at [254, 86] on button "Default" at bounding box center [251, 86] width 30 height 17
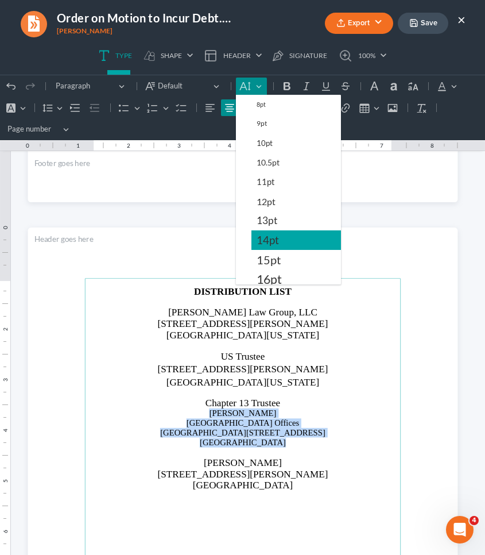
click at [274, 240] on span "14pt" at bounding box center [268, 240] width 22 height 14
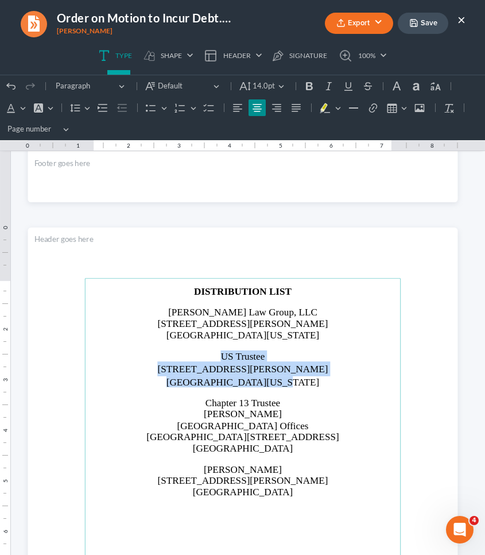
drag, startPoint x: 284, startPoint y: 380, endPoint x: 198, endPoint y: 356, distance: 89.6
click at [198, 356] on main "DISTRIBUTION LIST [PERSON_NAME] Law Group, LLC [STREET_ADDRESS][PERSON_NAME][US…" at bounding box center [242, 506] width 317 height 456
click at [163, 109] on icon "Editor toolbar" at bounding box center [164, 107] width 6 height 11
click at [90, 105] on button "Line Height Line Height" at bounding box center [79, 107] width 25 height 17
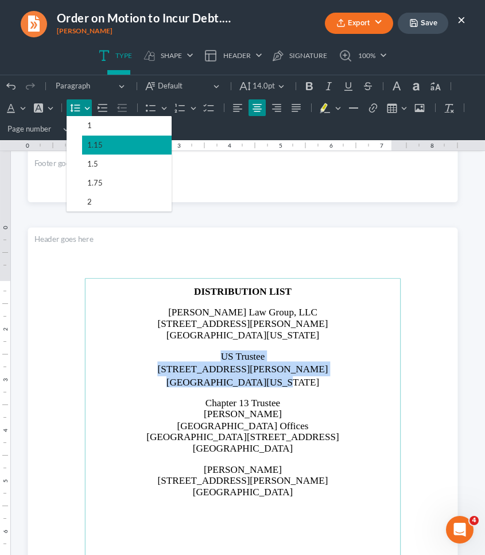
click at [99, 152] on button "1.15" at bounding box center [127, 145] width 90 height 19
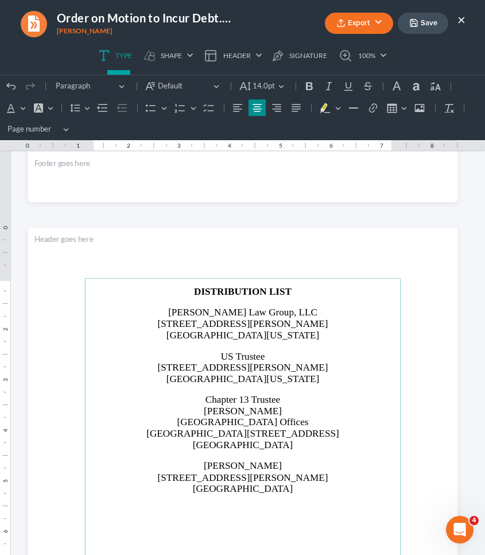
click at [131, 311] on p "[PERSON_NAME] Law Group, LLC" at bounding box center [243, 312] width 304 height 11
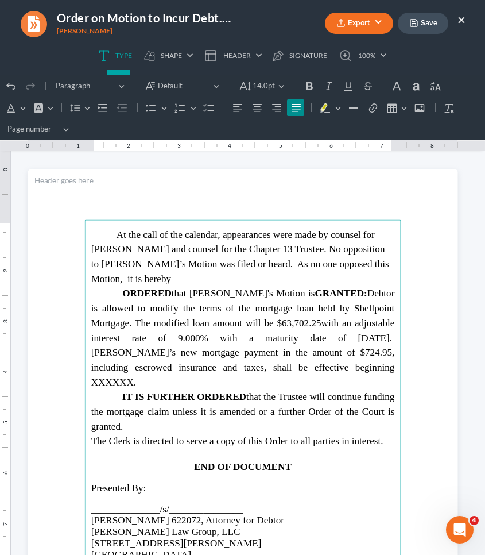
scroll to position [552, 0]
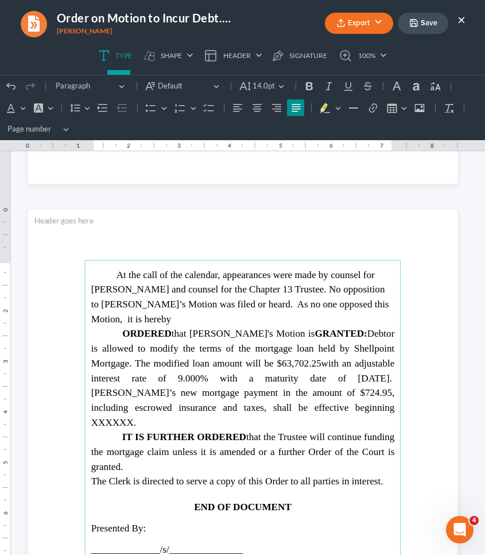
click at [213, 392] on span "with an adjustable interest rate of 9.000% with a maturity date of [DATE]. [PER…" at bounding box center [243, 392] width 304 height 70
click at [291, 361] on span "with an adjustable interest rate of 9.000% with a maturity date of [DATE]. [PER…" at bounding box center [243, 392] width 304 height 70
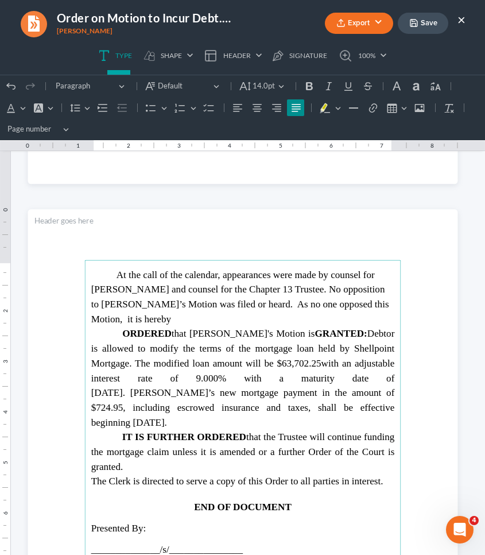
click at [254, 360] on span "with an adjustable interest rate of 9.000% with a maturity date of [DATE]. [PER…" at bounding box center [243, 392] width 304 height 70
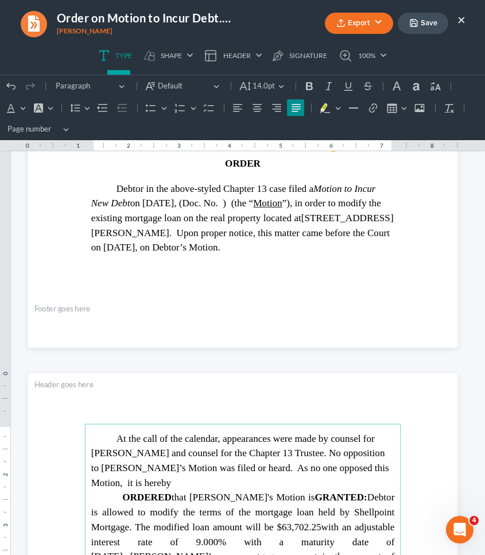
scroll to position [384, 0]
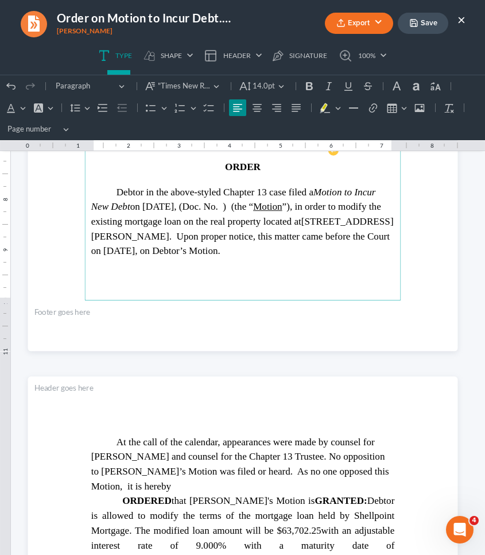
click at [267, 203] on span "Debtor in the above-styled Chapter 13 case filed a Motion to Incur New Debt on …" at bounding box center [236, 206] width 290 height 41
click at [267, 201] on span "Debtor in the above-styled Chapter 13 case filed a Motion to Incur New Debt on …" at bounding box center [241, 206] width 300 height 41
click at [431, 20] on button "Save" at bounding box center [423, 23] width 51 height 21
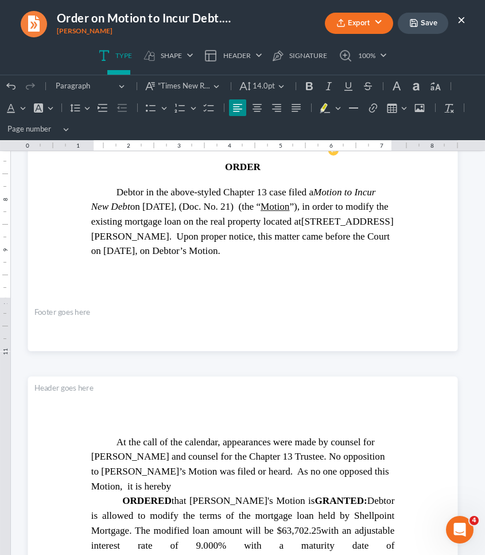
click at [383, 22] on button "Export" at bounding box center [359, 23] width 68 height 21
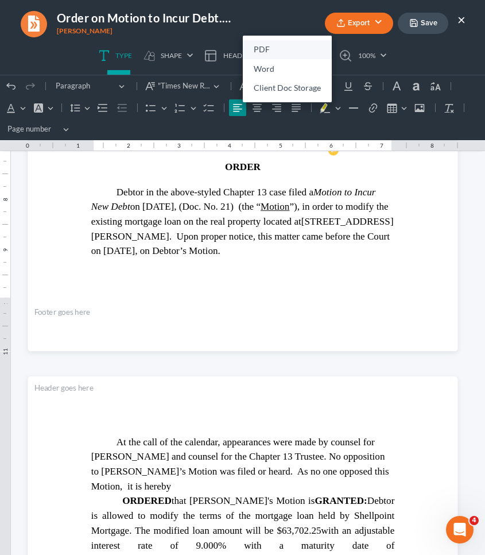
click at [286, 45] on link "PDF" at bounding box center [287, 50] width 89 height 20
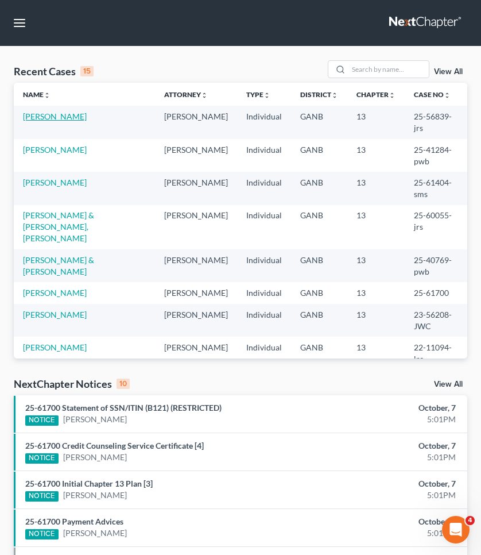
click at [39, 112] on link "[PERSON_NAME]" at bounding box center [55, 116] width 64 height 10
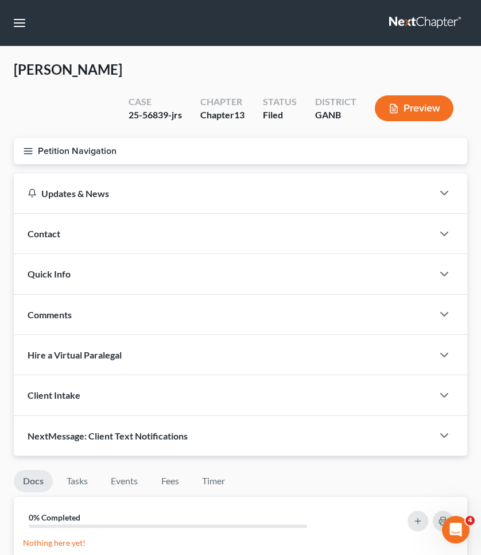
click at [41, 150] on button "Petition Navigation" at bounding box center [241, 151] width 454 height 26
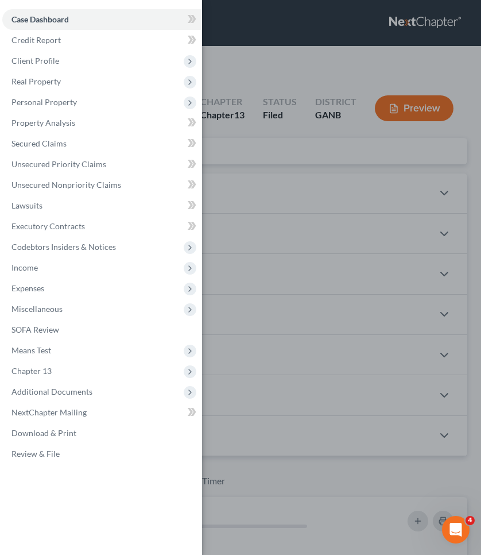
click at [41, 150] on link "Secured Claims" at bounding box center [102, 143] width 200 height 21
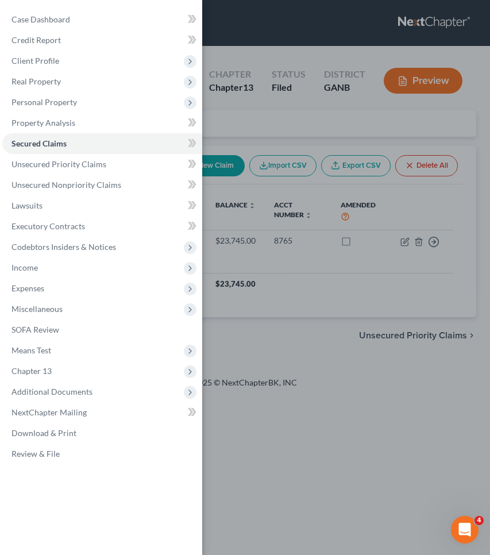
click at [217, 125] on div "Case Dashboard Payments Invoices Payments Payments Credit Report Client Profile" at bounding box center [245, 277] width 490 height 555
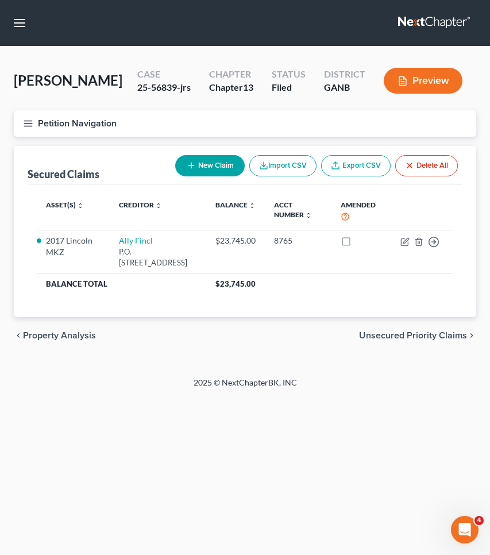
click at [82, 119] on button "Petition Navigation" at bounding box center [245, 123] width 462 height 26
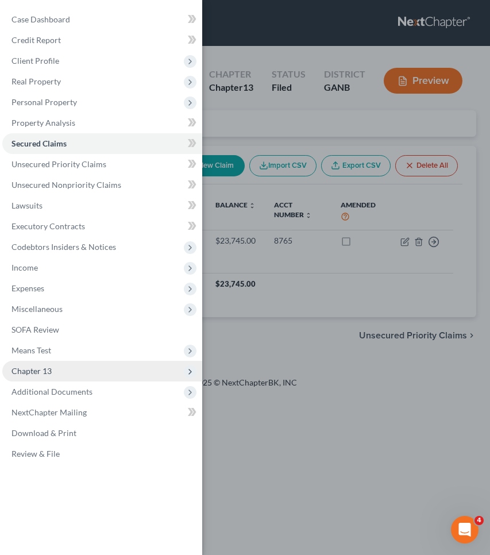
click at [64, 369] on span "Chapter 13" at bounding box center [102, 371] width 200 height 21
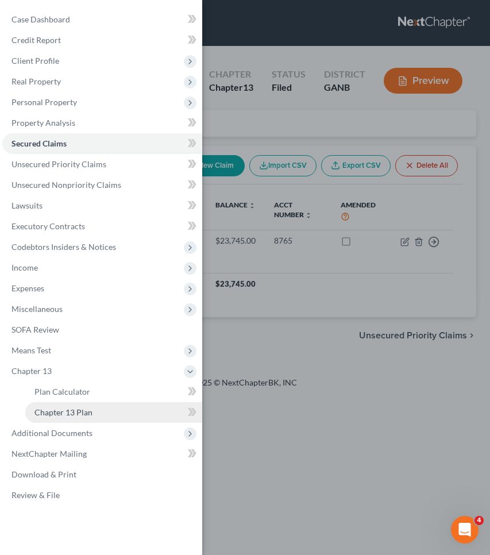
click at [68, 410] on span "Chapter 13 Plan" at bounding box center [63, 412] width 58 height 10
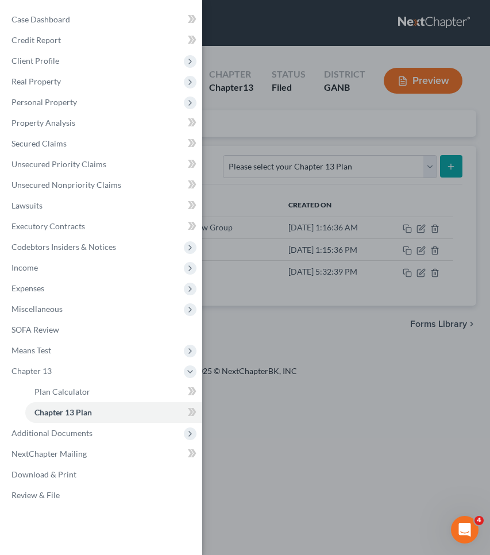
click at [301, 192] on div "Case Dashboard Payments Invoices Payments Payments Credit Report Client Profile" at bounding box center [245, 277] width 490 height 555
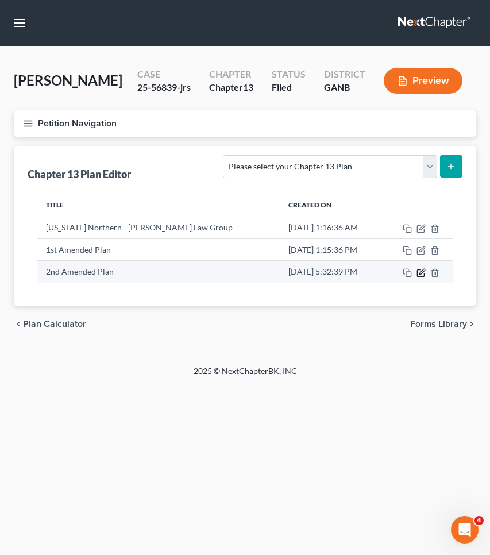
click at [423, 271] on icon "button" at bounding box center [421, 272] width 9 height 9
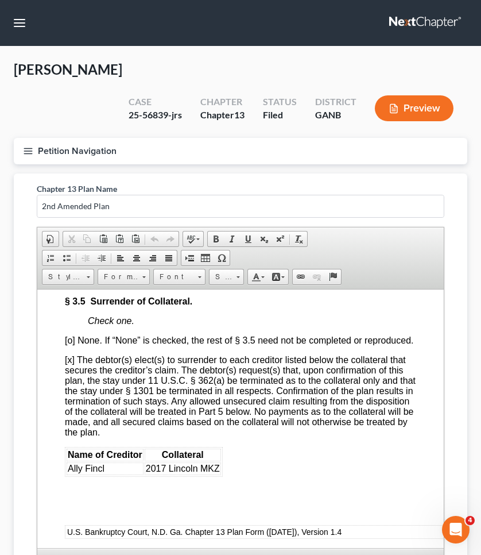
click at [54, 152] on button "Petition Navigation" at bounding box center [241, 151] width 454 height 26
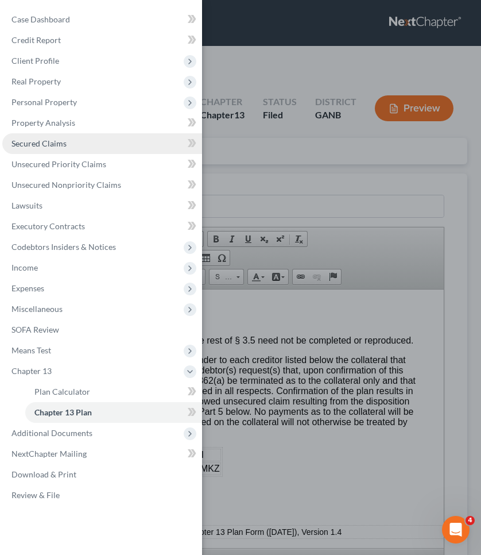
click at [57, 143] on span "Secured Claims" at bounding box center [38, 143] width 55 height 10
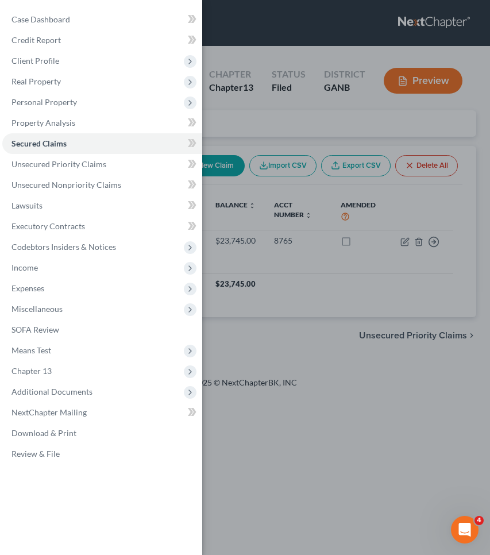
click at [275, 114] on div "Case Dashboard Payments Invoices Payments Payments Credit Report Client Profile" at bounding box center [245, 277] width 490 height 555
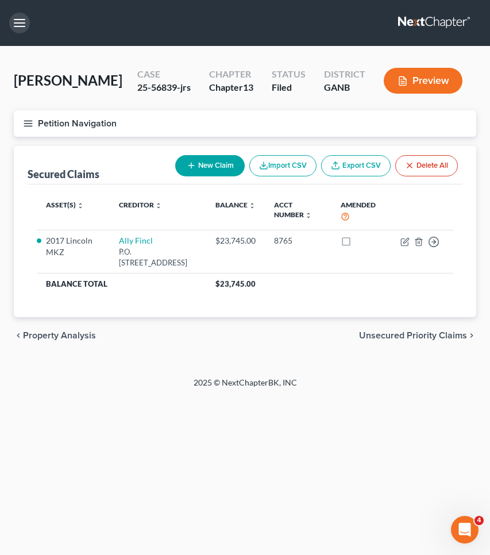
click at [24, 23] on button "button" at bounding box center [19, 23] width 21 height 21
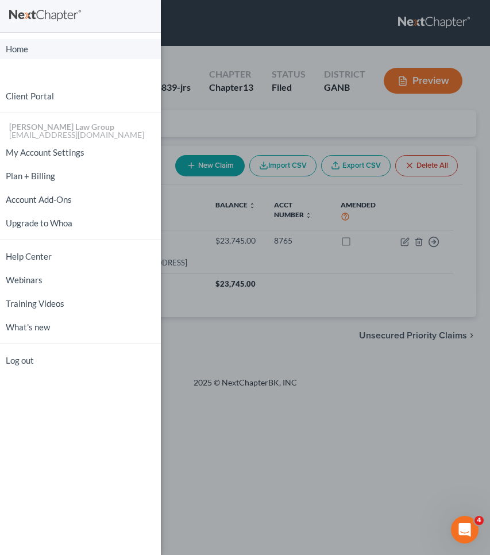
click at [19, 46] on link "Home" at bounding box center [80, 49] width 161 height 20
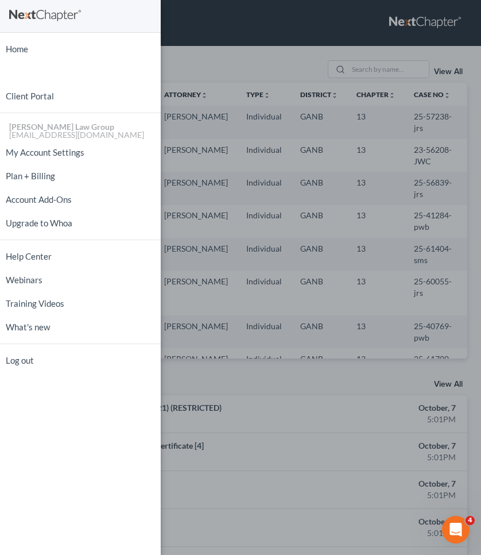
click at [202, 50] on div "Home New Case Client Portal [PERSON_NAME] Law Group [EMAIL_ADDRESS][DOMAIN_NAME…" at bounding box center [240, 277] width 481 height 555
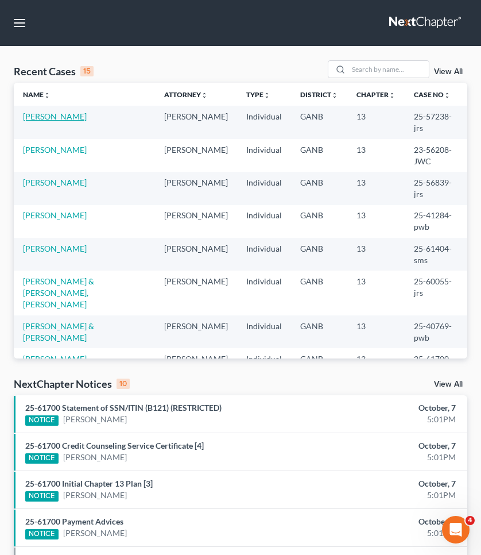
click at [65, 111] on link "[PERSON_NAME]" at bounding box center [55, 116] width 64 height 10
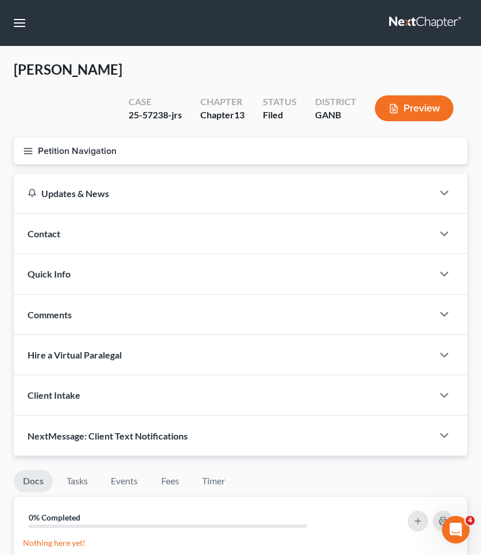
click at [67, 138] on button "Petition Navigation" at bounding box center [241, 151] width 454 height 26
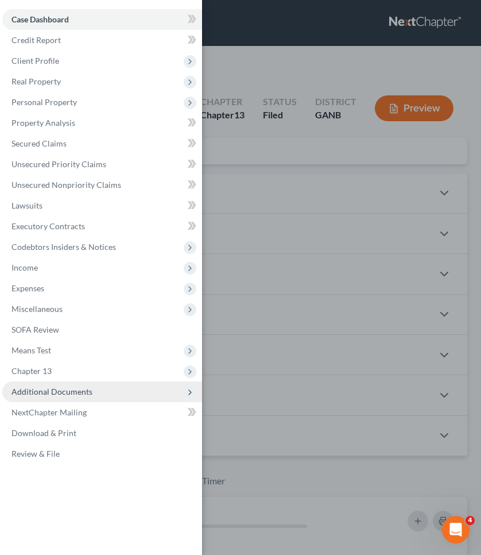
click at [64, 393] on span "Additional Documents" at bounding box center [51, 392] width 81 height 10
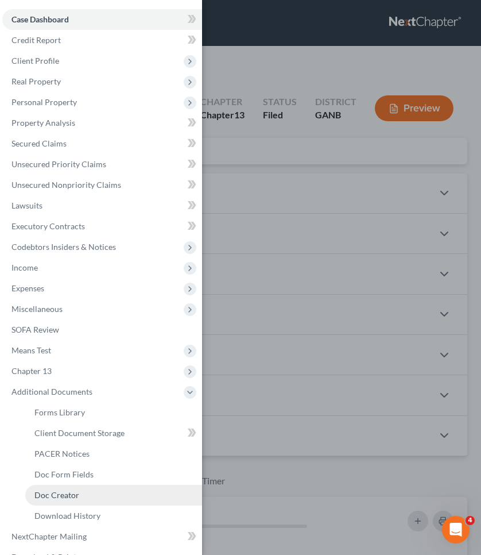
click at [73, 491] on span "Doc Creator" at bounding box center [56, 495] width 45 height 10
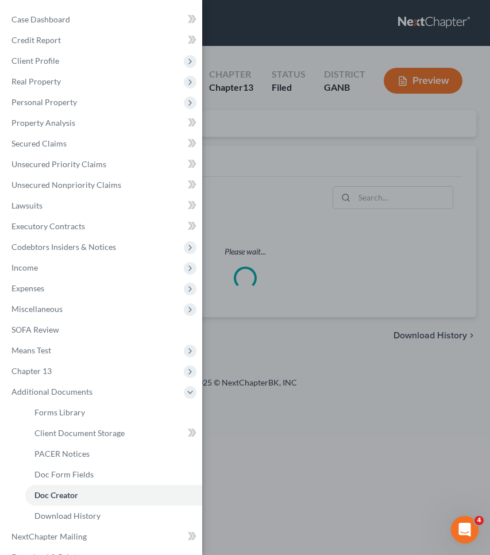
click at [306, 169] on div "Case Dashboard Payments Invoices Payments Payments Credit Report Client Profile" at bounding box center [245, 277] width 490 height 555
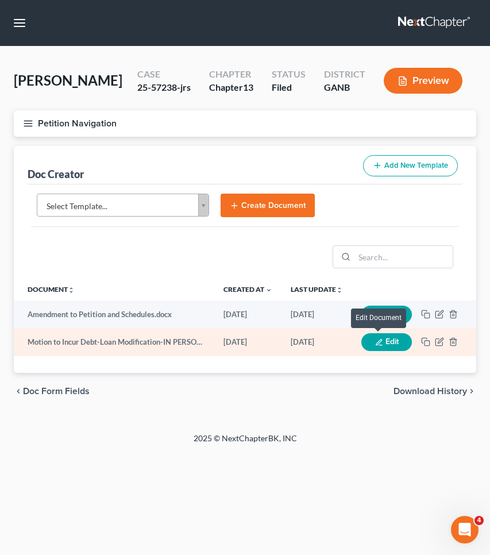
click at [390, 338] on button "Edit" at bounding box center [386, 342] width 51 height 18
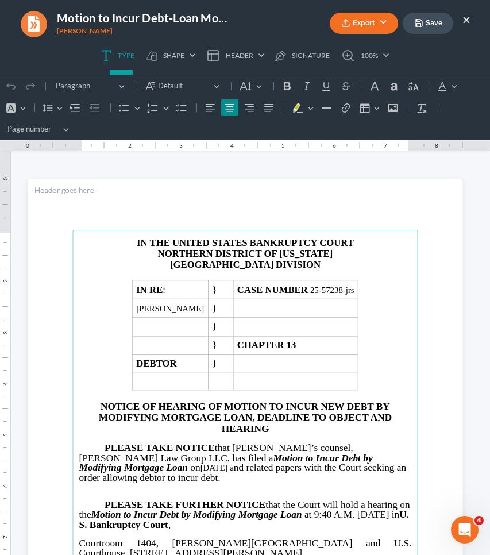
click at [380, 382] on main "⁠⁠⁠⁠⁠⁠⁠ IN THE UNITED STATES BANKRUPTCY COURT NORTHERN DISTRICT OF GEORGIA ATLA…" at bounding box center [244, 460] width 345 height 461
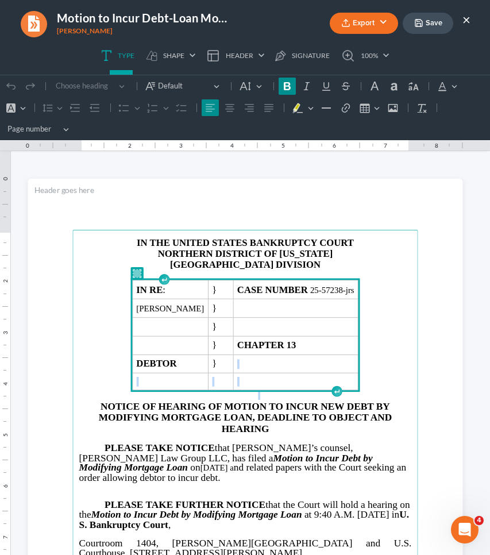
drag, startPoint x: 380, startPoint y: 382, endPoint x: 364, endPoint y: 363, distance: 24.5
click at [364, 363] on main "IN THE UNITED STATES BANKRUPTCY COURT NORTHERN DISTRICT OF GEORGIA ATLANTA DIVI…" at bounding box center [244, 460] width 345 height 461
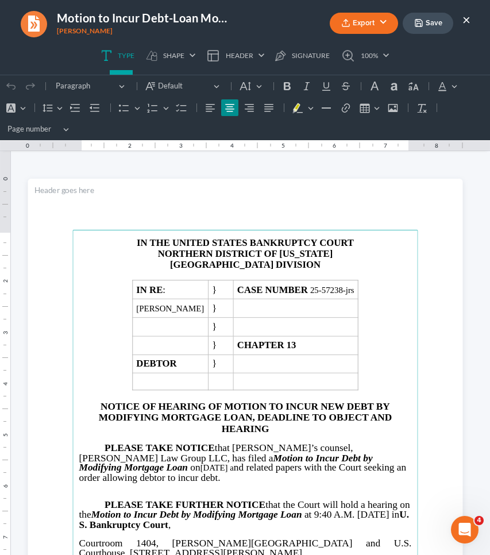
click at [385, 372] on main "IN THE UNITED STATES BANKRUPTCY COURT NORTHERN DISTRICT OF GEORGIA ATLANTA DIVI…" at bounding box center [244, 460] width 345 height 461
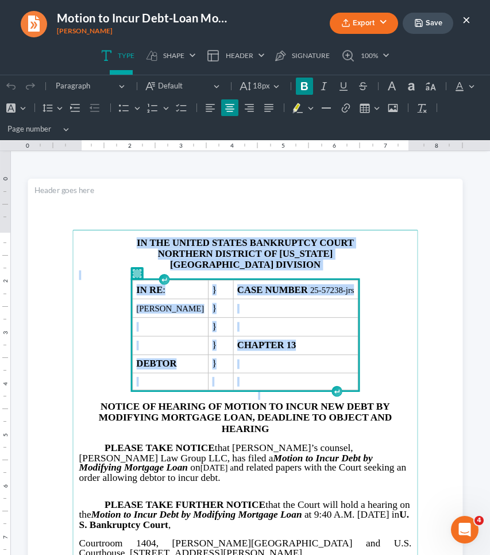
drag, startPoint x: 385, startPoint y: 379, endPoint x: 265, endPoint y: 215, distance: 202.6
click at [265, 215] on section "IN THE UNITED STATES BANKRUPTCY COURT NORTHERN DISTRICT OF GEORGIA ATLANTA DIVI…" at bounding box center [245, 460] width 435 height 563
copy main "IN THE UNITED STATES BANKRUPTCY COURT NORTHERN DISTRICT OF GEORGIA ATLANTA DIVI…"
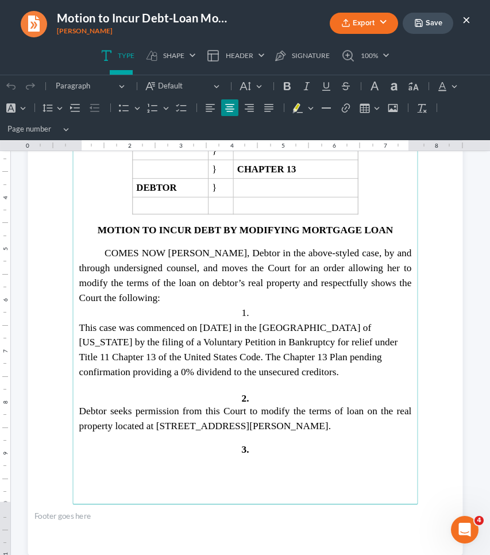
scroll to position [1370, 0]
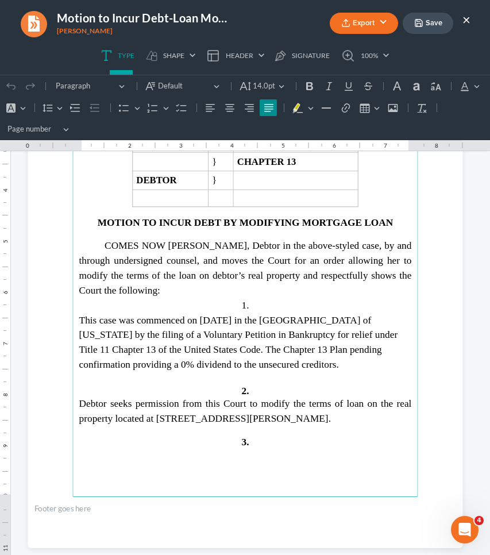
drag, startPoint x: 169, startPoint y: 410, endPoint x: 337, endPoint y: 411, distance: 167.8
click at [337, 411] on span "Debtor seeks permission from this Court to modify the terms of loan on the real…" at bounding box center [245, 411] width 333 height 26
copy span "[STREET_ADDRESS][PERSON_NAME]"
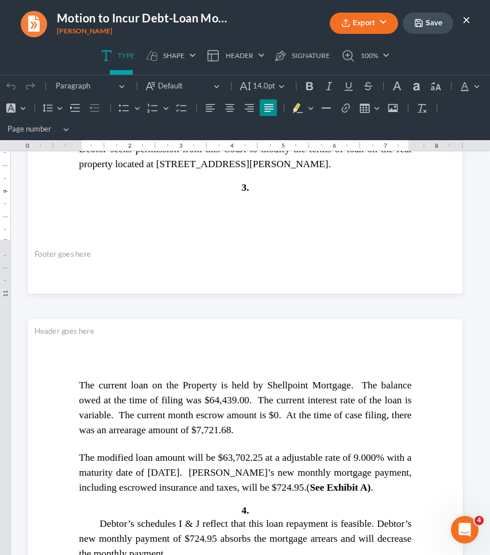
scroll to position [1632, 0]
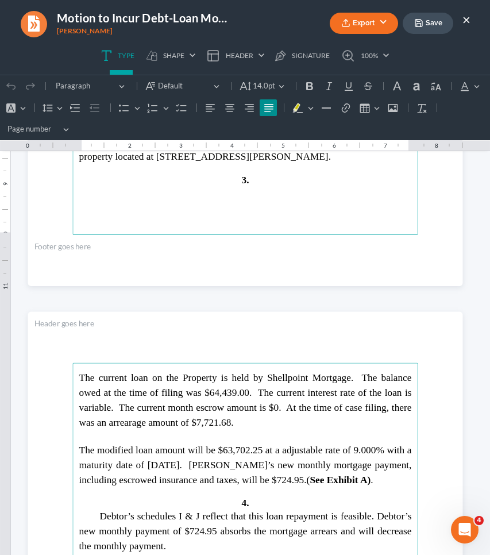
click at [219, 449] on span "The modified loan amount will be $63,702.25 at a adjustable rate of 9.000% with…" at bounding box center [245, 465] width 333 height 41
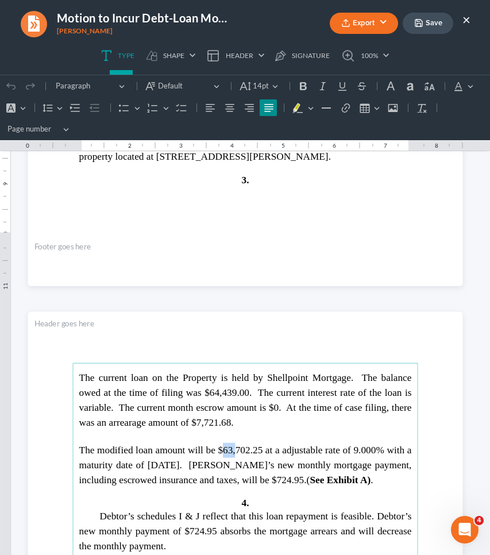
drag, startPoint x: 219, startPoint y: 449, endPoint x: 229, endPoint y: 449, distance: 9.8
click at [229, 449] on span "The modified loan amount will be $63,702.25 at a adjustable rate of 9.000% with…" at bounding box center [245, 465] width 333 height 41
click at [217, 448] on span "The modified loan amount will be $63,702.25 at a adjustable rate of 9.000% with…" at bounding box center [245, 465] width 333 height 41
drag, startPoint x: 217, startPoint y: 448, endPoint x: 257, endPoint y: 448, distance: 39.6
click at [257, 448] on span "The modified loan amount will be $63,702.25 at a adjustable rate of 9.000% with…" at bounding box center [245, 465] width 333 height 41
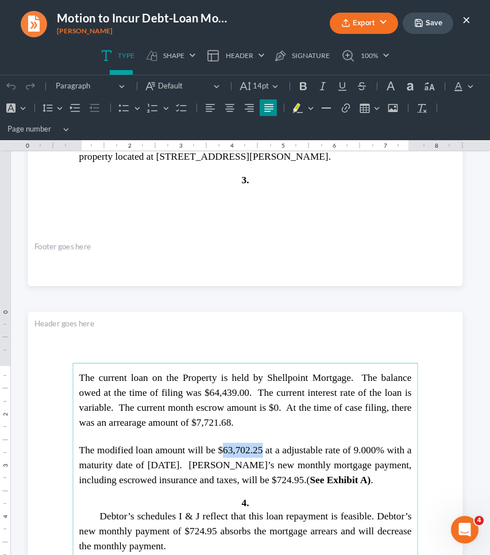
copy span "63,702.25"
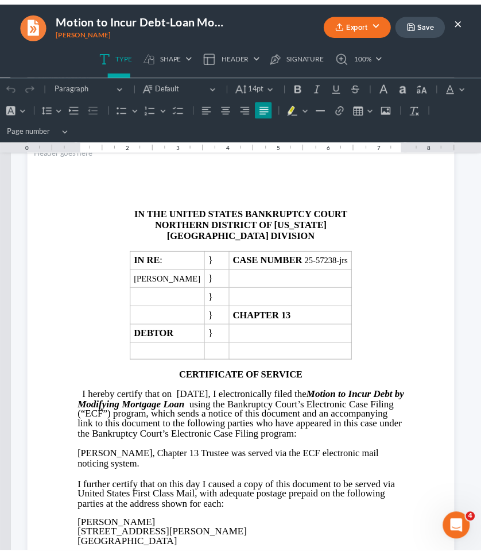
scroll to position [2417, 0]
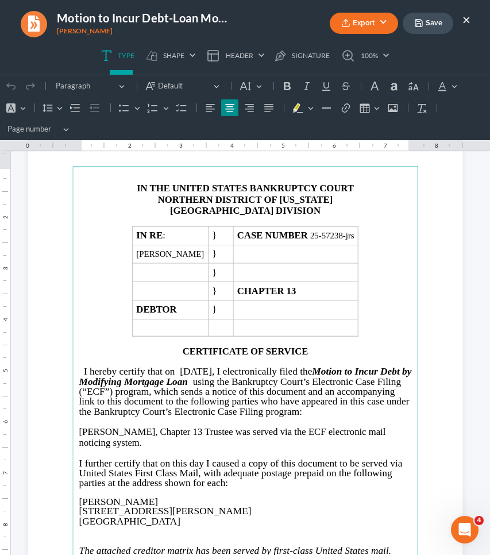
click at [467, 22] on button "×" at bounding box center [466, 20] width 8 height 14
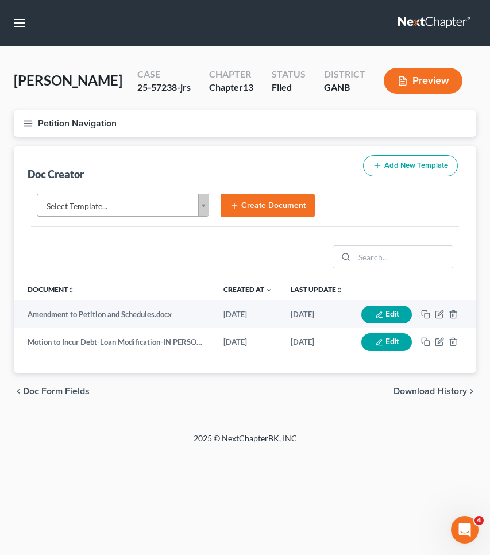
click at [63, 118] on button "Petition Navigation" at bounding box center [245, 123] width 462 height 26
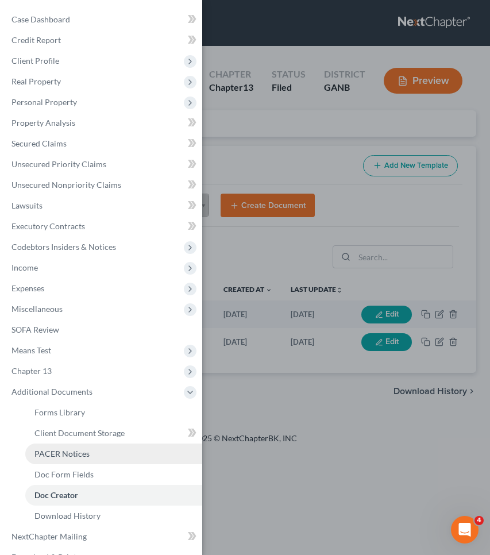
click at [50, 451] on span "PACER Notices" at bounding box center [61, 454] width 55 height 10
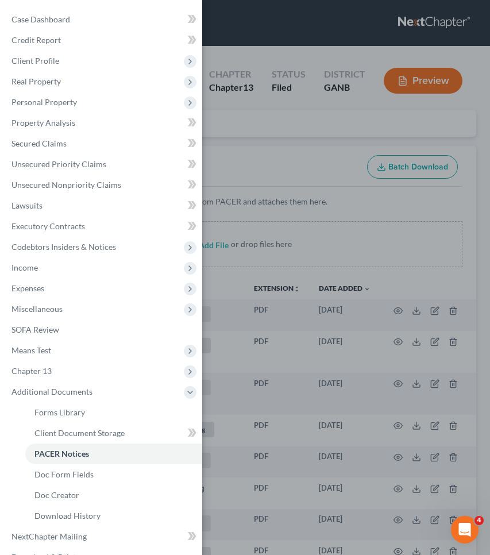
click at [333, 159] on div "Case Dashboard Payments Invoices Payments Payments Credit Report Client Profile" at bounding box center [245, 277] width 490 height 555
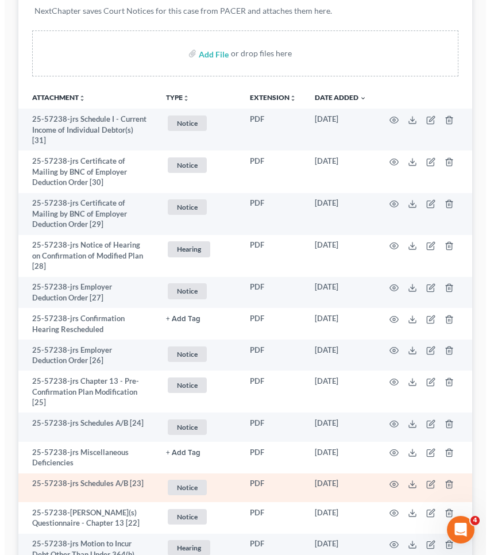
scroll to position [271, 0]
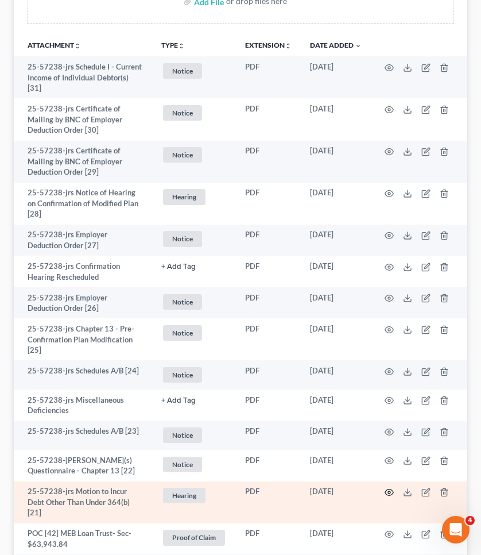
click at [390, 489] on icon "button" at bounding box center [389, 492] width 9 height 6
